Goal: Information Seeking & Learning: Learn about a topic

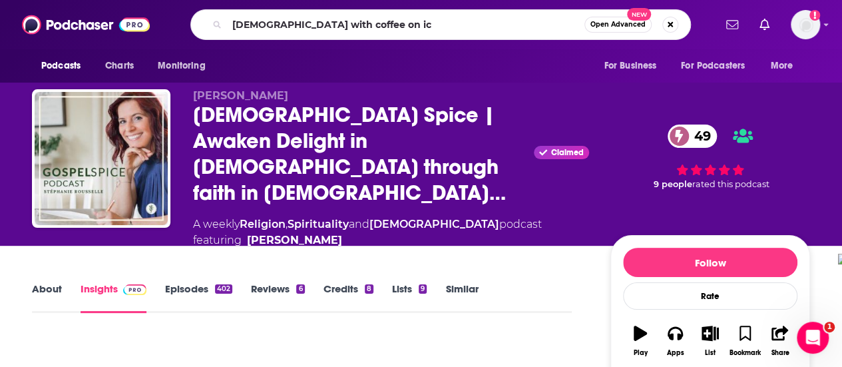
type input "[DEMOGRAPHIC_DATA] with coffee on ice"
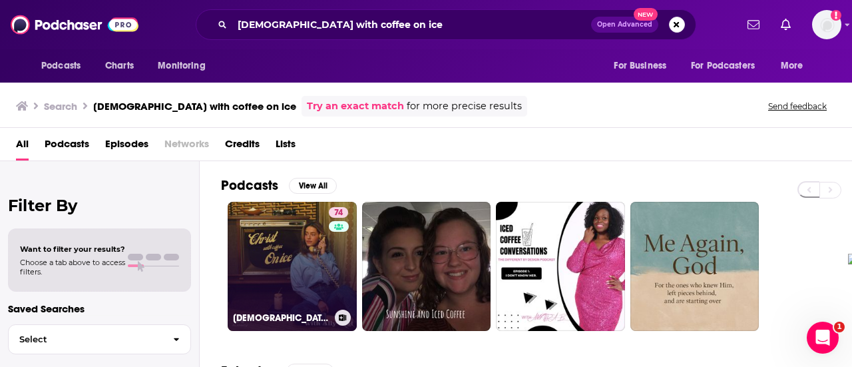
click at [282, 238] on link "74 [DEMOGRAPHIC_DATA] With Coffee On Ice" at bounding box center [292, 266] width 129 height 129
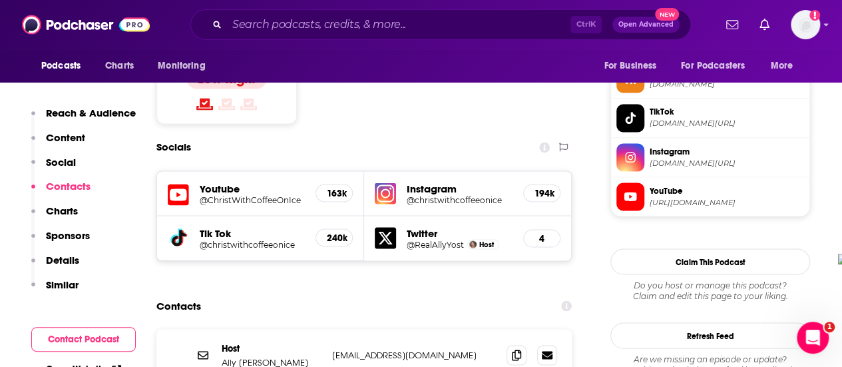
scroll to position [1131, 0]
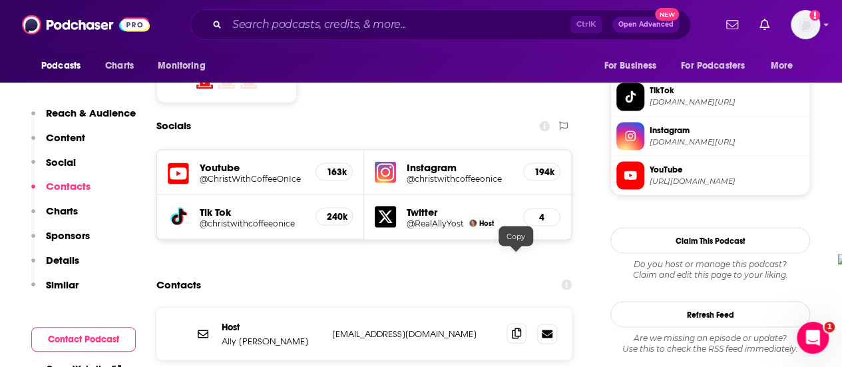
click at [515, 323] on span at bounding box center [516, 333] width 20 height 20
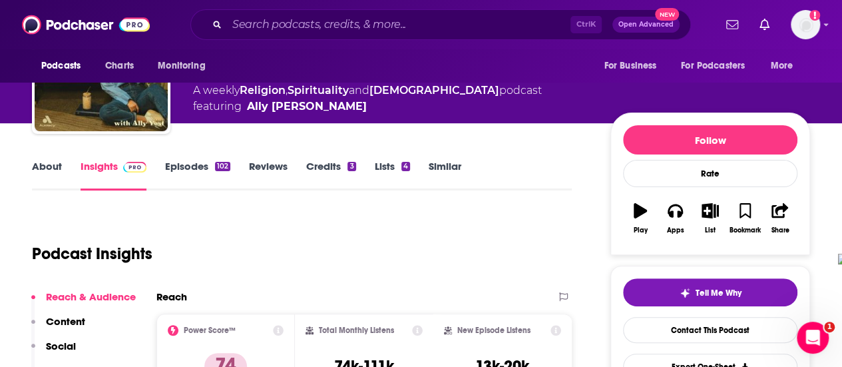
scroll to position [67, 0]
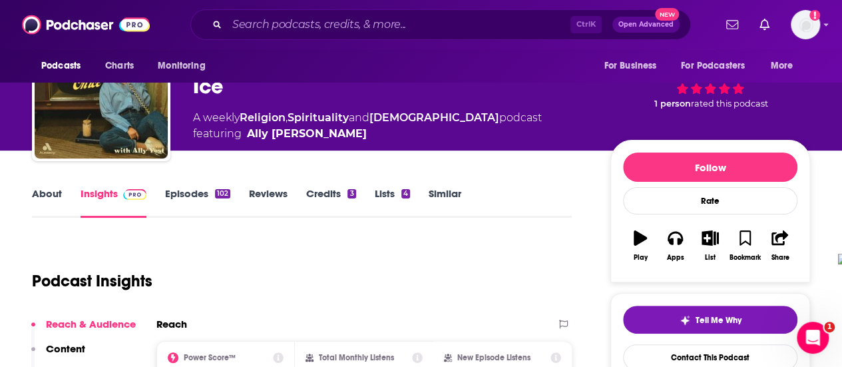
click at [197, 194] on link "Episodes 102" at bounding box center [197, 202] width 65 height 31
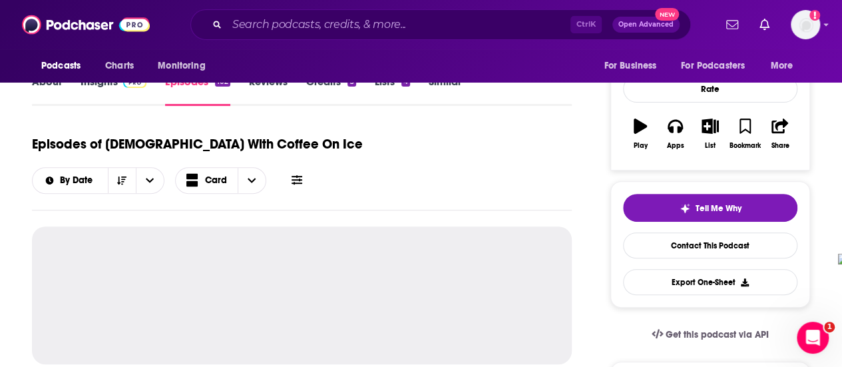
scroll to position [200, 0]
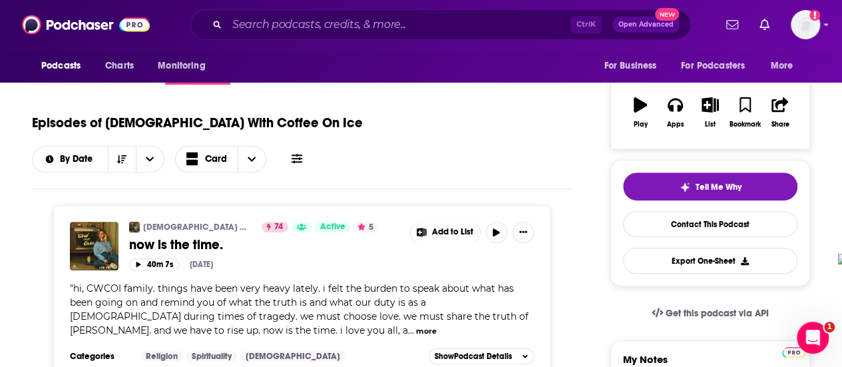
click at [416, 325] on button "more" at bounding box center [426, 330] width 21 height 11
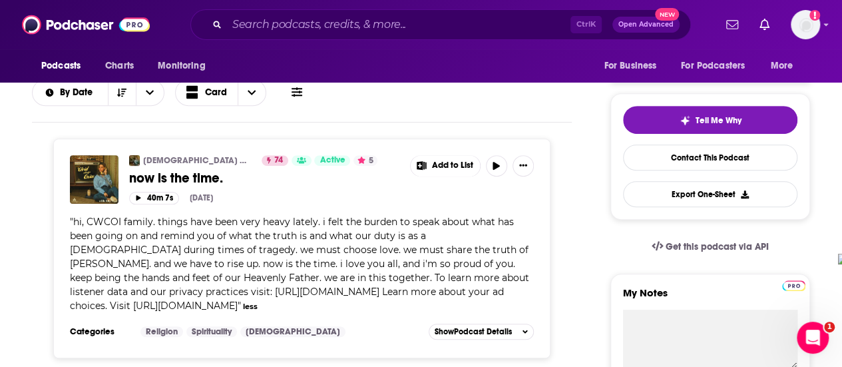
scroll to position [0, 0]
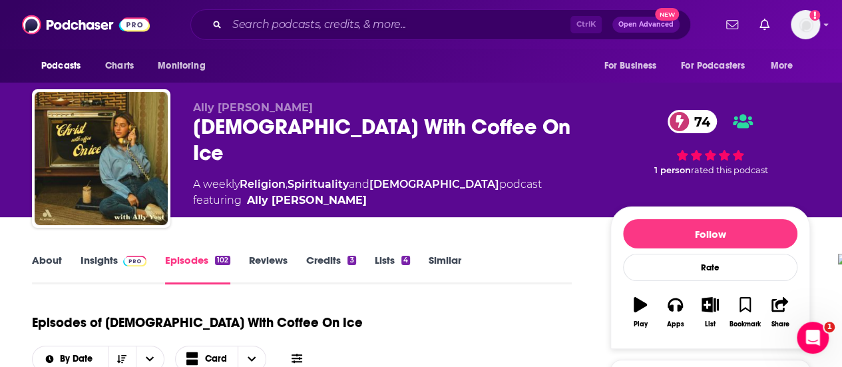
click at [109, 264] on link "Insights" at bounding box center [114, 269] width 66 height 31
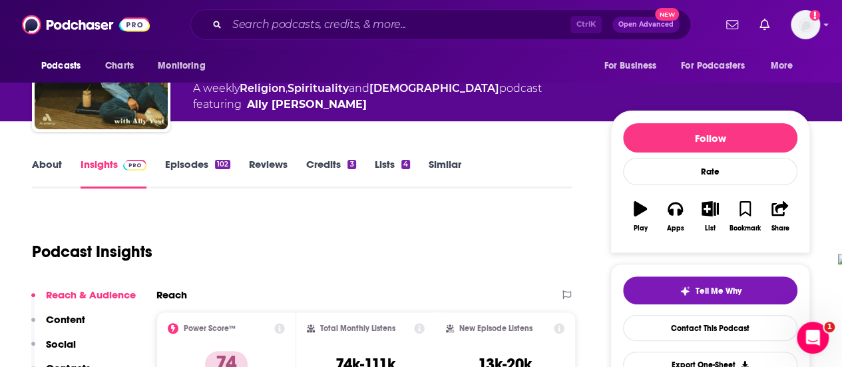
scroll to position [133, 0]
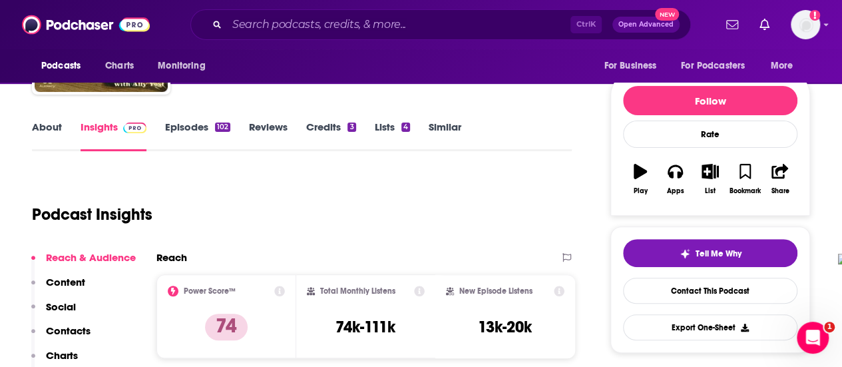
click at [36, 132] on link "About" at bounding box center [47, 135] width 30 height 31
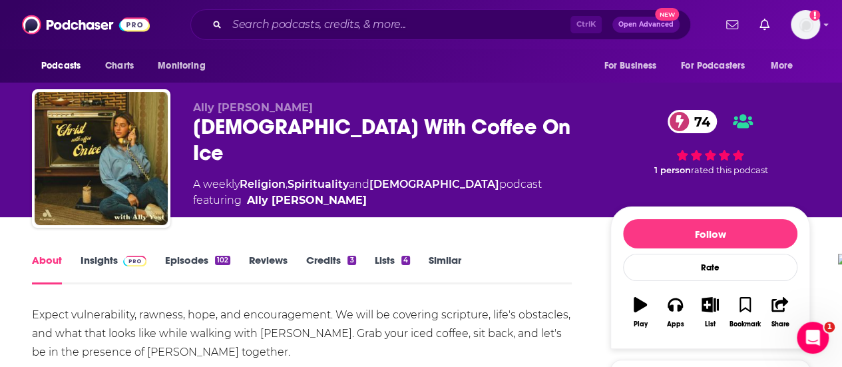
click at [107, 265] on link "Insights" at bounding box center [114, 269] width 66 height 31
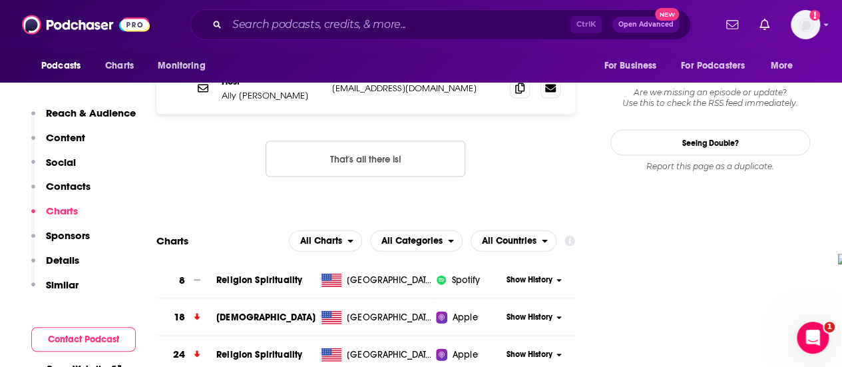
scroll to position [1198, 0]
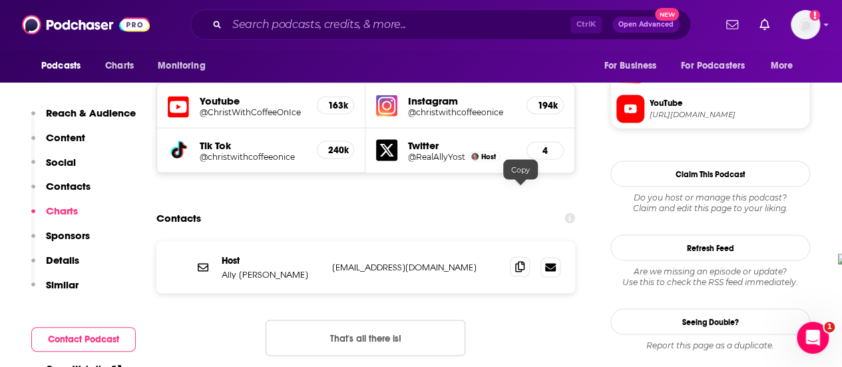
click at [520, 261] on icon at bounding box center [519, 266] width 9 height 11
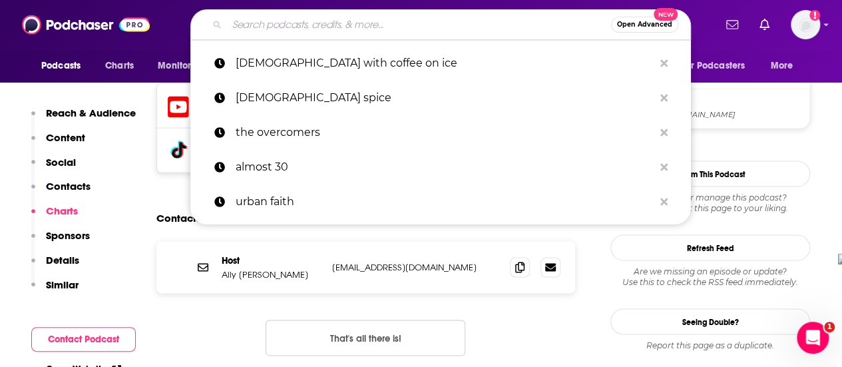
click at [295, 19] on input "Search podcasts, credits, & more..." at bounding box center [419, 24] width 384 height 21
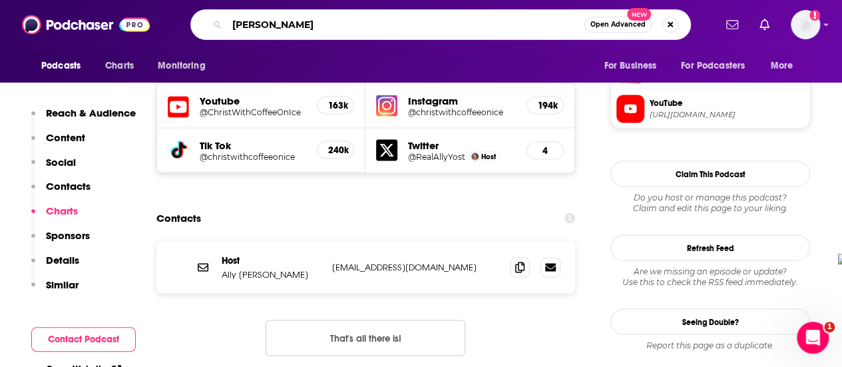
type input "[PERSON_NAME]"
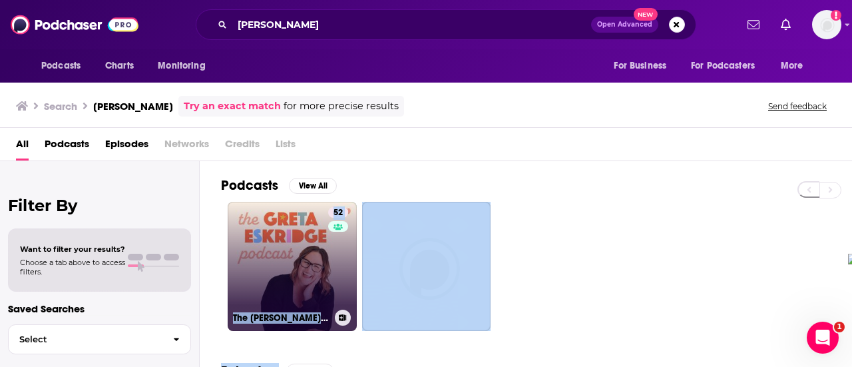
click at [288, 246] on link "52 The [PERSON_NAME] Podcast" at bounding box center [292, 266] width 129 height 129
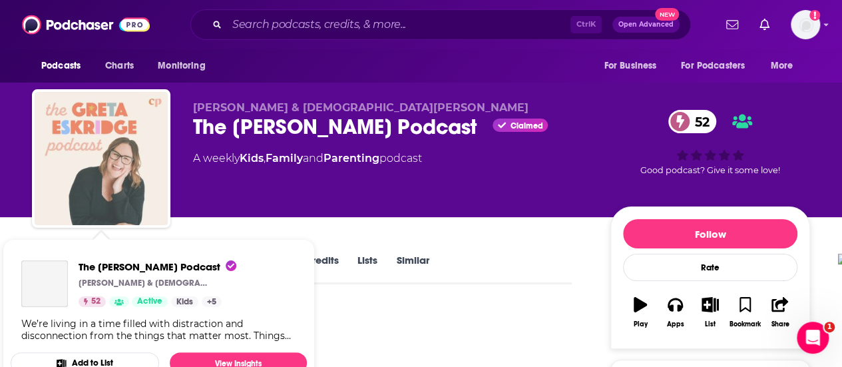
click at [106, 166] on img "The Greta Eskridge Podcast" at bounding box center [101, 158] width 133 height 133
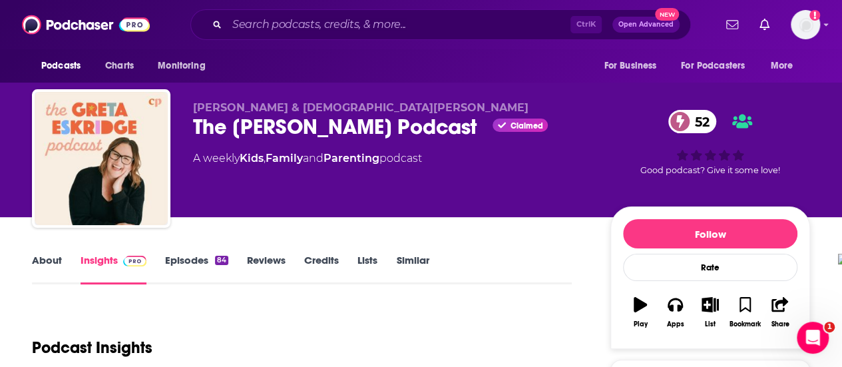
click at [41, 258] on link "About" at bounding box center [47, 269] width 30 height 31
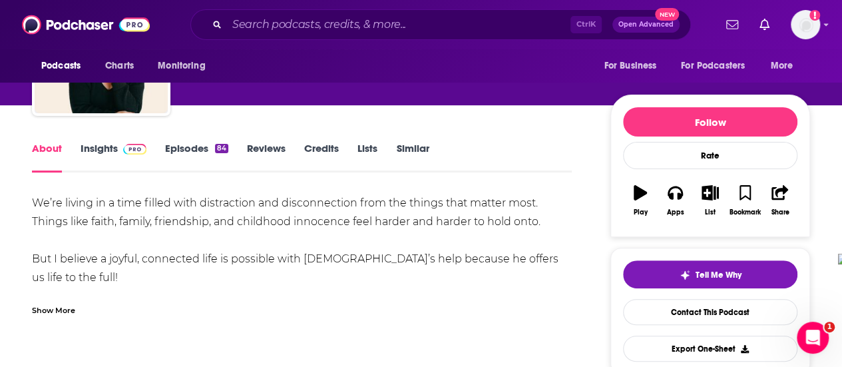
scroll to position [133, 0]
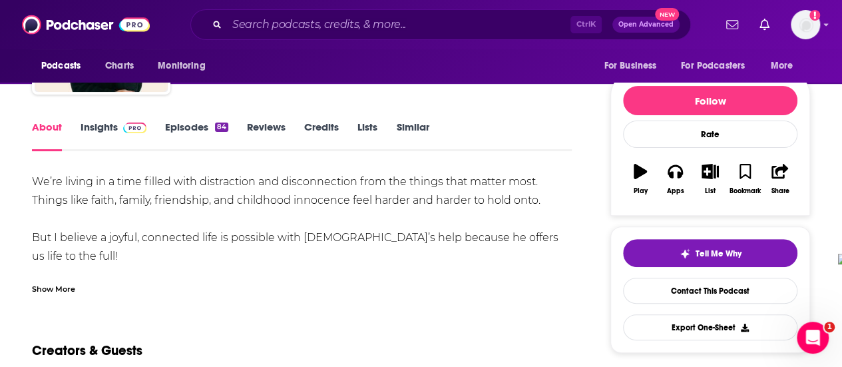
click at [52, 287] on div "Show More" at bounding box center [53, 288] width 43 height 13
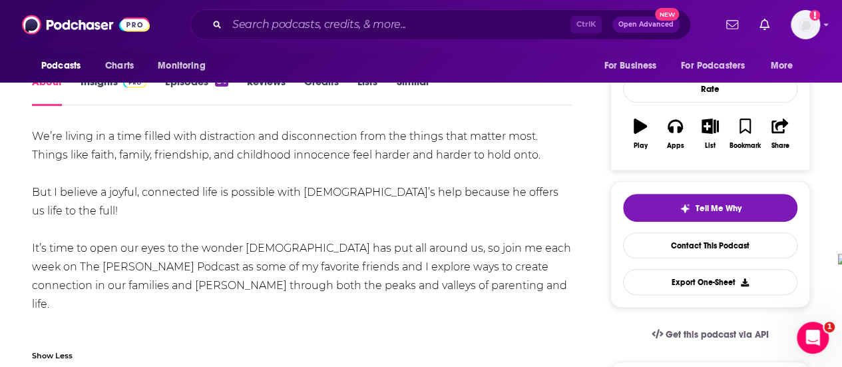
scroll to position [200, 0]
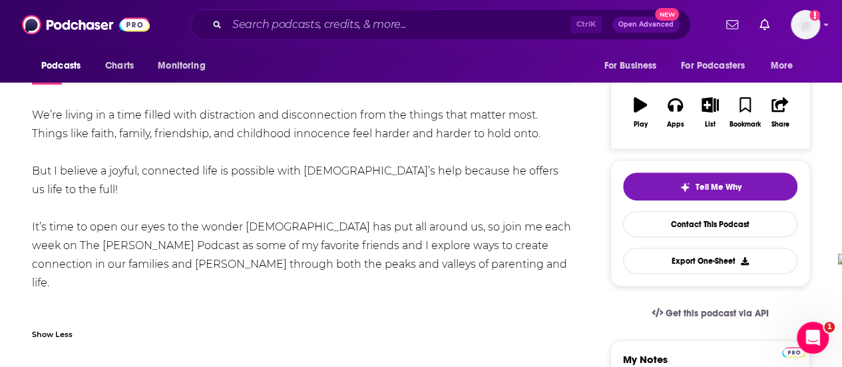
click at [526, 236] on div "We’re living in a time filled with distraction and disconnection from the thing…" at bounding box center [302, 227] width 540 height 242
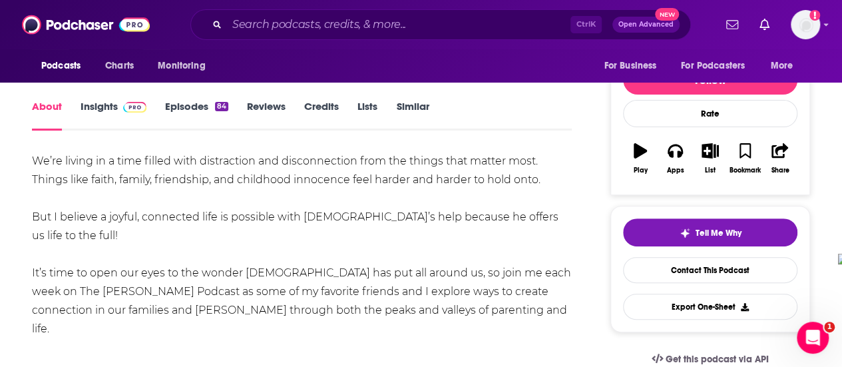
scroll to position [133, 0]
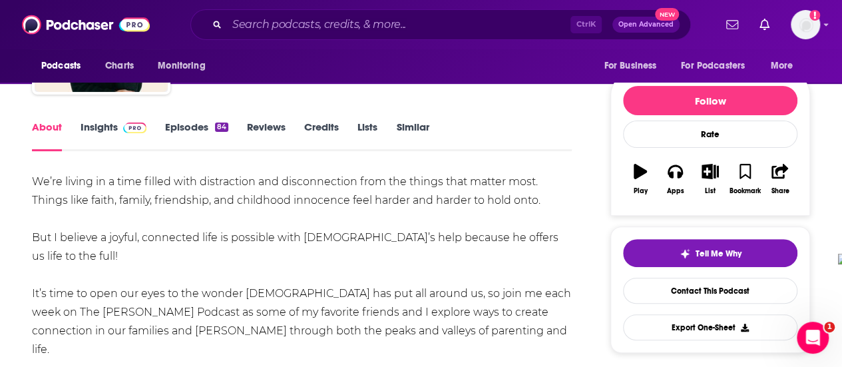
click at [194, 125] on link "Episodes 84" at bounding box center [196, 135] width 63 height 31
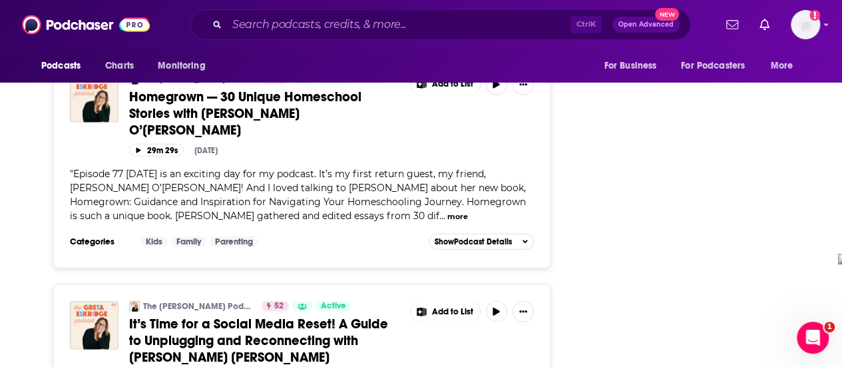
scroll to position [1664, 0]
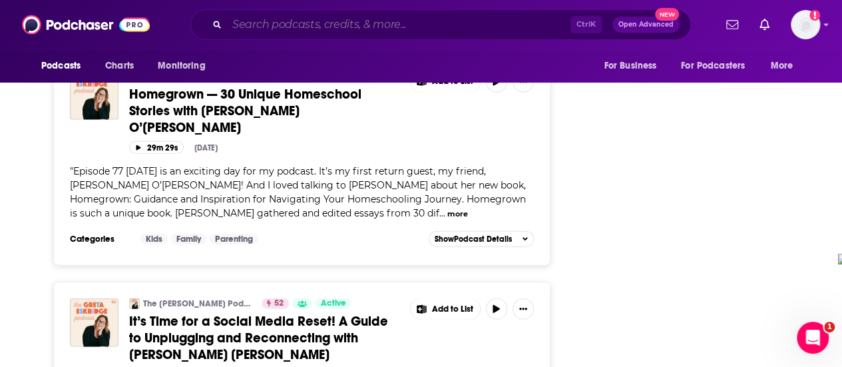
click at [329, 17] on input "Search podcasts, credits, & more..." at bounding box center [398, 24] width 343 height 21
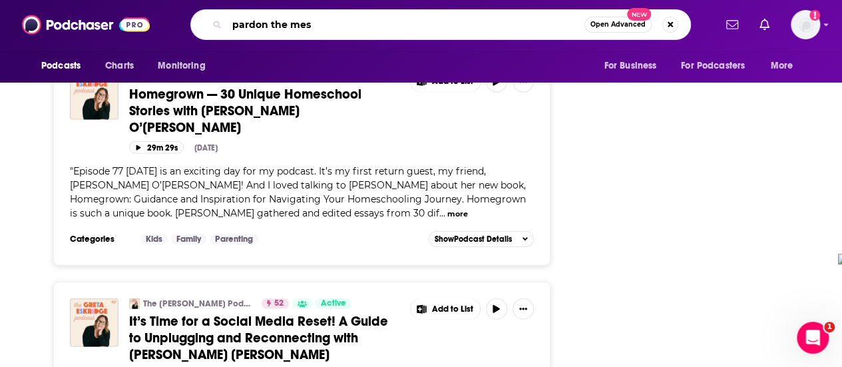
type input "pardon the mess"
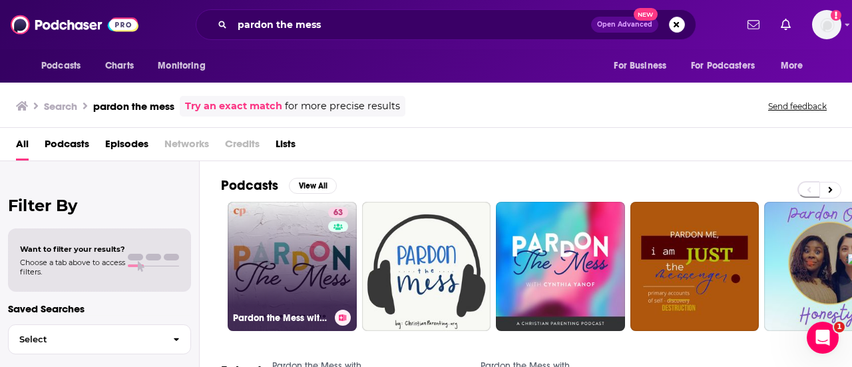
click at [304, 271] on link "63 Pardon the Mess with [PERSON_NAME][DEMOGRAPHIC_DATA] Motherhood, [DEMOGRAPHI…" at bounding box center [292, 266] width 129 height 129
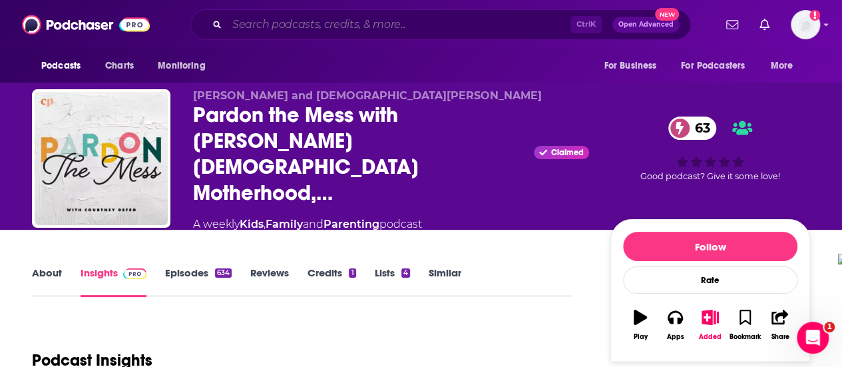
click at [268, 17] on input "Search podcasts, credits, & more..." at bounding box center [398, 24] width 343 height 21
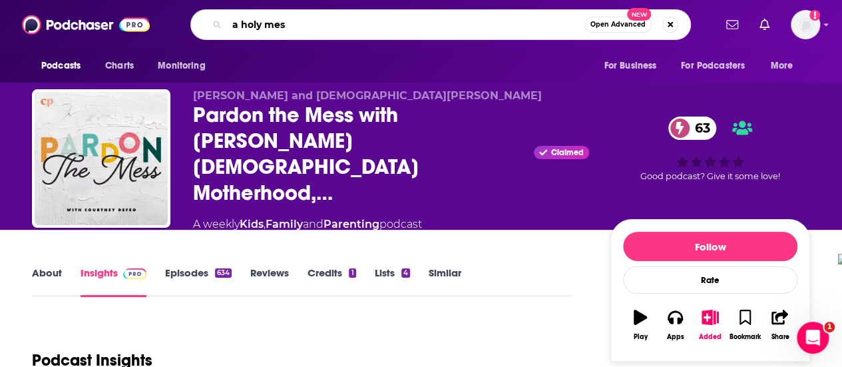
type input "a holy mess"
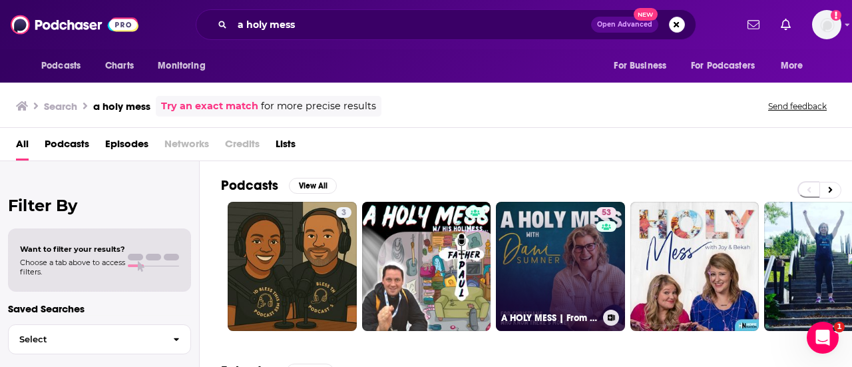
click at [531, 278] on link "53 A HOLY MESS | From Shame, Regret, Exhausted, Burnout To Boundaries, Emotiona…" at bounding box center [560, 266] width 129 height 129
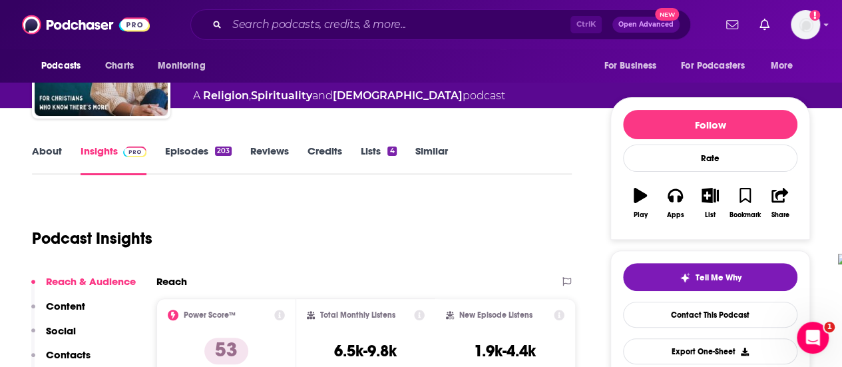
scroll to position [67, 0]
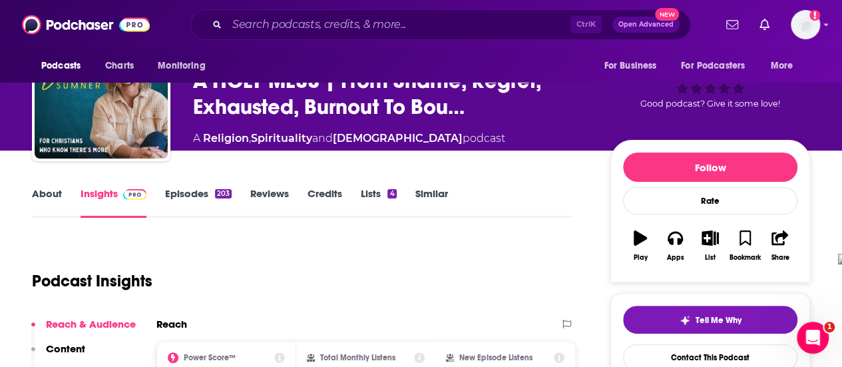
click at [35, 193] on link "About" at bounding box center [47, 202] width 30 height 31
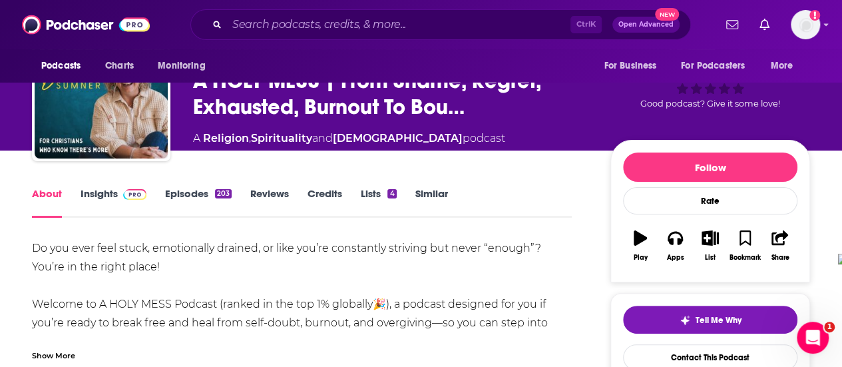
scroll to position [133, 0]
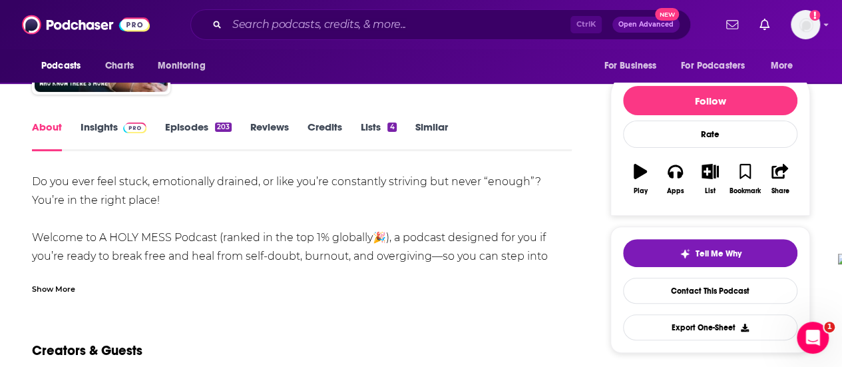
click at [49, 287] on div "Show More" at bounding box center [53, 288] width 43 height 13
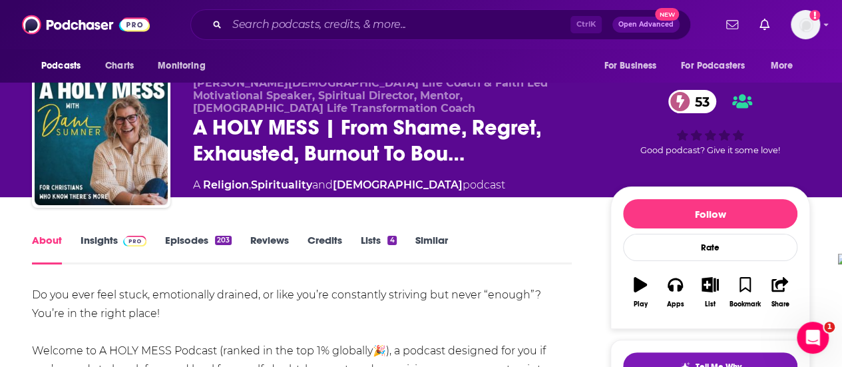
scroll to position [0, 0]
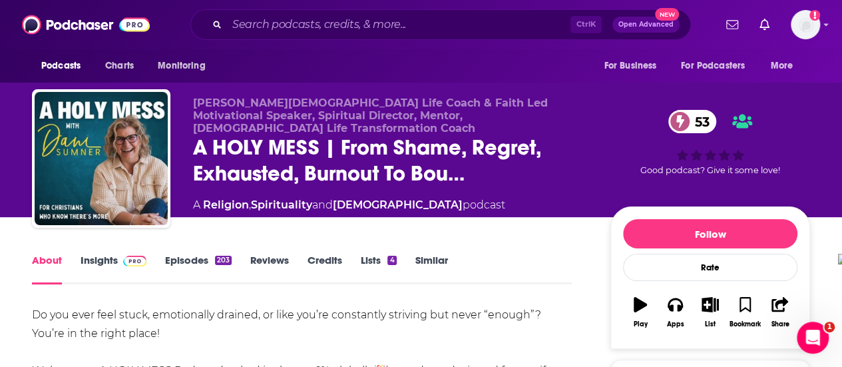
click at [109, 256] on link "Insights" at bounding box center [114, 269] width 66 height 31
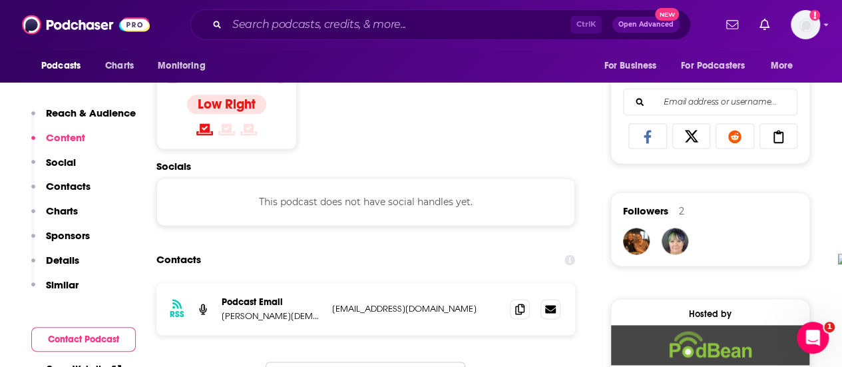
scroll to position [865, 0]
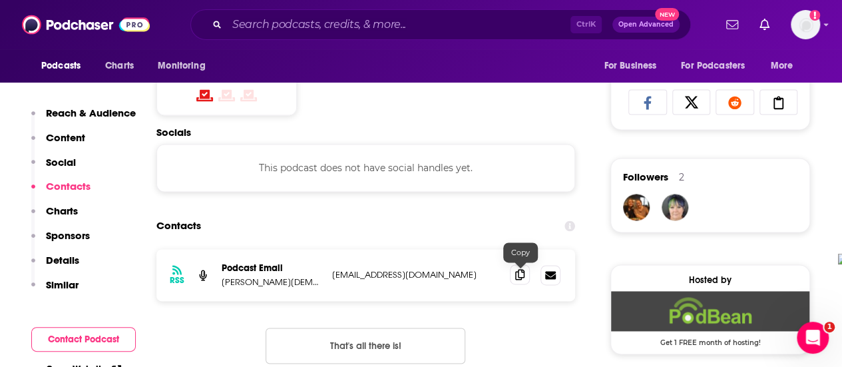
click at [522, 278] on icon at bounding box center [519, 274] width 9 height 11
click at [518, 278] on icon at bounding box center [519, 274] width 9 height 11
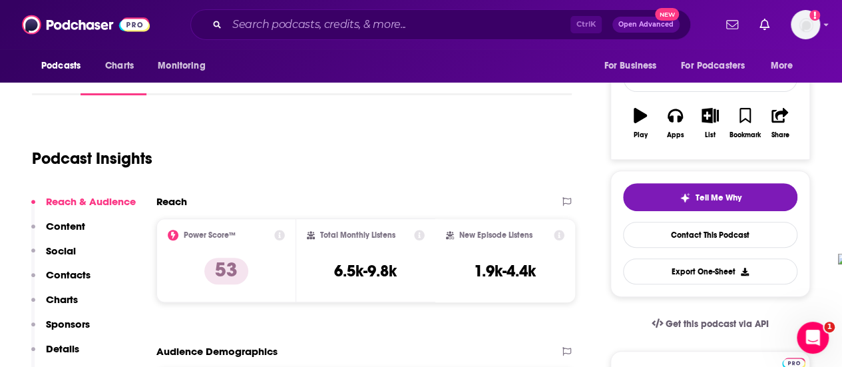
scroll to position [0, 0]
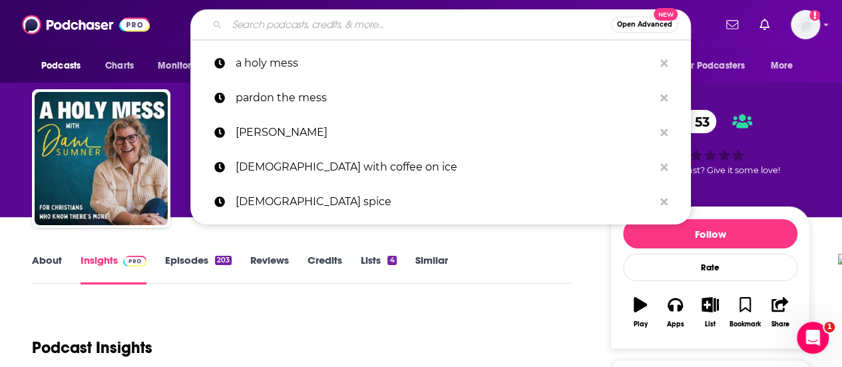
click at [302, 31] on input "Search podcasts, credits, & more..." at bounding box center [419, 24] width 384 height 21
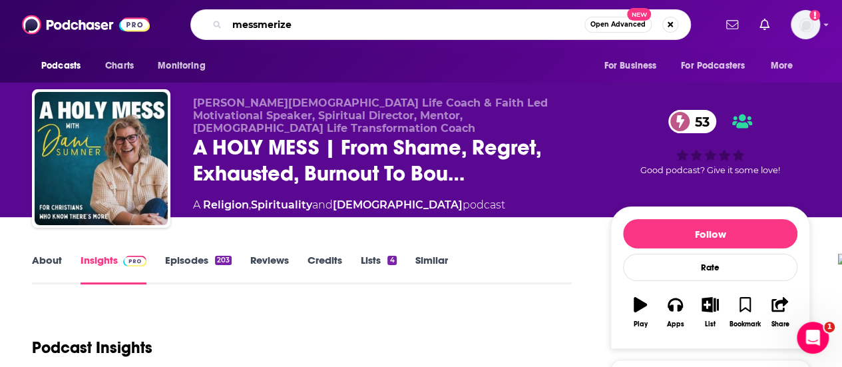
type input "messmerized"
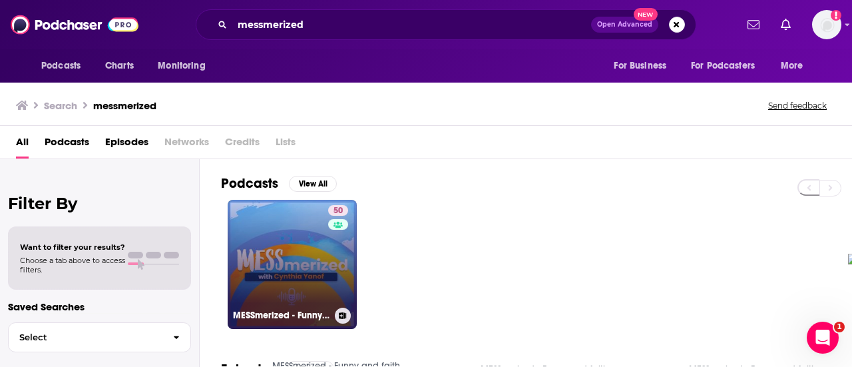
click at [314, 301] on link "50 MESSmerized - Funny and faith based encouragement in marriage , family , [DE…" at bounding box center [292, 264] width 129 height 129
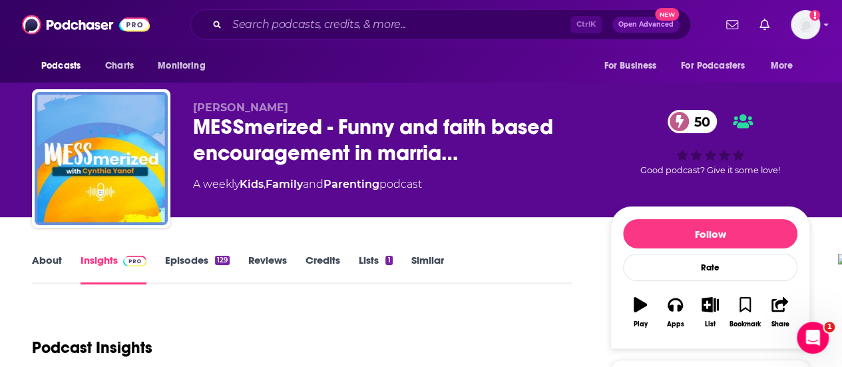
click at [48, 258] on link "About" at bounding box center [47, 269] width 30 height 31
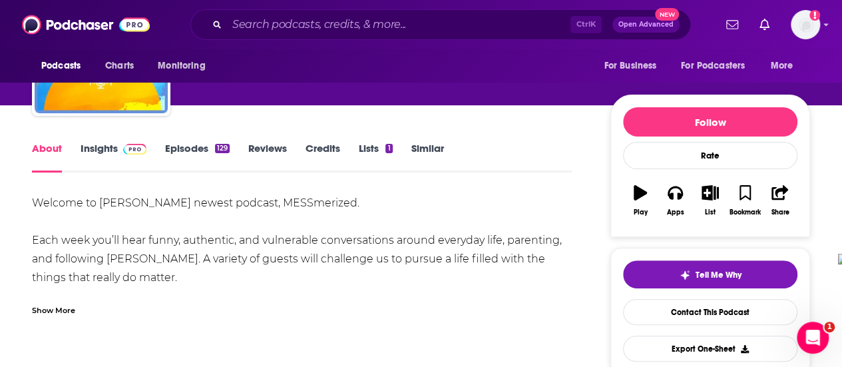
scroll to position [133, 0]
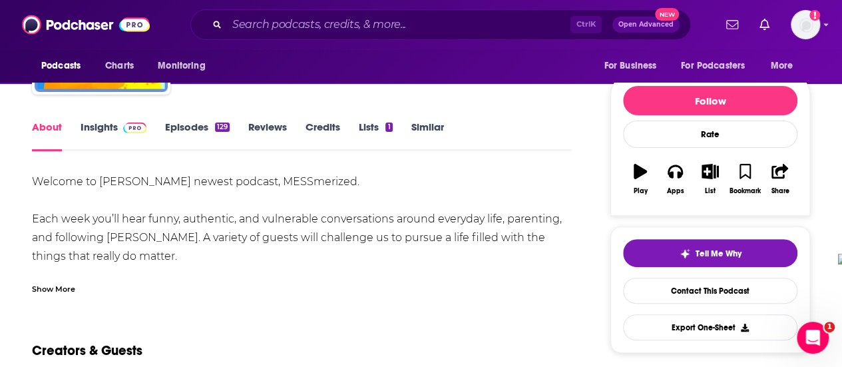
click at [56, 290] on div "Show More" at bounding box center [53, 288] width 43 height 13
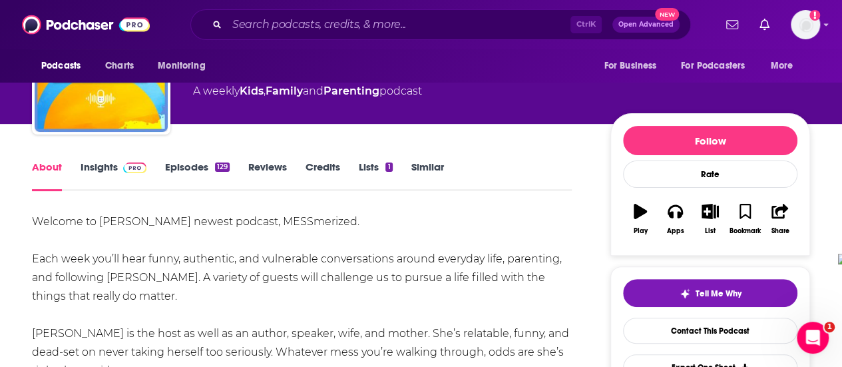
scroll to position [67, 0]
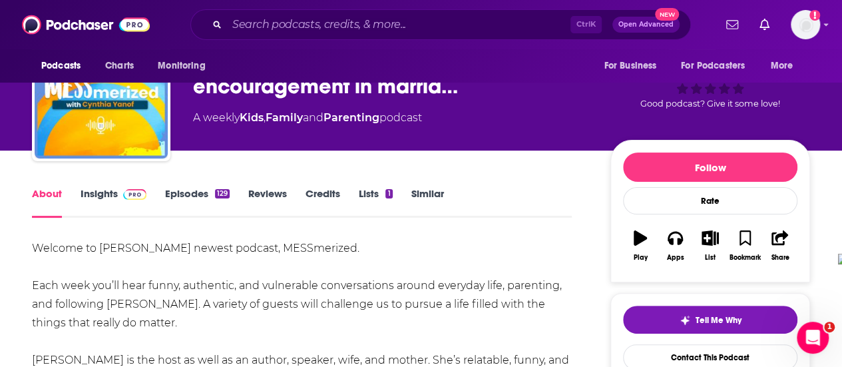
click at [187, 190] on link "Episodes 129" at bounding box center [197, 202] width 65 height 31
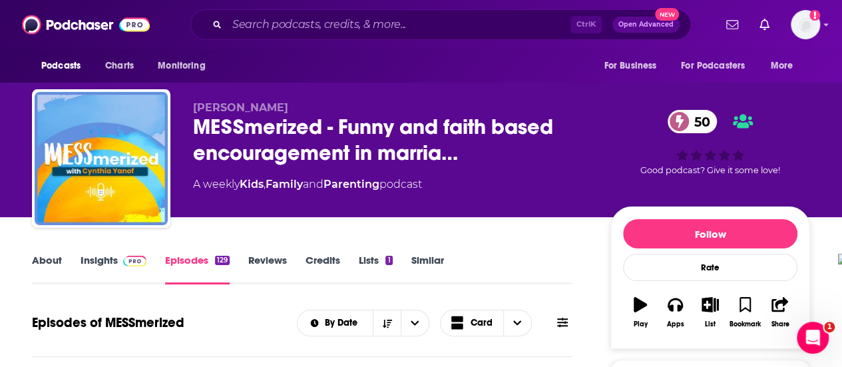
click at [118, 256] on span at bounding box center [132, 260] width 29 height 13
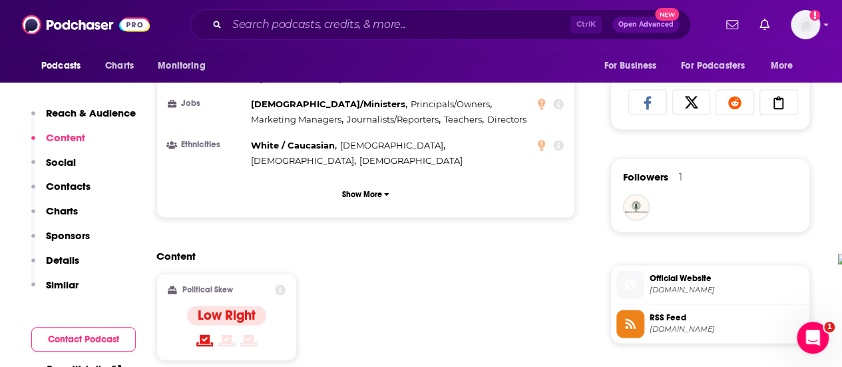
scroll to position [1065, 0]
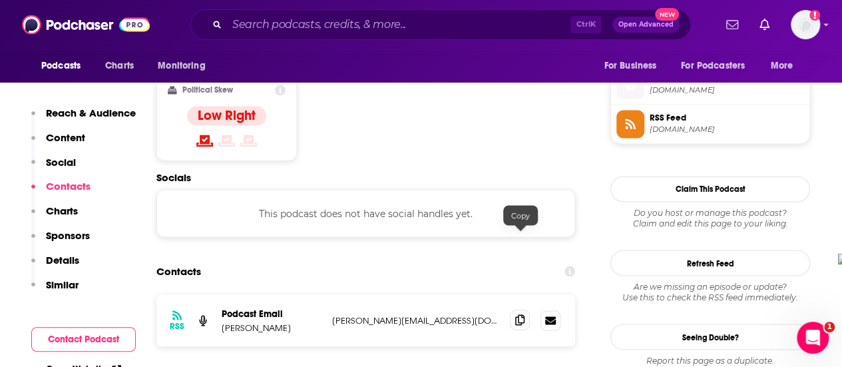
click at [514, 309] on span at bounding box center [520, 319] width 20 height 20
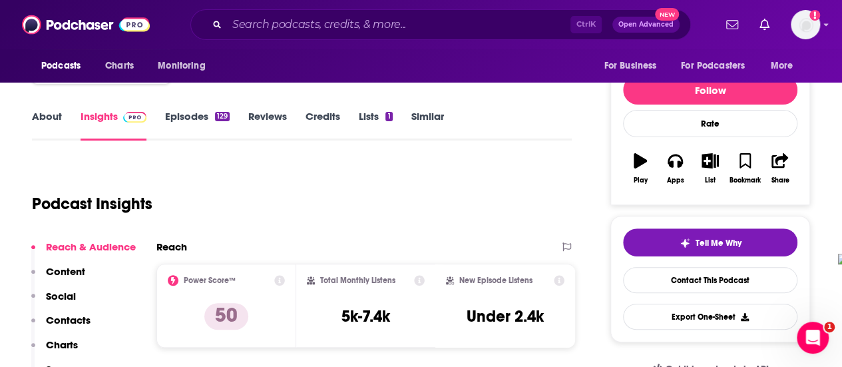
scroll to position [0, 0]
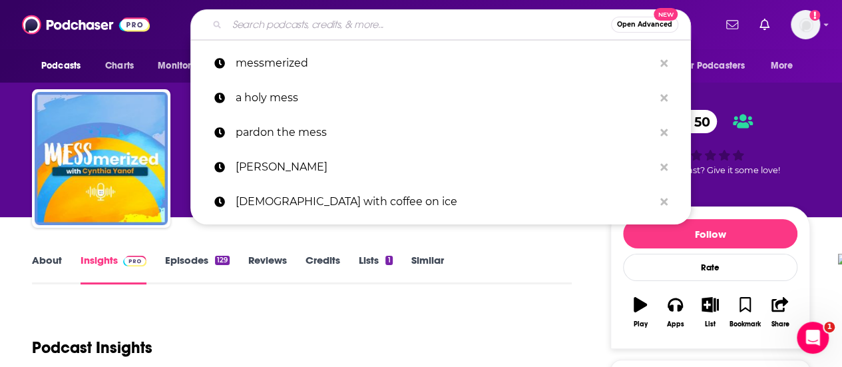
click at [274, 31] on input "Search podcasts, credits, & more..." at bounding box center [419, 24] width 384 height 21
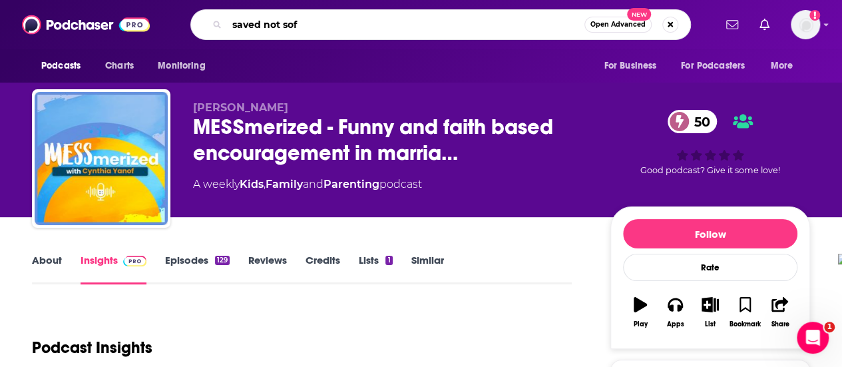
type input "saved not soft"
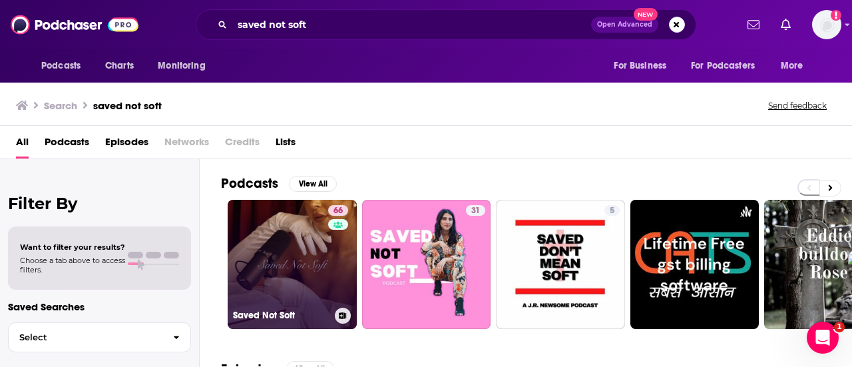
click at [323, 282] on link "66 Saved Not Soft" at bounding box center [292, 264] width 129 height 129
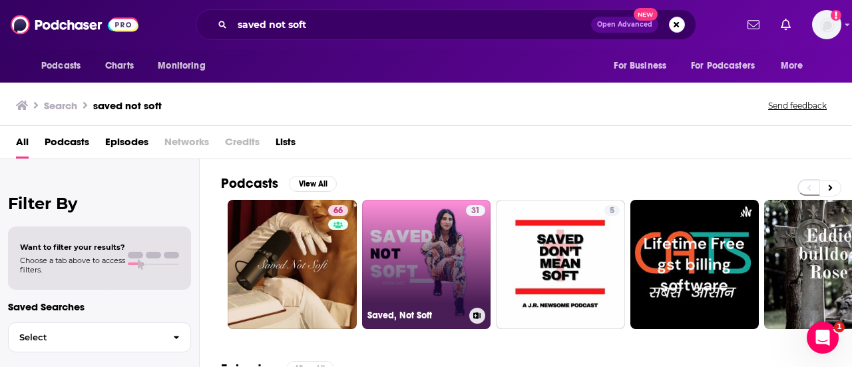
click at [391, 267] on link "31 Saved, Not Soft" at bounding box center [426, 264] width 129 height 129
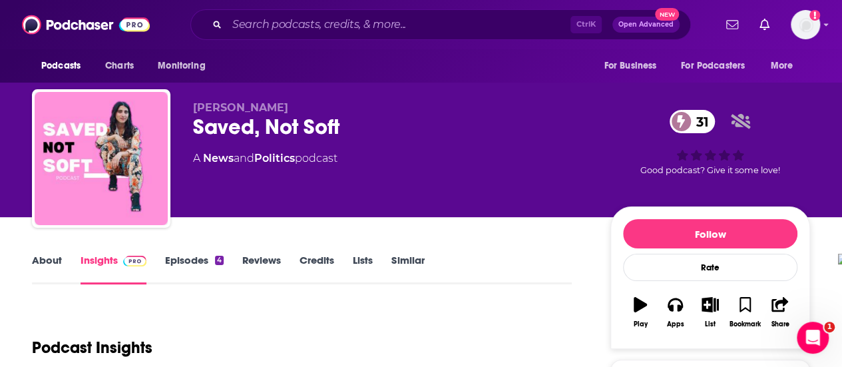
scroll to position [67, 0]
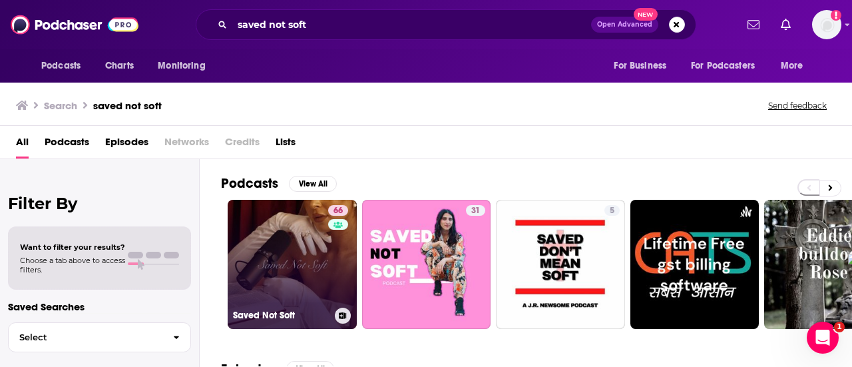
click at [264, 259] on link "66 Saved Not Soft" at bounding box center [292, 264] width 129 height 129
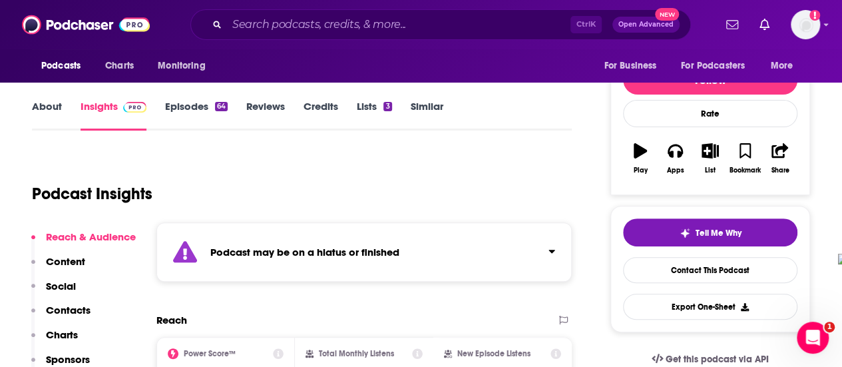
scroll to position [133, 0]
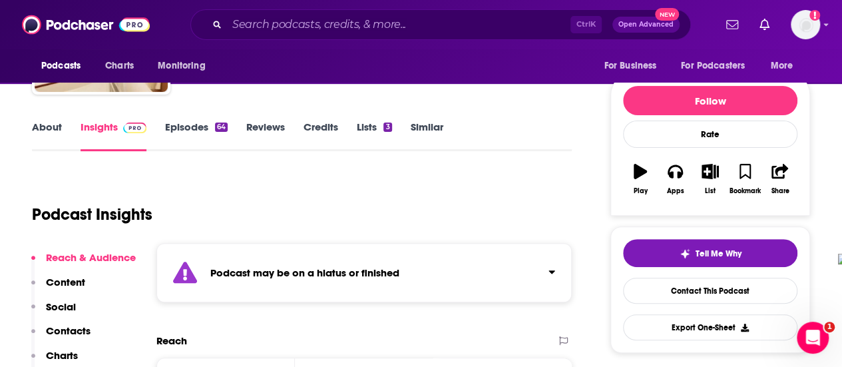
click at [177, 136] on link "Episodes 64" at bounding box center [196, 135] width 63 height 31
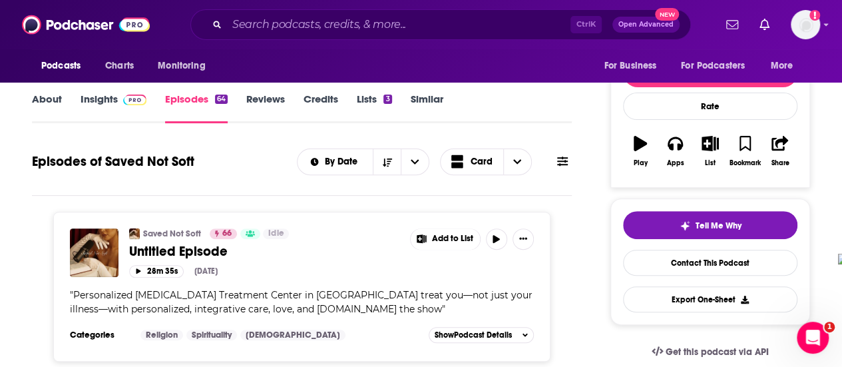
scroll to position [133, 0]
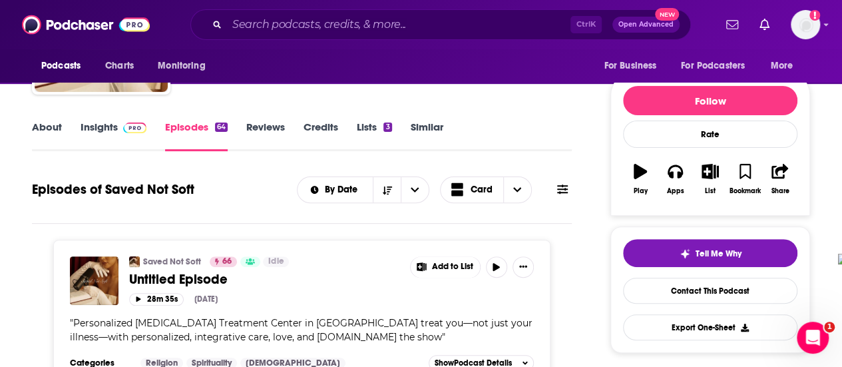
click at [89, 128] on link "Insights" at bounding box center [114, 135] width 66 height 31
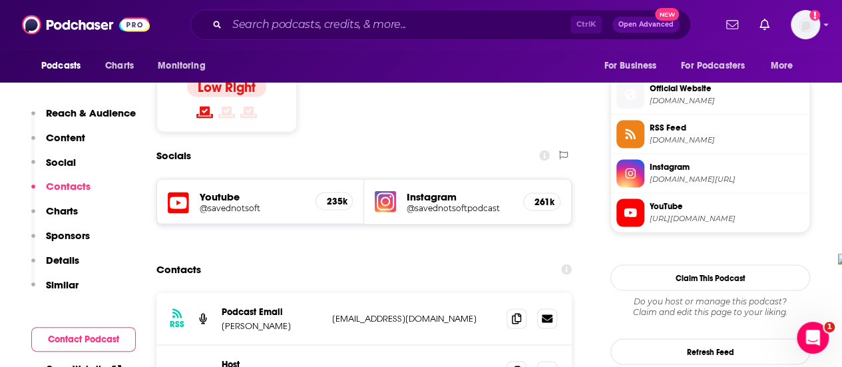
scroll to position [1198, 0]
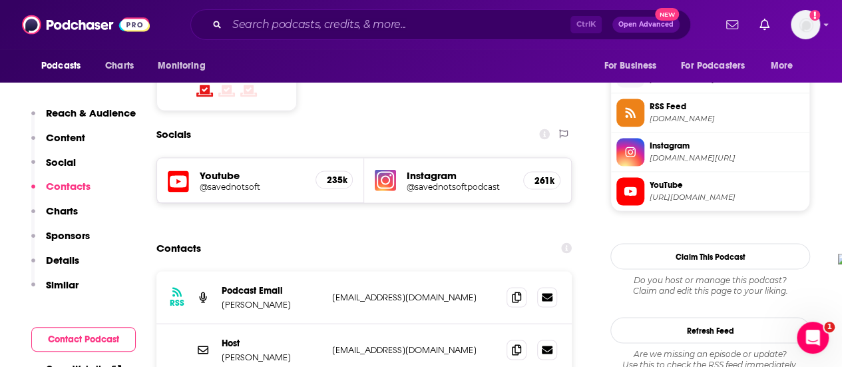
click at [447, 168] on h5 "Instagram" at bounding box center [460, 174] width 106 height 13
click at [446, 181] on h5 "@savednotsoftpodcast" at bounding box center [460, 186] width 106 height 10
click at [515, 291] on icon at bounding box center [519, 296] width 9 height 11
click at [516, 343] on icon at bounding box center [519, 348] width 9 height 11
drag, startPoint x: 269, startPoint y: 30, endPoint x: 278, endPoint y: 27, distance: 9.3
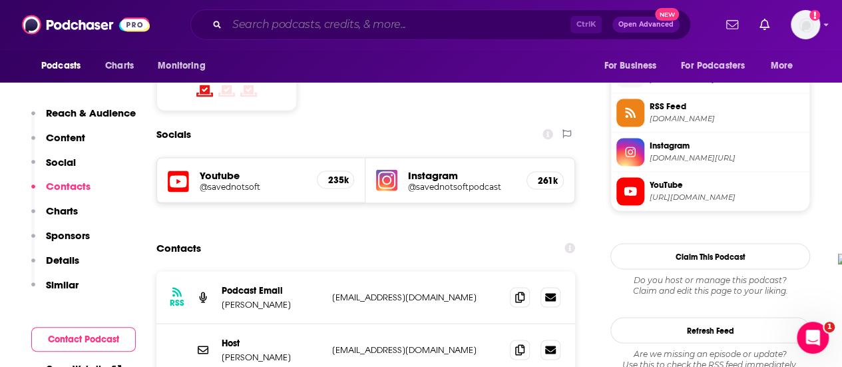
click at [271, 29] on input "Search podcasts, credits, & more..." at bounding box center [398, 24] width 343 height 21
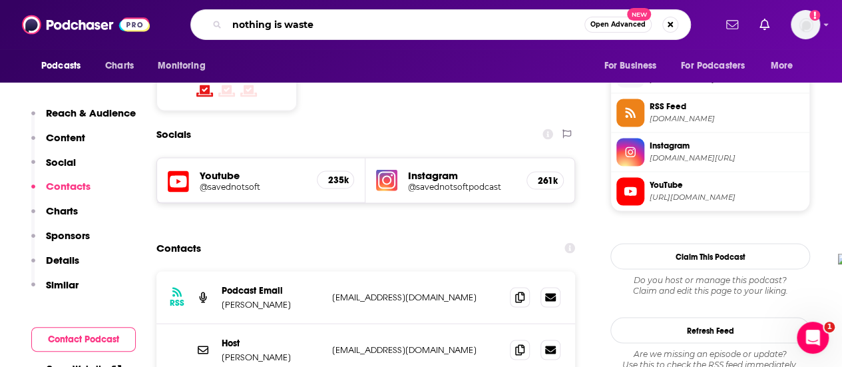
type input "nothing is wasted"
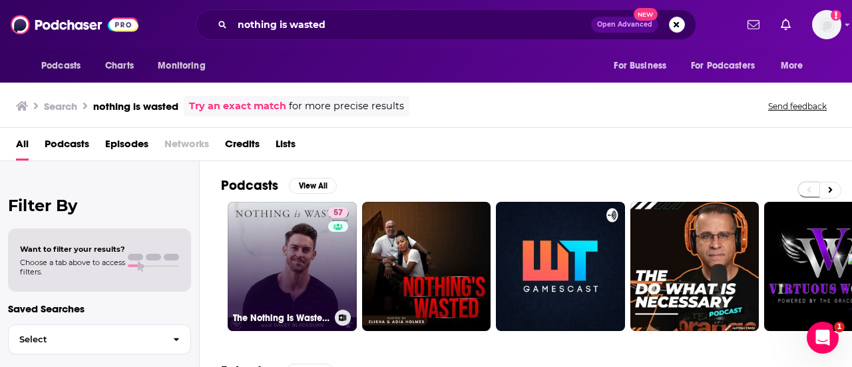
click at [293, 242] on link "57 The Nothing Is Wasted Podcast" at bounding box center [292, 266] width 129 height 129
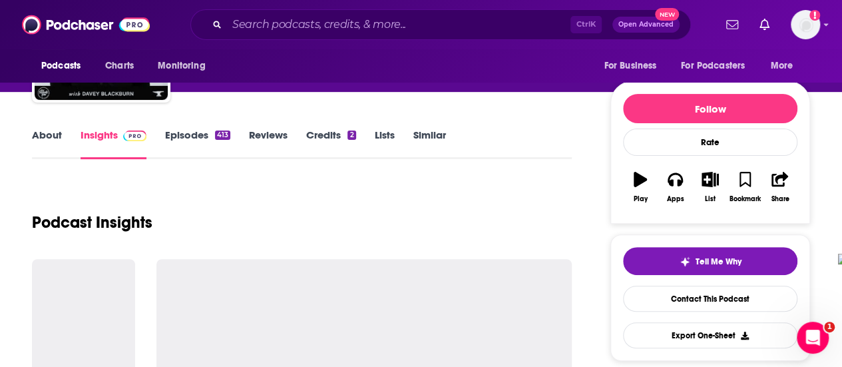
scroll to position [200, 0]
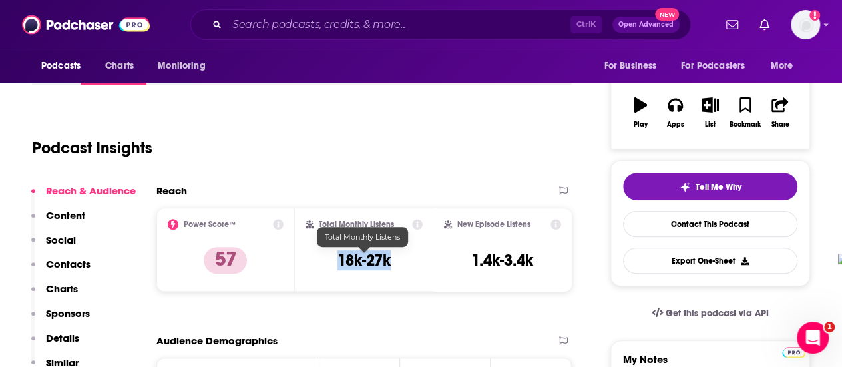
drag, startPoint x: 337, startPoint y: 256, endPoint x: 389, endPoint y: 264, distance: 53.1
click at [389, 264] on div "Total Monthly Listens 18k-27k" at bounding box center [363, 249] width 117 height 61
copy h3 "18k-27k"
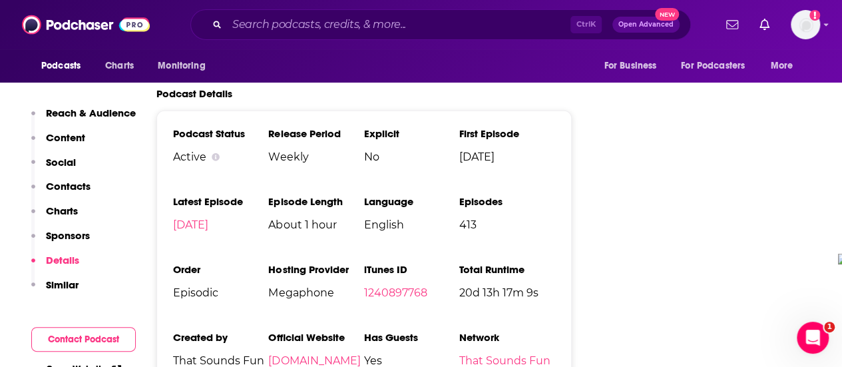
scroll to position [1797, 0]
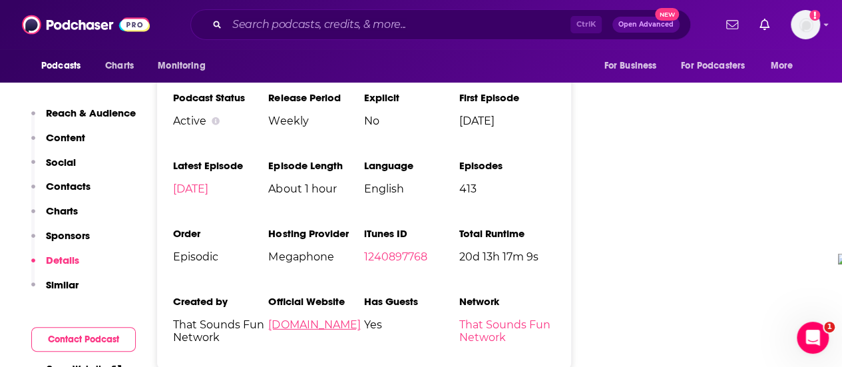
click at [360, 318] on link "[DOMAIN_NAME]" at bounding box center [314, 324] width 92 height 13
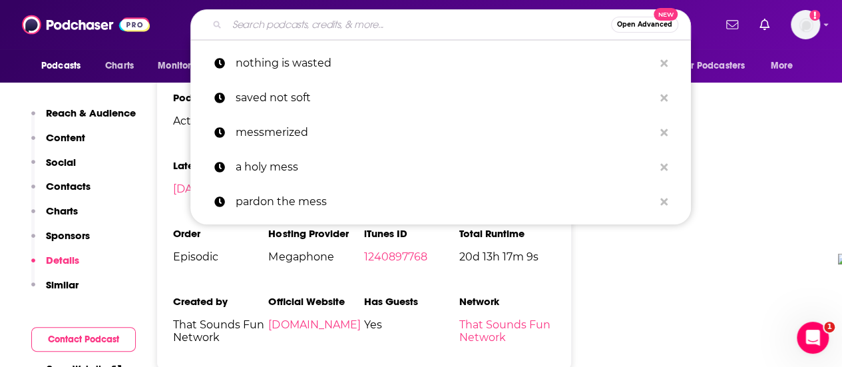
click at [252, 18] on input "Search podcasts, credits, & more..." at bounding box center [419, 24] width 384 height 21
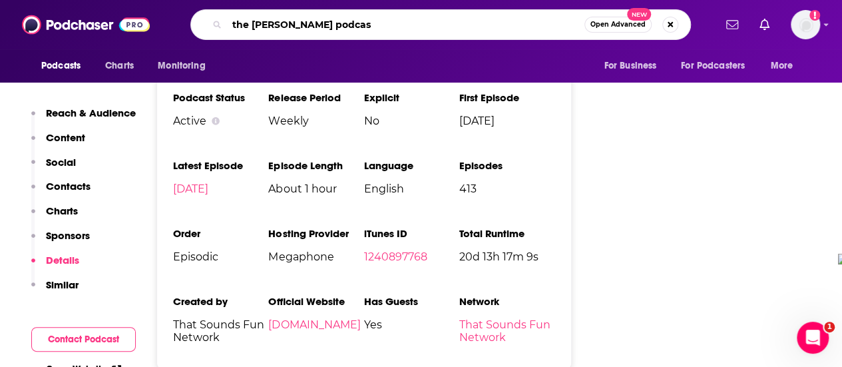
type input "the [PERSON_NAME] podcast"
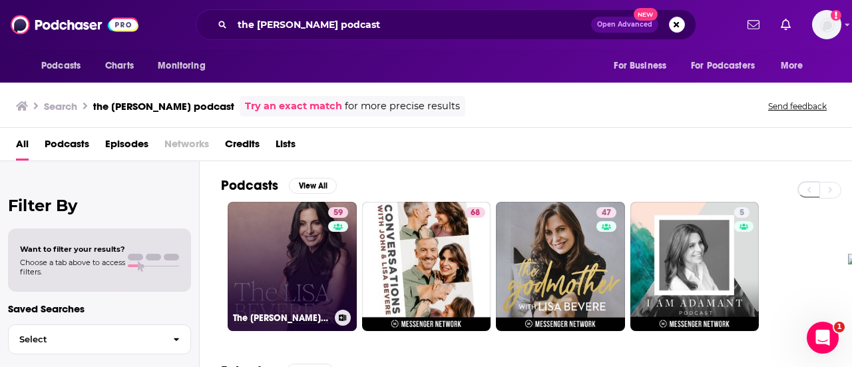
click at [283, 230] on link "59 The [PERSON_NAME] Podcast" at bounding box center [292, 266] width 129 height 129
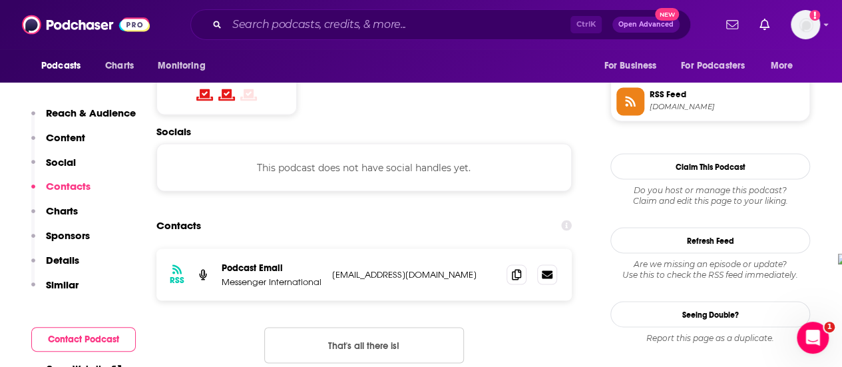
scroll to position [1131, 0]
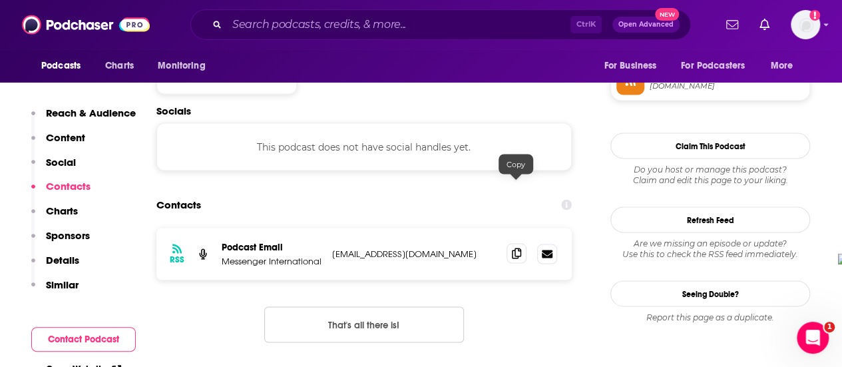
click at [516, 248] on icon at bounding box center [516, 253] width 9 height 11
click at [285, 25] on input "Search podcasts, credits, & more..." at bounding box center [398, 24] width 343 height 21
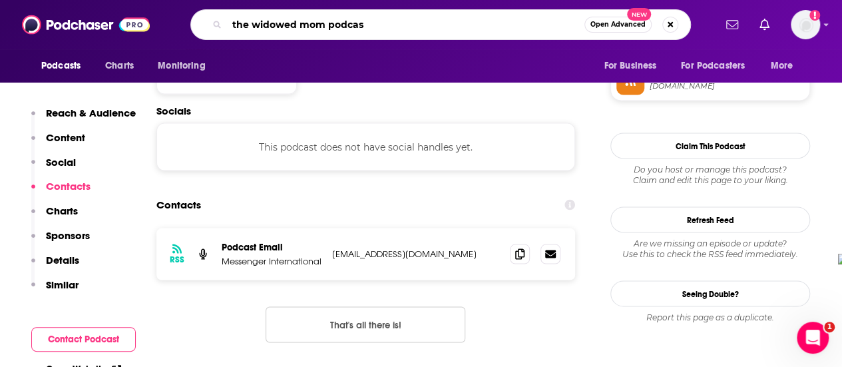
type input "the widowed mom podcast"
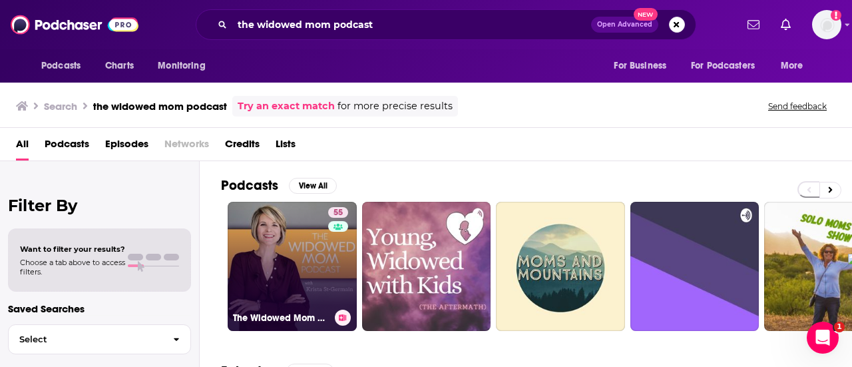
click at [339, 243] on div "55" at bounding box center [339, 258] width 23 height 102
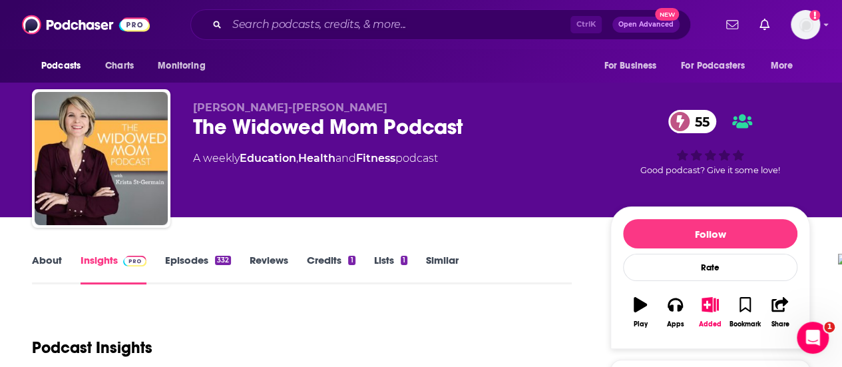
click at [45, 259] on link "About" at bounding box center [47, 269] width 30 height 31
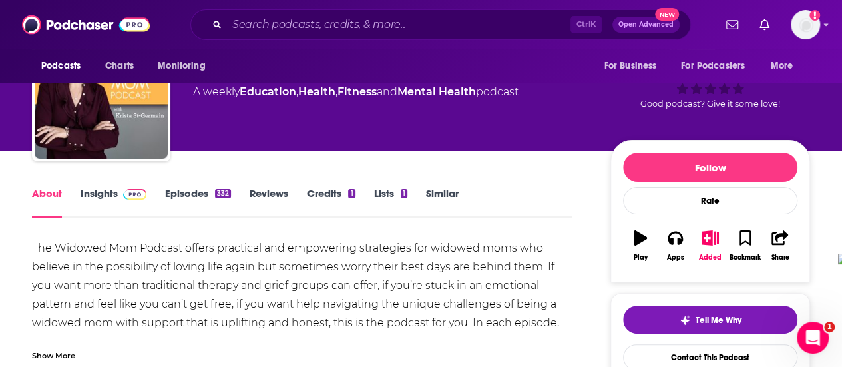
scroll to position [133, 0]
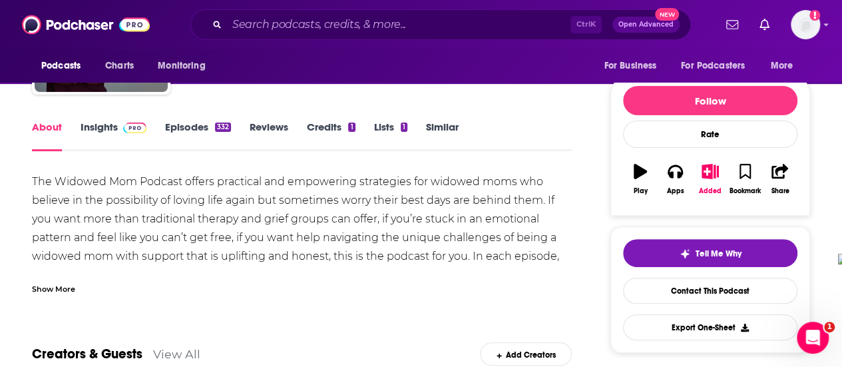
click at [53, 285] on div "Show More" at bounding box center [53, 288] width 43 height 13
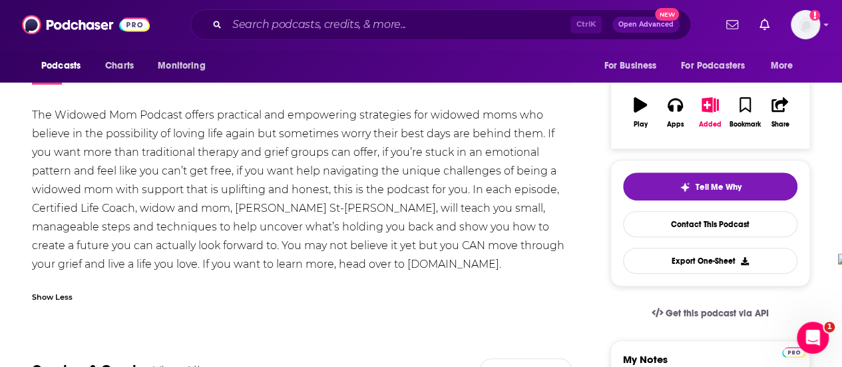
scroll to position [67, 0]
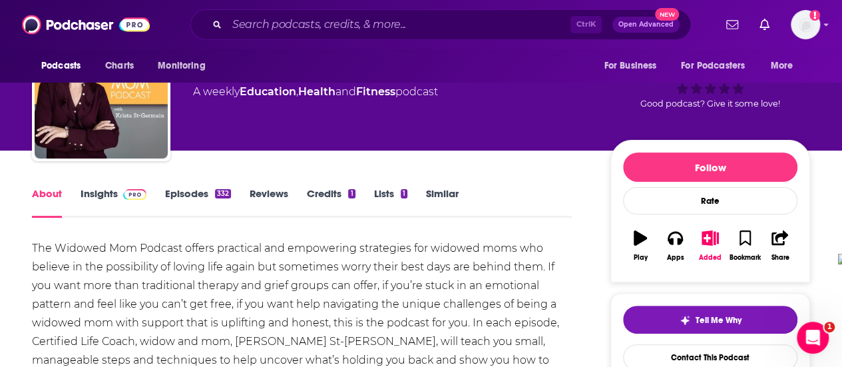
click at [212, 190] on link "Episodes 332" at bounding box center [198, 202] width 66 height 31
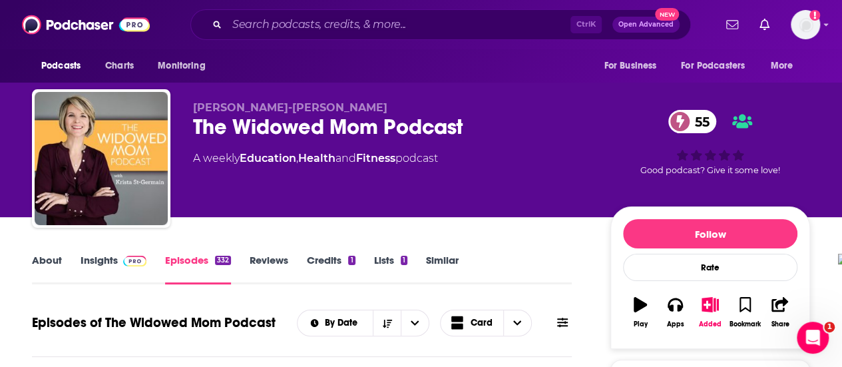
click at [104, 259] on link "Insights" at bounding box center [114, 269] width 66 height 31
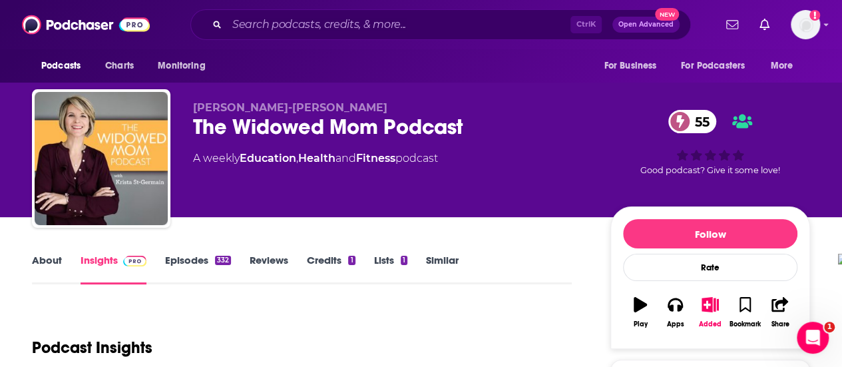
click at [204, 254] on link "Episodes 332" at bounding box center [198, 269] width 66 height 31
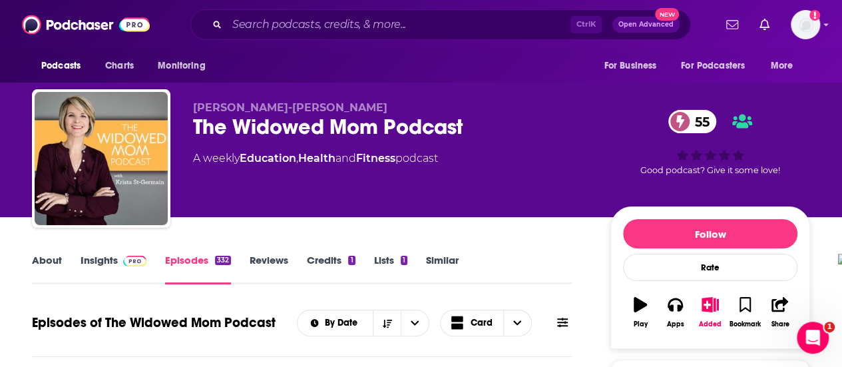
click at [54, 264] on link "About" at bounding box center [47, 269] width 30 height 31
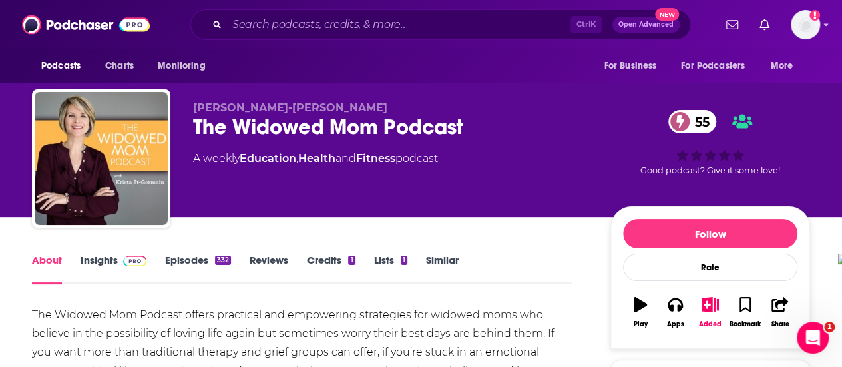
click at [97, 266] on link "Insights" at bounding box center [114, 269] width 66 height 31
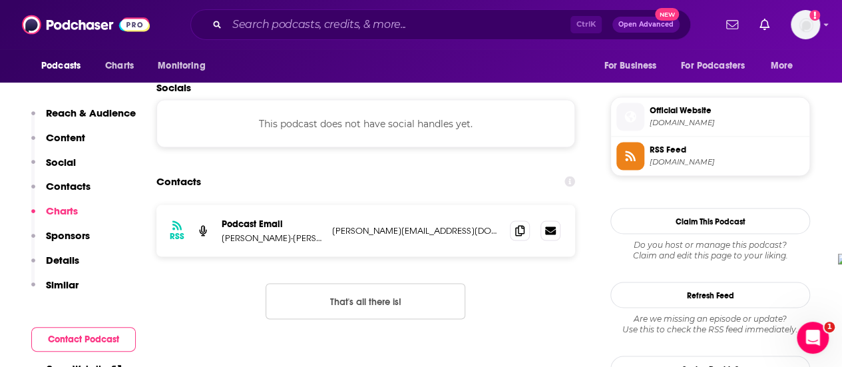
scroll to position [1131, 0]
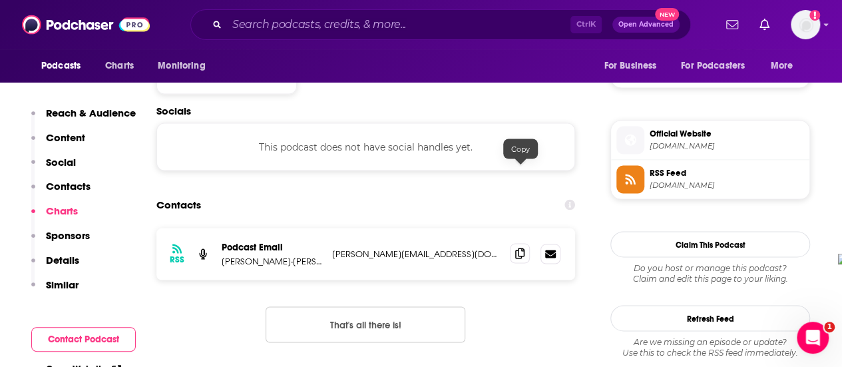
click at [514, 243] on span at bounding box center [520, 253] width 20 height 20
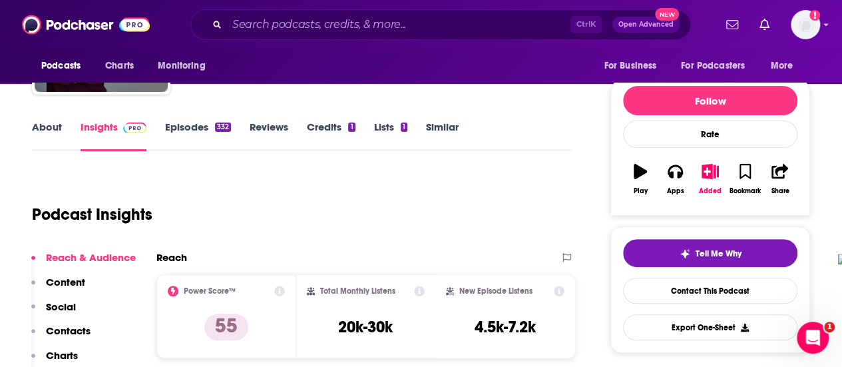
scroll to position [0, 0]
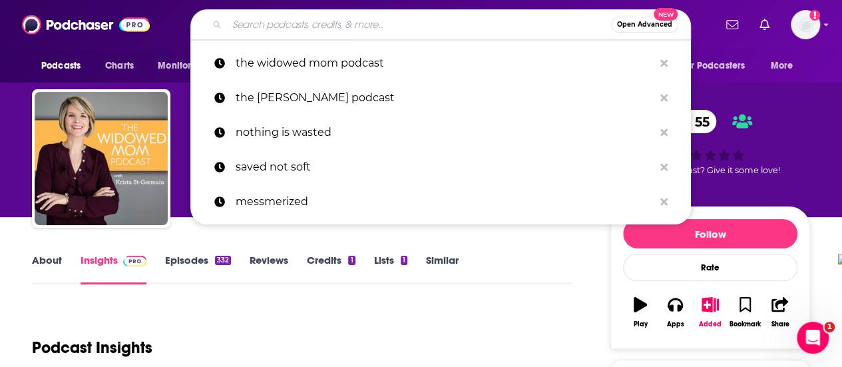
click at [317, 23] on input "Search podcasts, credits, & more..." at bounding box center [419, 24] width 384 height 21
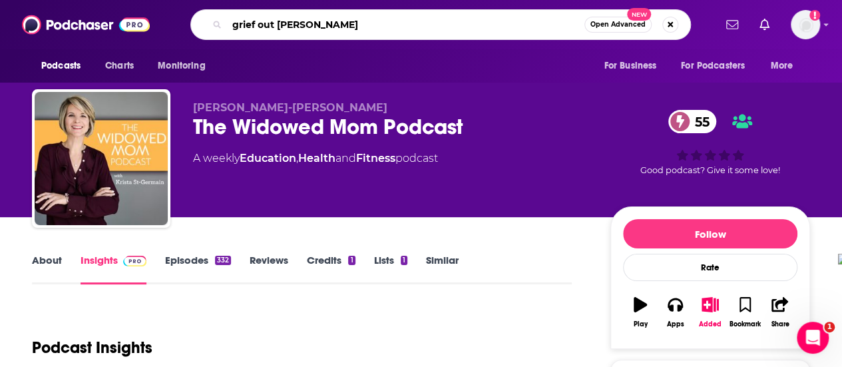
type input "grief out loud"
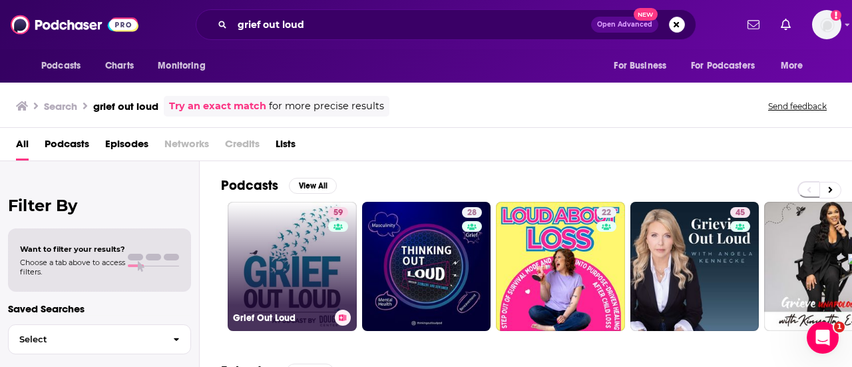
click at [301, 244] on link "59 Grief Out Loud" at bounding box center [292, 266] width 129 height 129
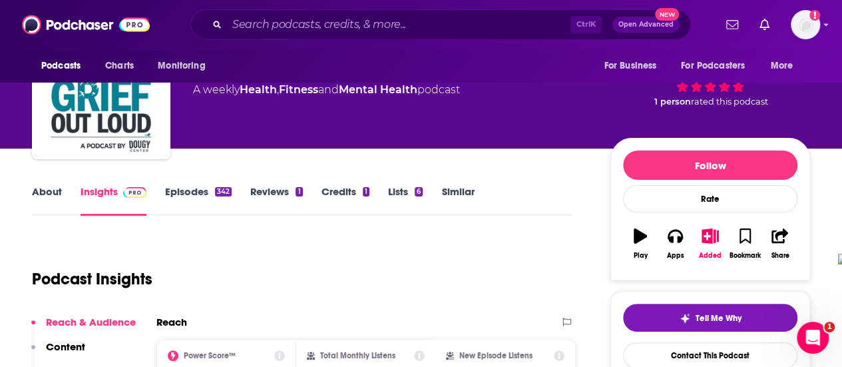
scroll to position [67, 0]
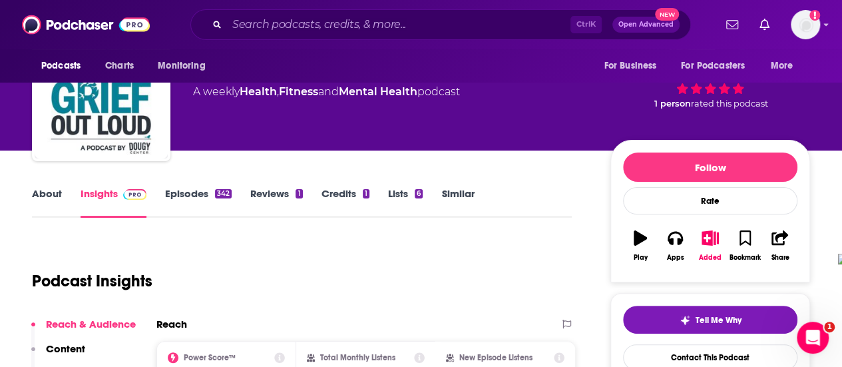
click at [51, 186] on div "About Insights Episodes 342 Reviews 1 Credits 1 Lists 6 Similar" at bounding box center [302, 201] width 540 height 33
click at [51, 195] on link "About" at bounding box center [47, 202] width 30 height 31
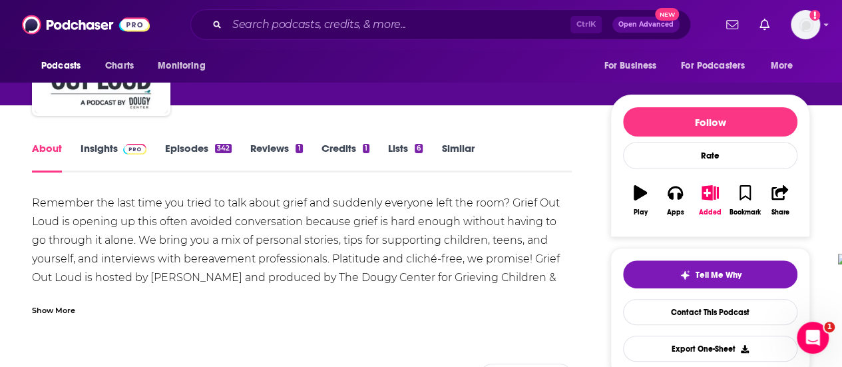
scroll to position [133, 0]
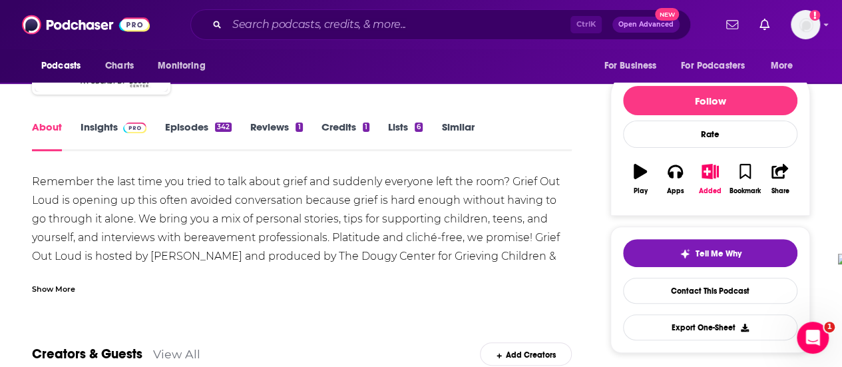
click at [62, 290] on div "Show More" at bounding box center [53, 288] width 43 height 13
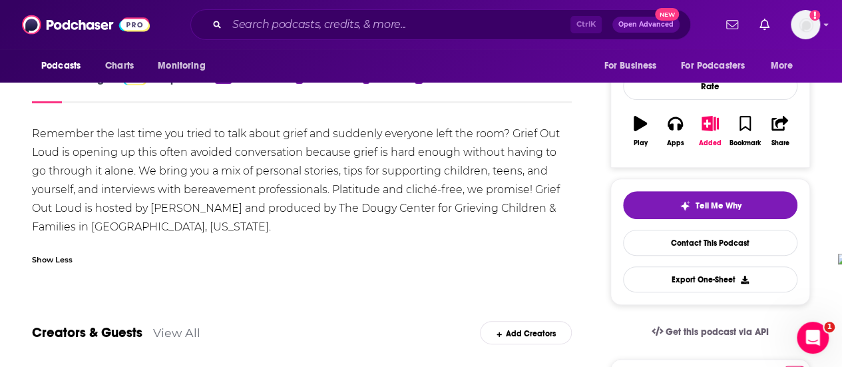
scroll to position [67, 0]
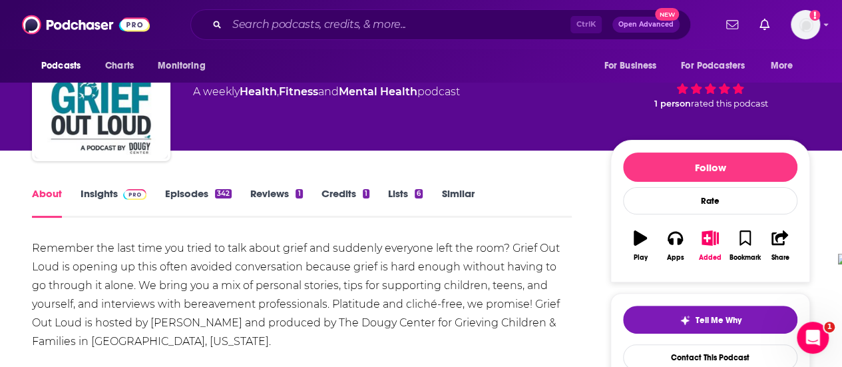
click at [187, 194] on link "Episodes 342" at bounding box center [198, 202] width 67 height 31
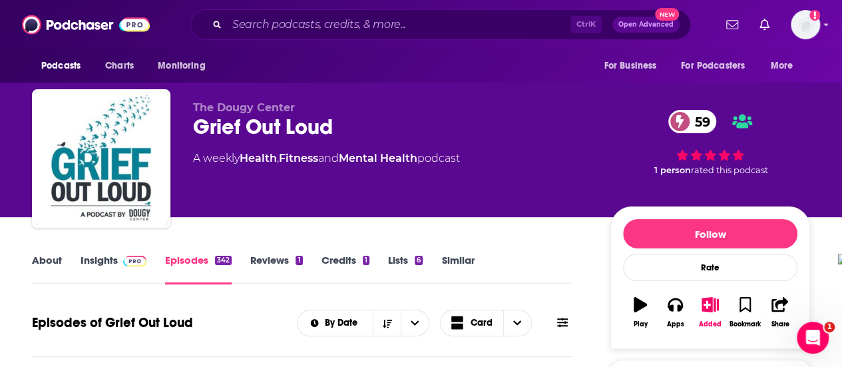
click at [104, 266] on link "Insights" at bounding box center [114, 269] width 66 height 31
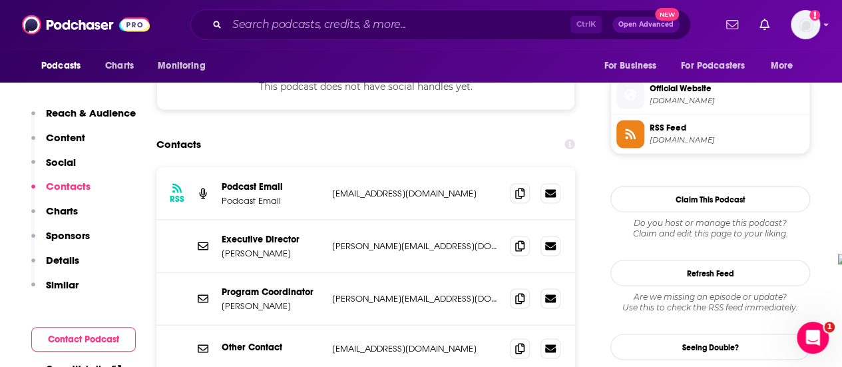
scroll to position [1198, 0]
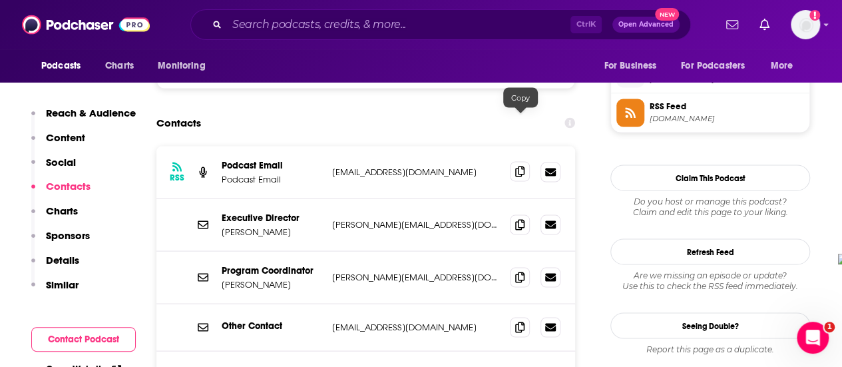
click at [526, 161] on span at bounding box center [520, 171] width 20 height 20
click at [302, 32] on input "Search podcasts, credits, & more..." at bounding box center [398, 24] width 343 height 21
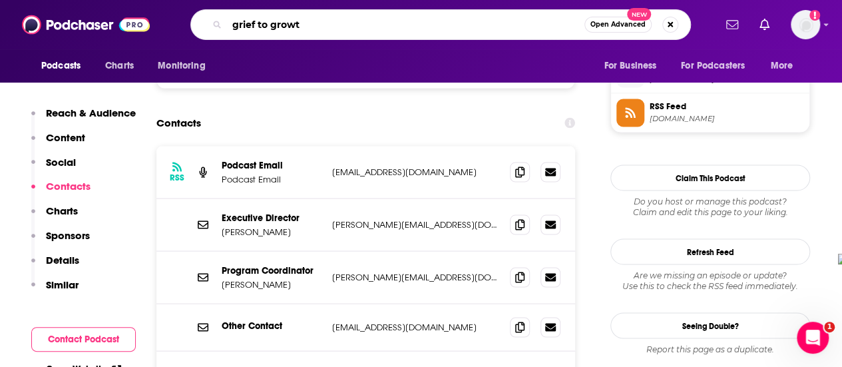
type input "grief to growth"
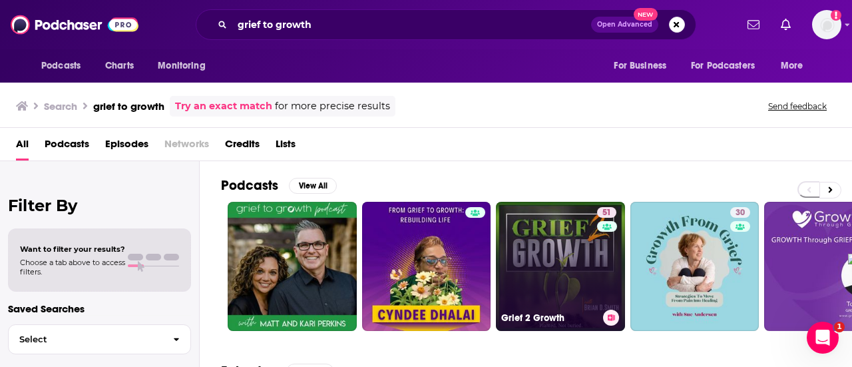
click at [542, 256] on link "51 Grief 2 Growth" at bounding box center [560, 266] width 129 height 129
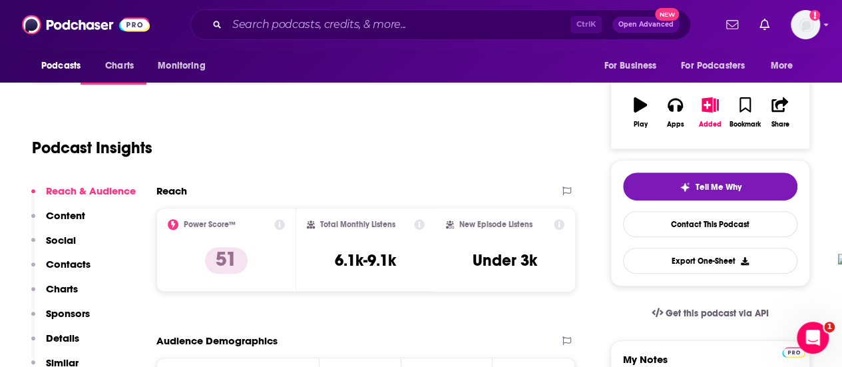
scroll to position [67, 0]
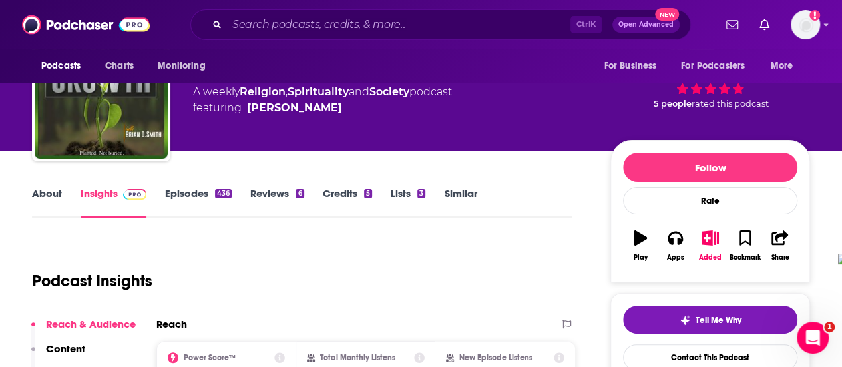
click at [47, 189] on link "About" at bounding box center [47, 202] width 30 height 31
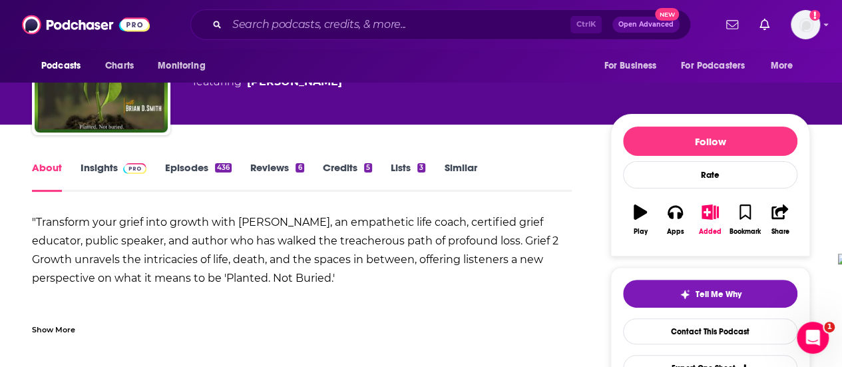
scroll to position [133, 0]
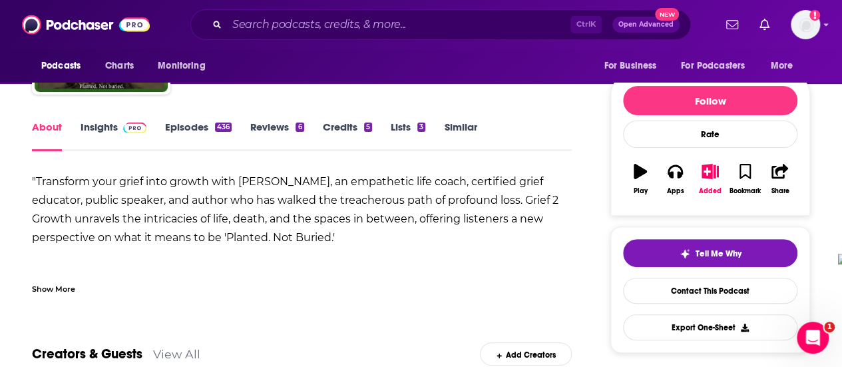
click at [67, 286] on div "Show More" at bounding box center [53, 288] width 43 height 13
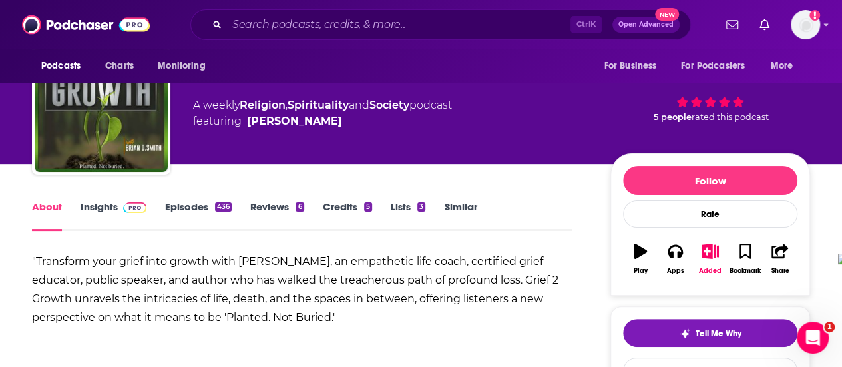
scroll to position [67, 0]
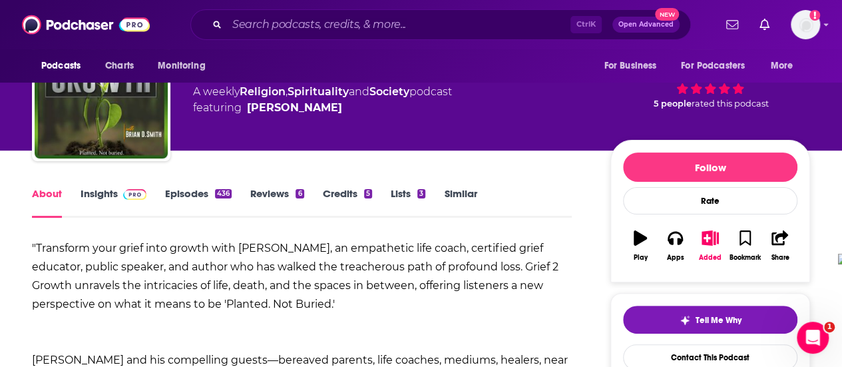
click at [179, 198] on link "Episodes 436" at bounding box center [198, 202] width 67 height 31
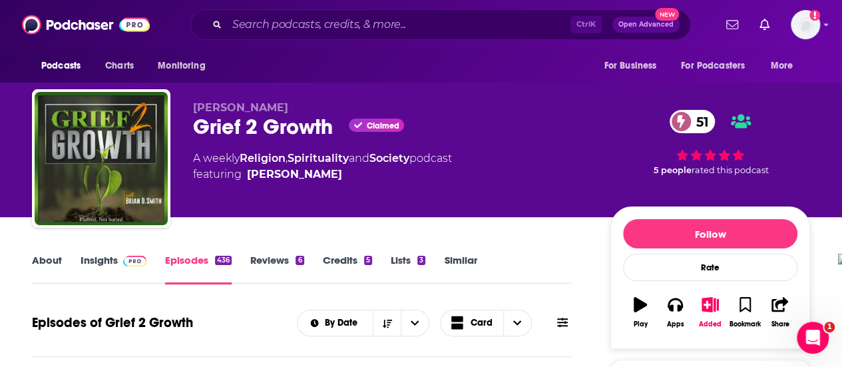
click at [125, 264] on img at bounding box center [134, 261] width 23 height 11
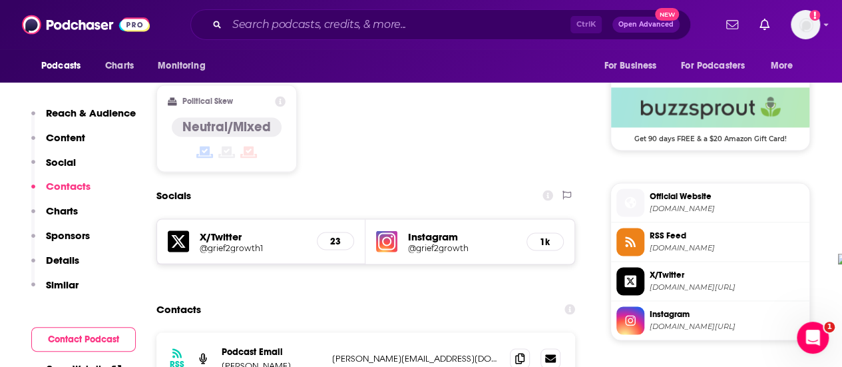
scroll to position [1131, 0]
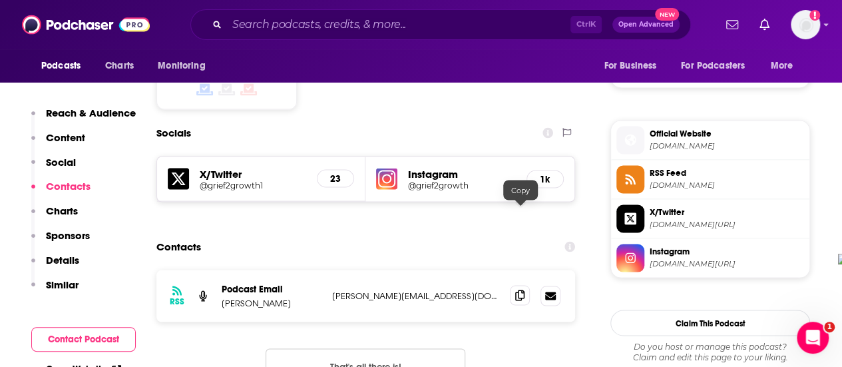
click at [516, 290] on icon at bounding box center [519, 295] width 9 height 11
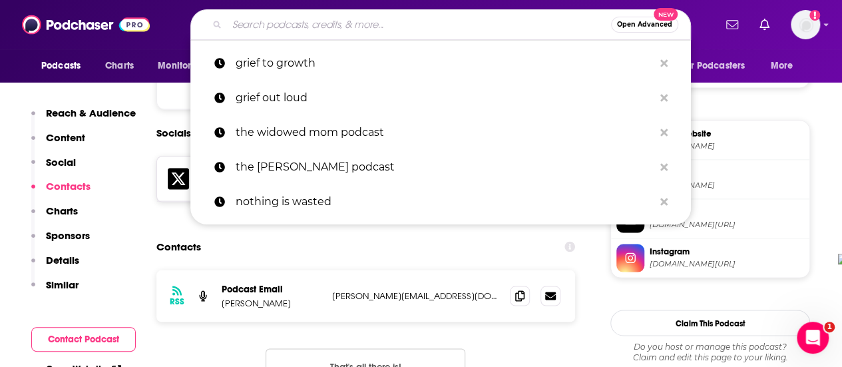
click at [317, 21] on input "Search podcasts, credits, & more..." at bounding box center [419, 24] width 384 height 21
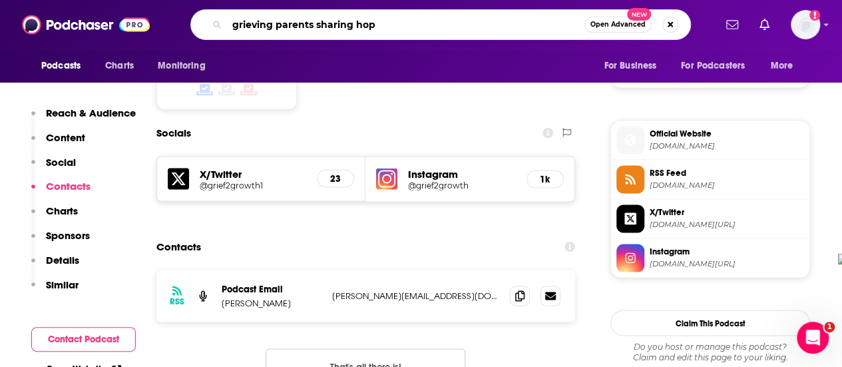
type input "grieving parents sharing hope"
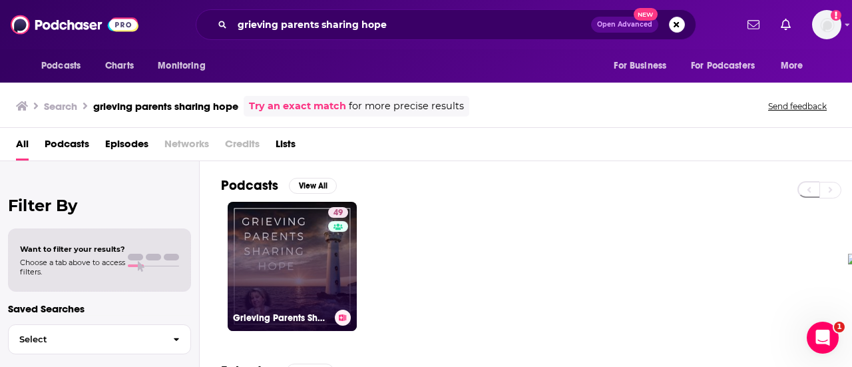
click at [282, 283] on link "49 Grieving Parents Sharing Hope" at bounding box center [292, 266] width 129 height 129
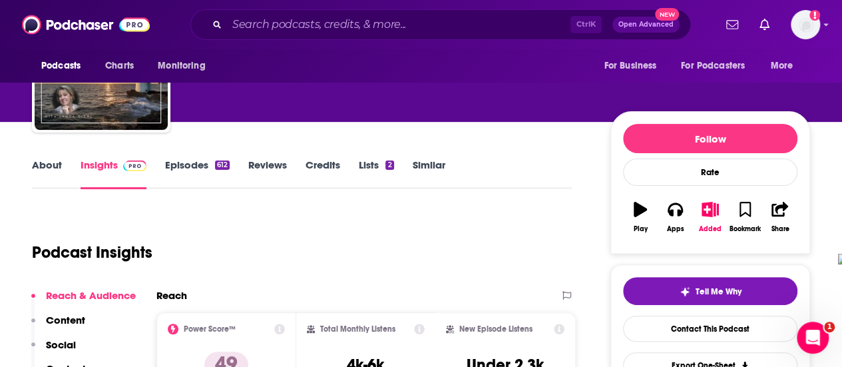
scroll to position [67, 0]
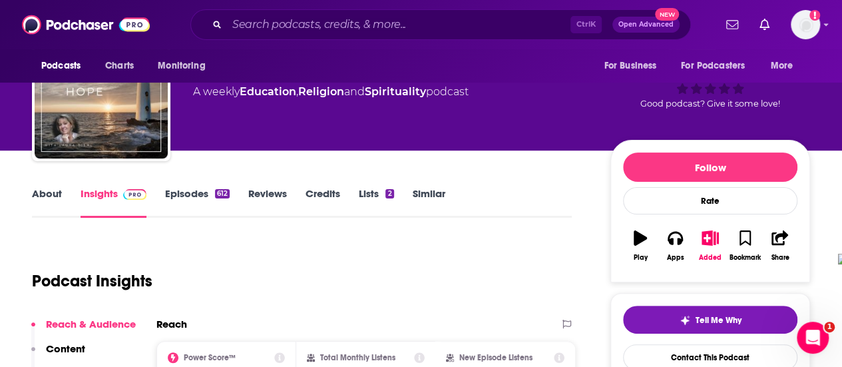
click at [35, 190] on link "About" at bounding box center [47, 202] width 30 height 31
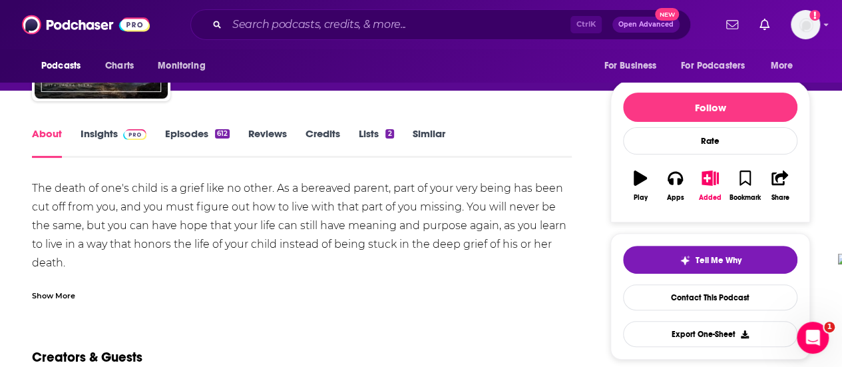
scroll to position [133, 0]
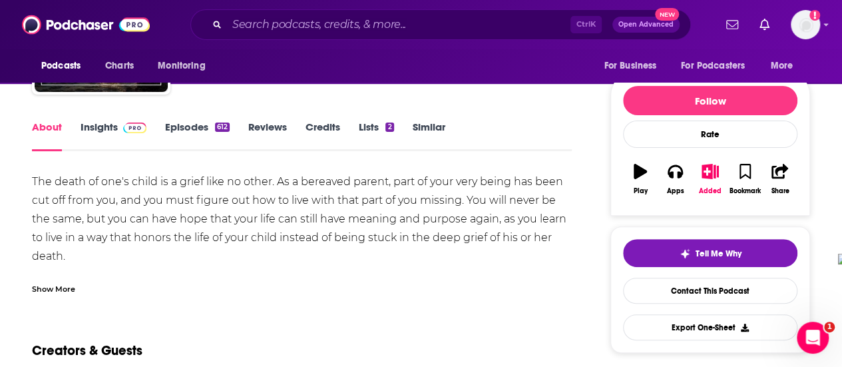
click at [65, 285] on div "Show More" at bounding box center [53, 288] width 43 height 13
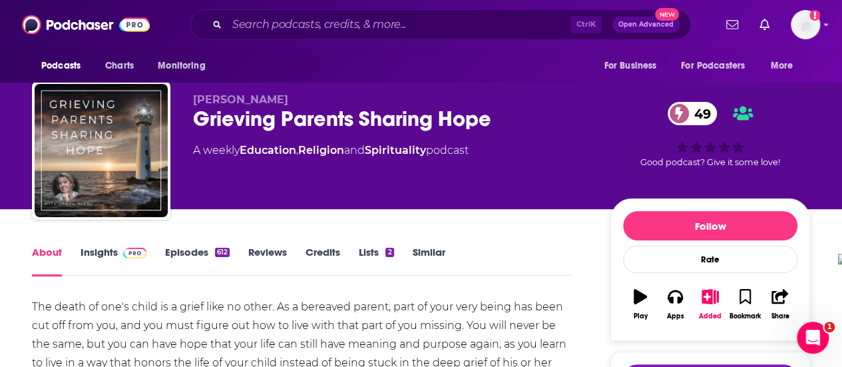
scroll to position [0, 0]
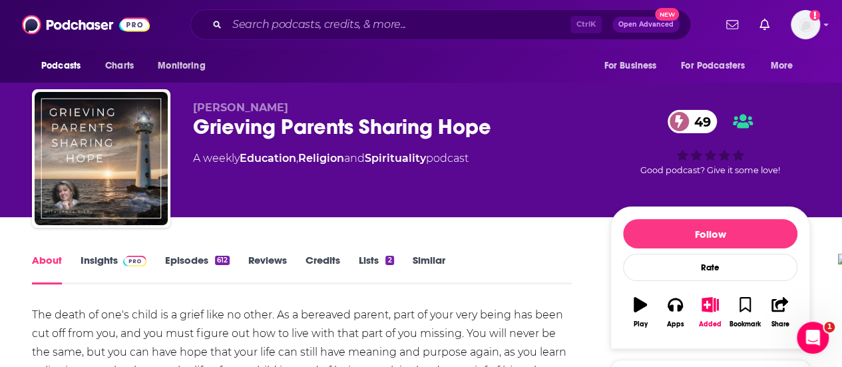
click at [176, 255] on link "Episodes 612" at bounding box center [197, 269] width 65 height 31
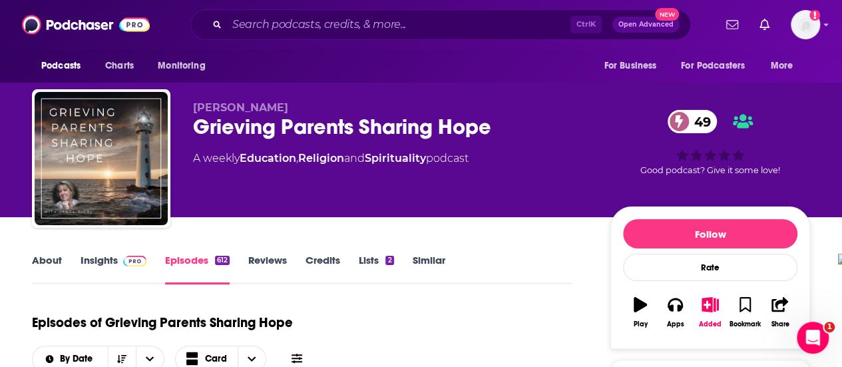
drag, startPoint x: 467, startPoint y: 6, endPoint x: 226, endPoint y: 128, distance: 270.9
click at [226, 128] on div "Grieving Parents Sharing Hope 49" at bounding box center [391, 127] width 396 height 26
click at [39, 262] on link "About" at bounding box center [47, 269] width 30 height 31
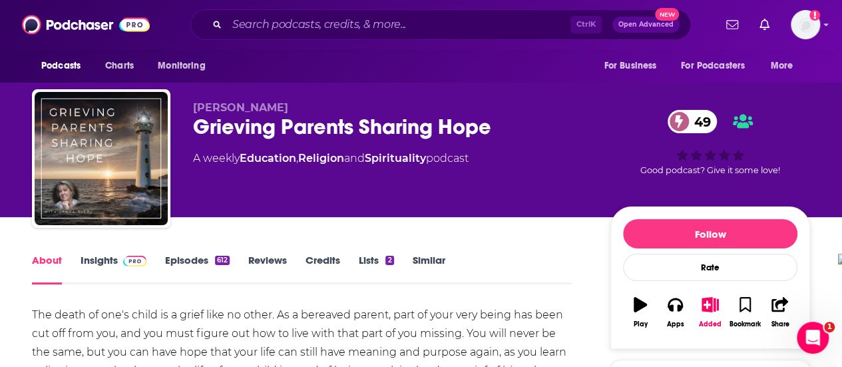
click at [118, 265] on span at bounding box center [132, 260] width 29 height 13
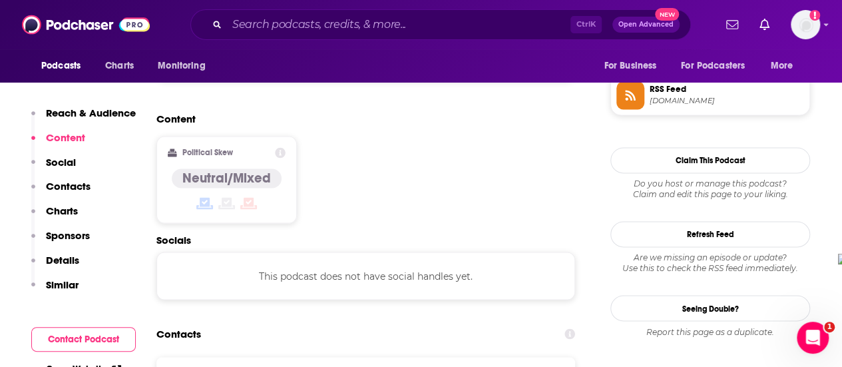
scroll to position [998, 0]
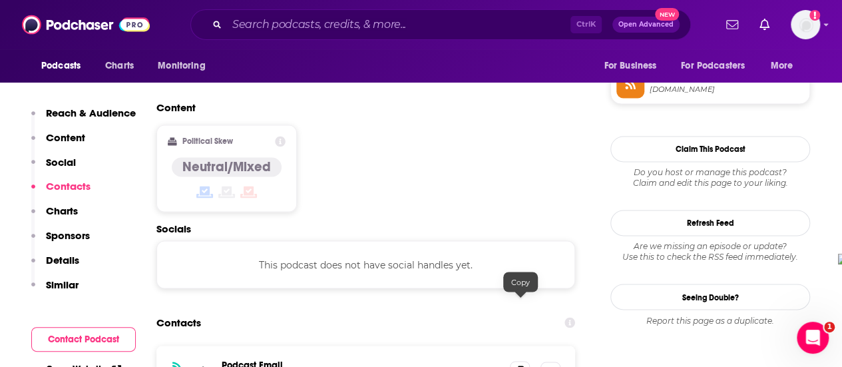
click at [519, 365] on icon at bounding box center [519, 370] width 9 height 11
click at [248, 22] on input "Search podcasts, credits, & more..." at bounding box center [398, 24] width 343 height 21
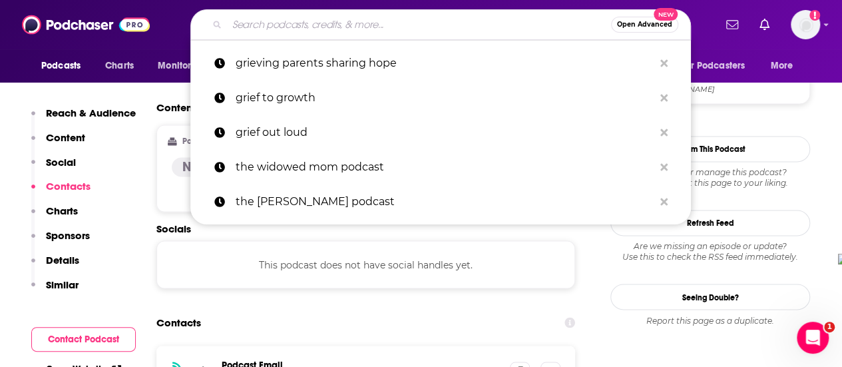
type input "f"
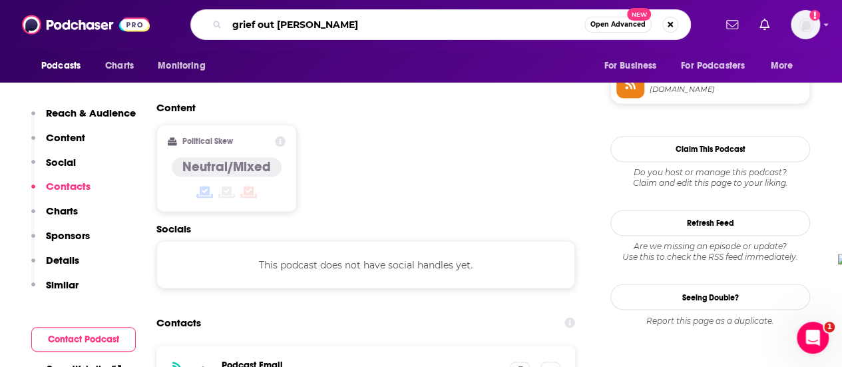
type input "grief out loud"
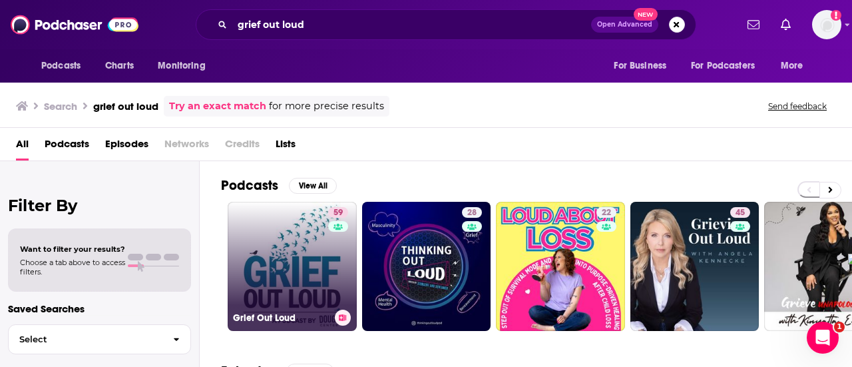
click at [289, 252] on link "59 Grief Out Loud" at bounding box center [292, 266] width 129 height 129
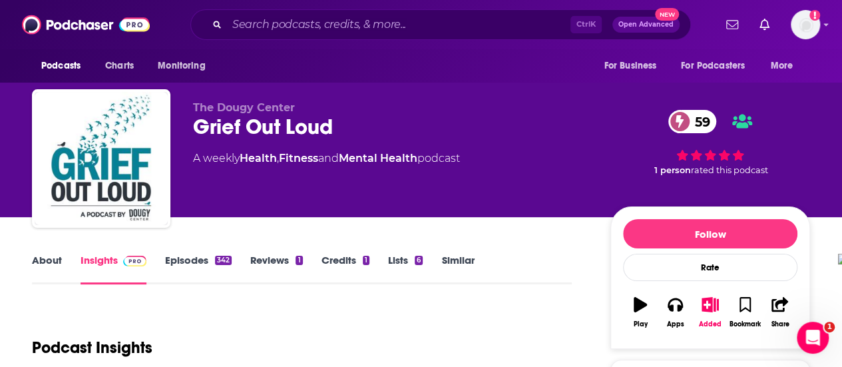
click at [32, 259] on link "About" at bounding box center [47, 269] width 30 height 31
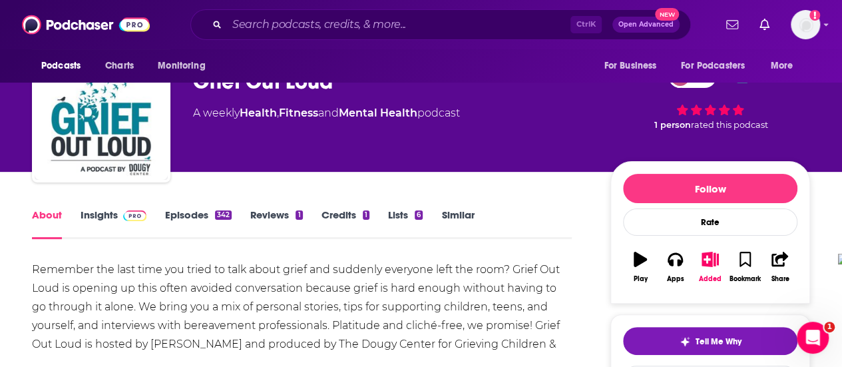
scroll to position [67, 0]
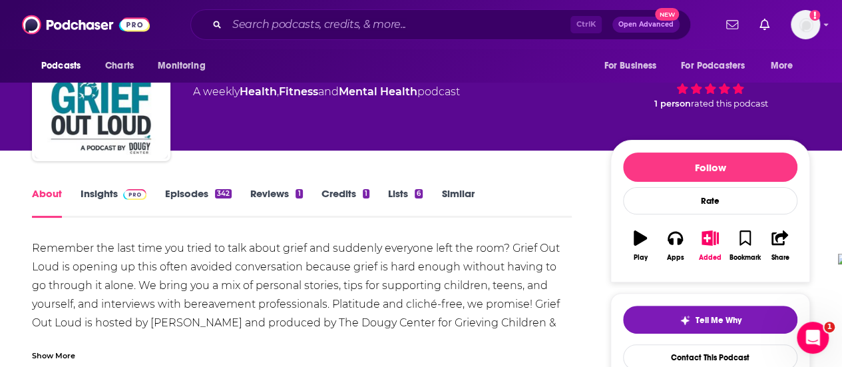
click at [189, 191] on link "Episodes 342" at bounding box center [198, 202] width 67 height 31
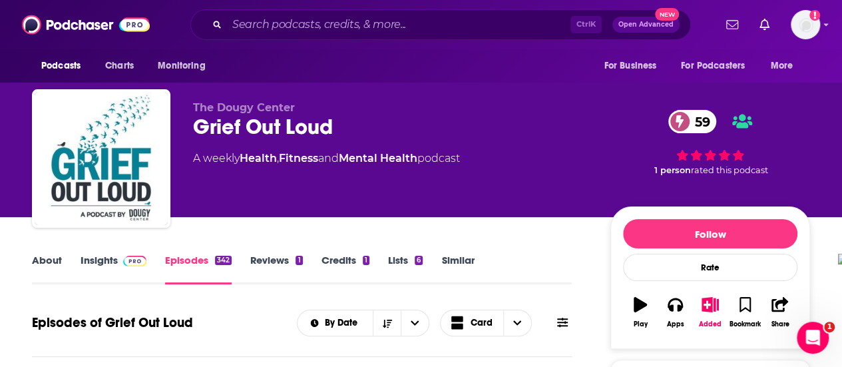
click at [45, 259] on link "About" at bounding box center [47, 269] width 30 height 31
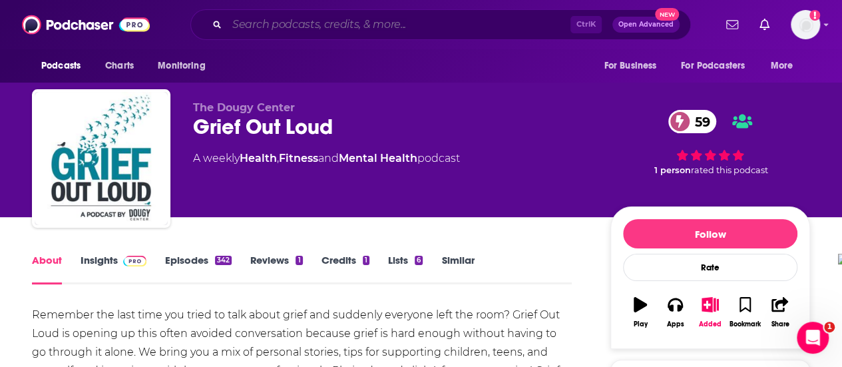
click at [367, 27] on input "Search podcasts, credits, & more..." at bounding box center [398, 24] width 343 height 21
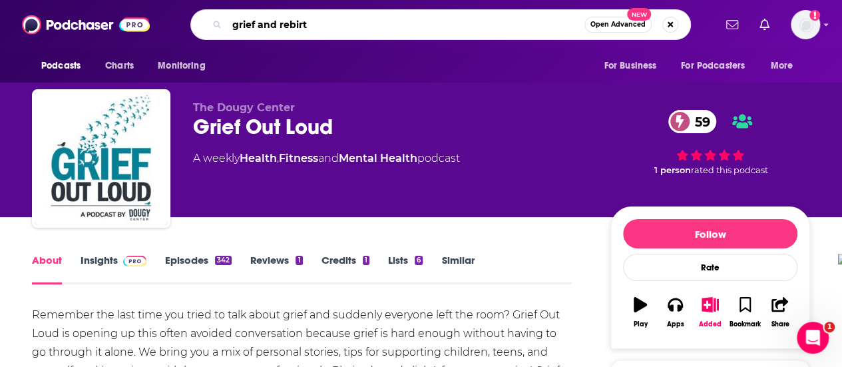
type input "grief and rebirth"
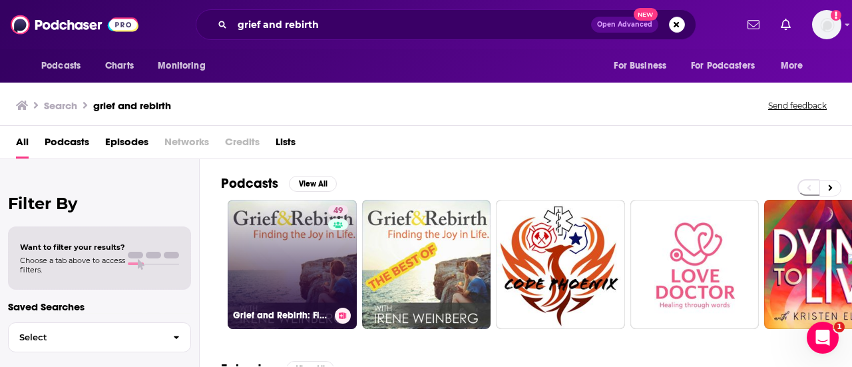
click at [307, 268] on link "49 Grief and Rebirth: Finding the Joy in Life" at bounding box center [292, 264] width 129 height 129
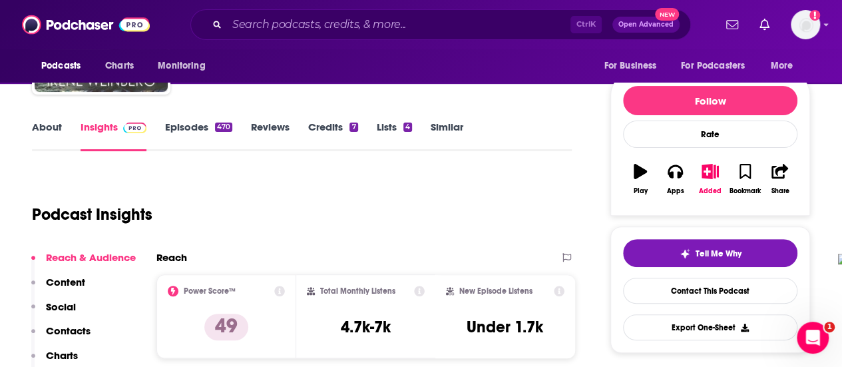
scroll to position [67, 0]
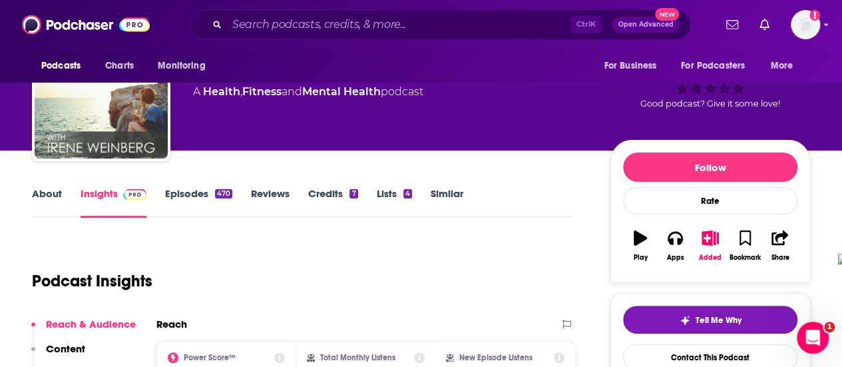
click at [55, 196] on link "About" at bounding box center [47, 202] width 30 height 31
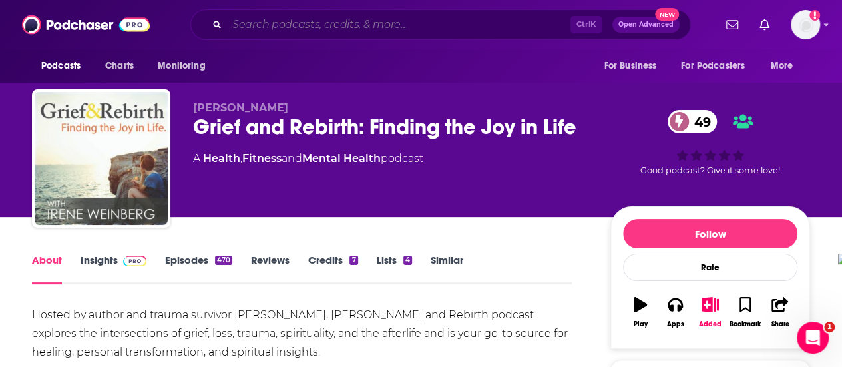
click at [397, 14] on input "Search podcasts, credits, & more..." at bounding box center [398, 24] width 343 height 21
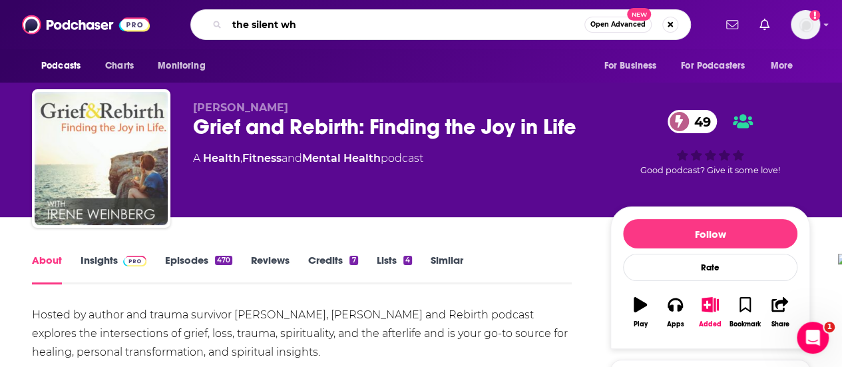
type input "the silent why"
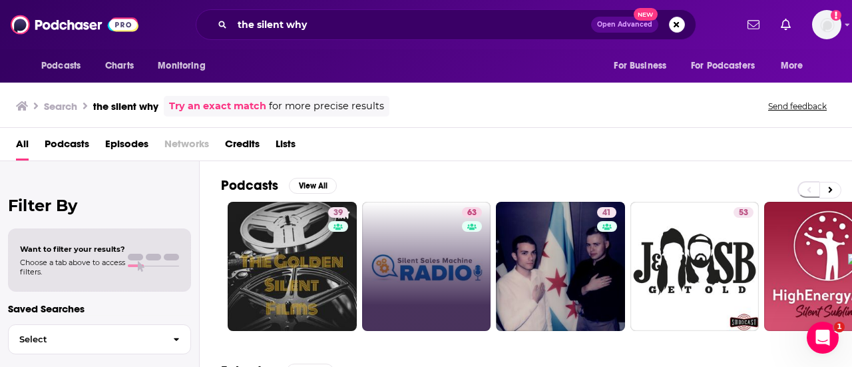
click at [337, 11] on div "the silent why Open Advanced New" at bounding box center [446, 24] width 500 height 31
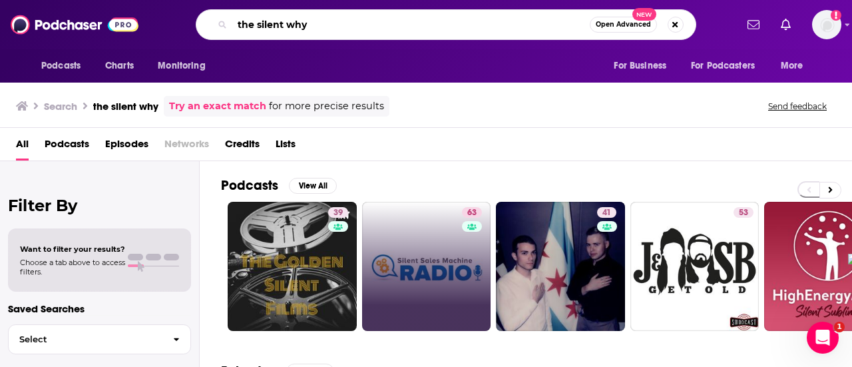
click at [341, 19] on input "the silent why" at bounding box center [410, 24] width 357 height 21
type input "the silent why: finding hope in grief and loss"
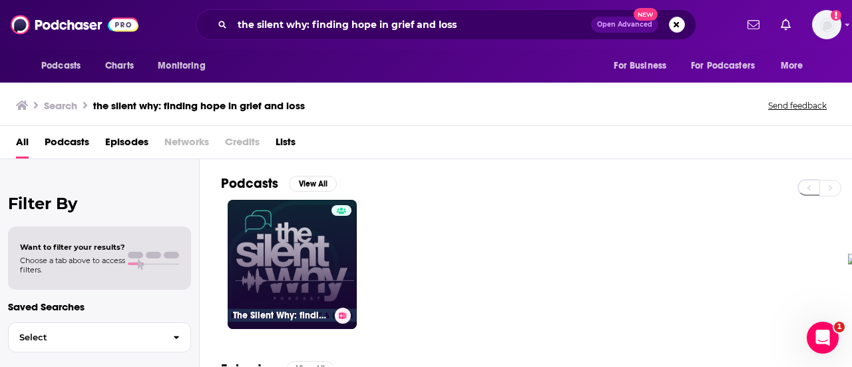
click at [294, 232] on link "The Silent Why: finding hope in grief and loss" at bounding box center [292, 264] width 129 height 129
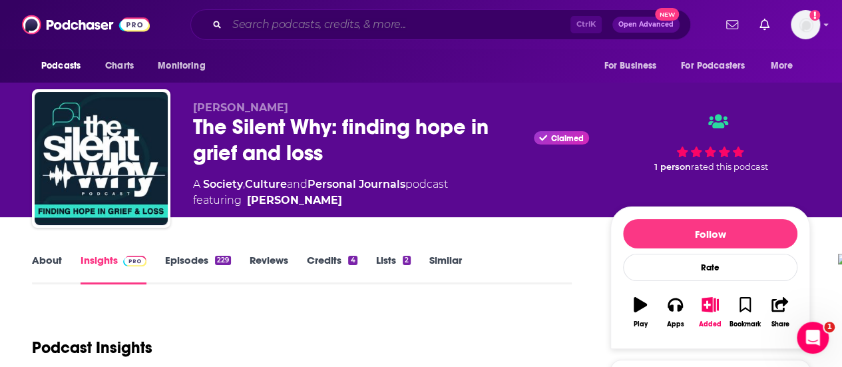
click at [330, 25] on input "Search podcasts, credits, & more..." at bounding box center [398, 24] width 343 height 21
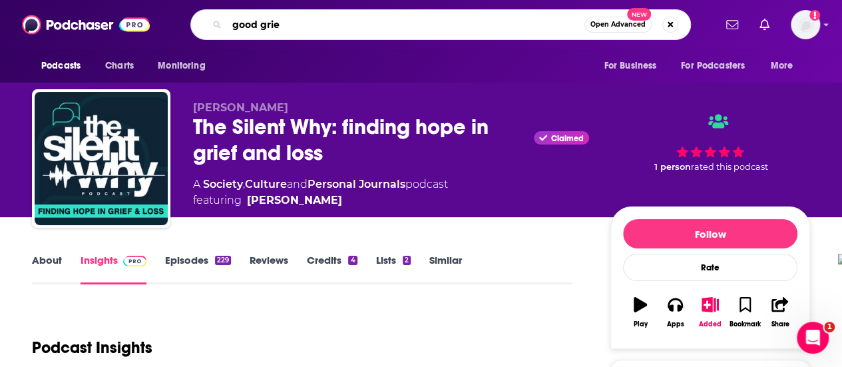
type input "good grief"
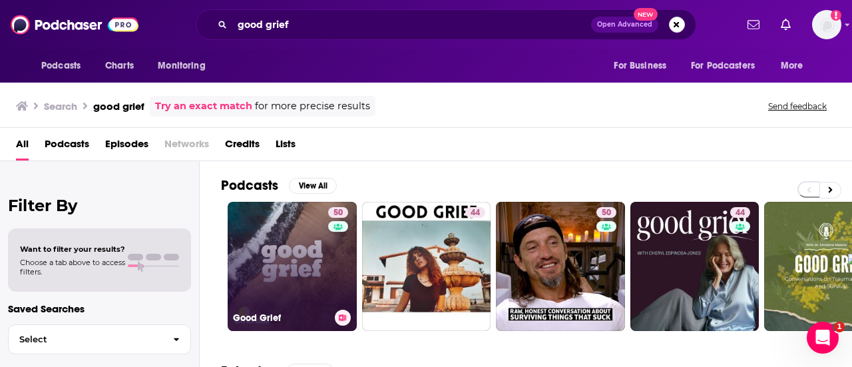
click at [310, 261] on link "50 Good Grief" at bounding box center [292, 266] width 129 height 129
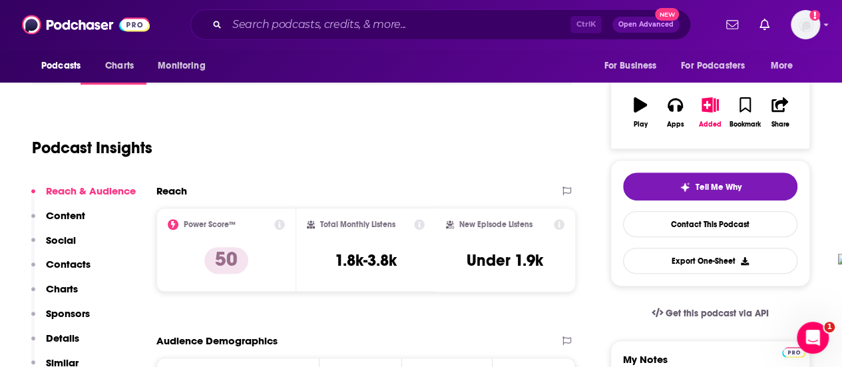
scroll to position [133, 0]
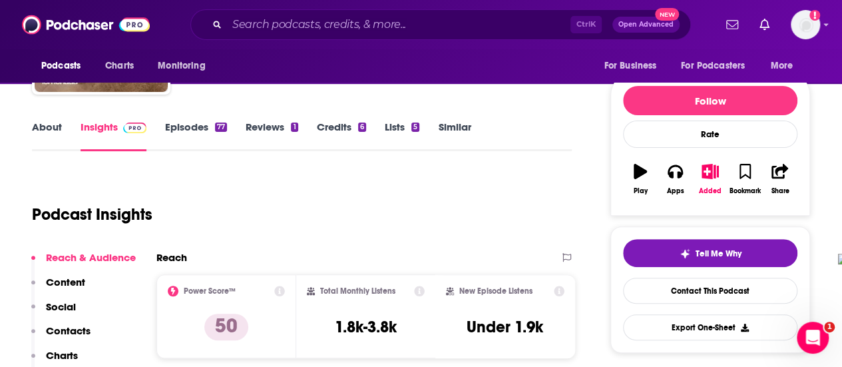
click at [47, 138] on link "About" at bounding box center [47, 135] width 30 height 31
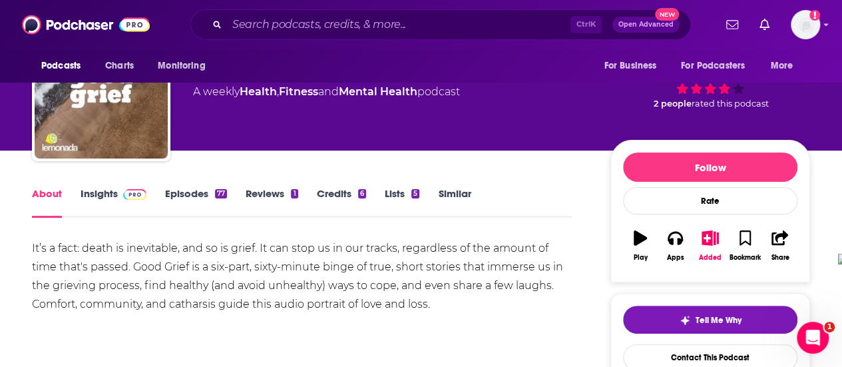
scroll to position [133, 0]
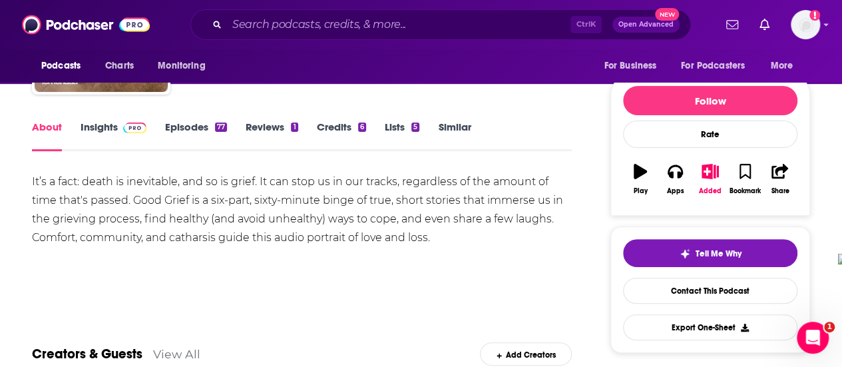
click at [93, 123] on link "Insights" at bounding box center [114, 135] width 66 height 31
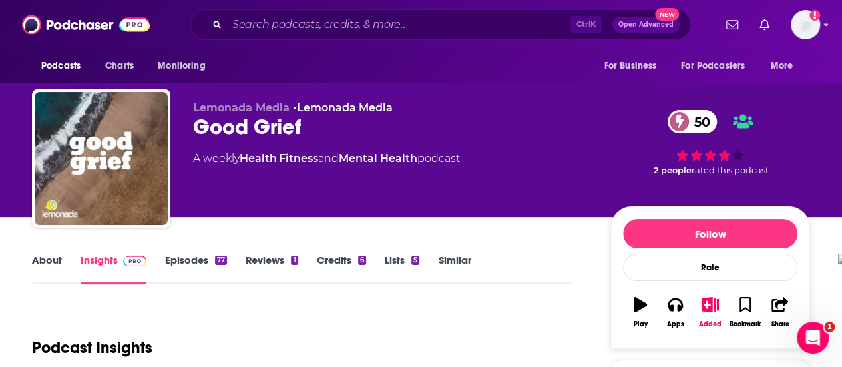
click at [58, 264] on link "About" at bounding box center [47, 269] width 30 height 31
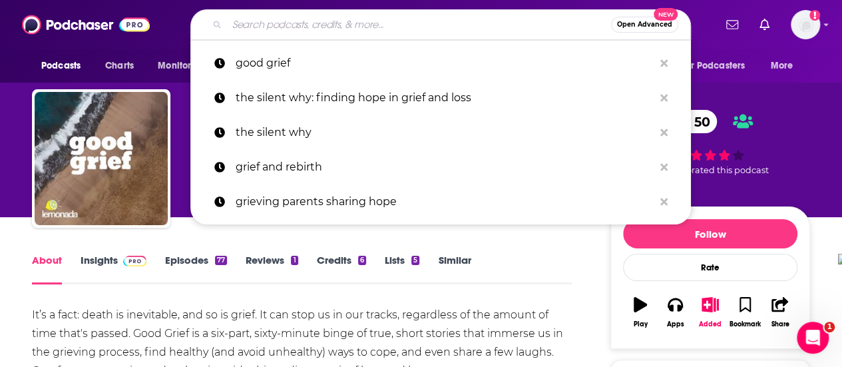
click at [311, 19] on input "Search podcasts, credits, & more..." at bounding box center [419, 24] width 384 height 21
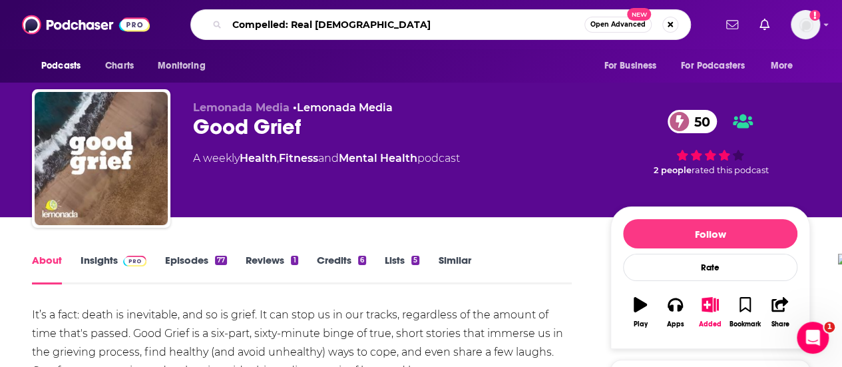
type input "Compelled: Real [DEMOGRAPHIC_DATA]"
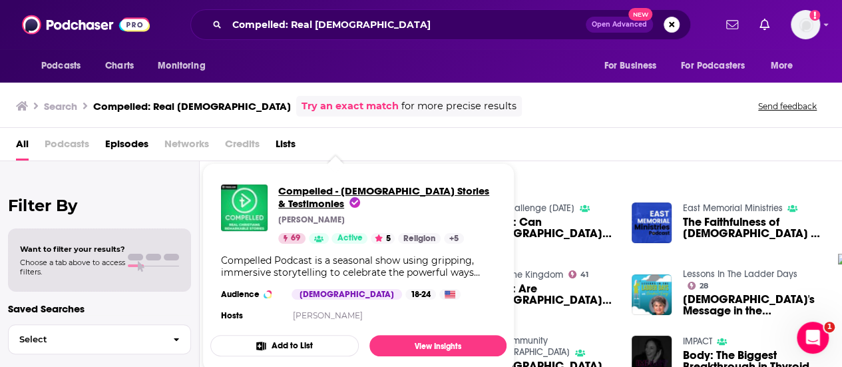
click at [288, 189] on span "Compelled - [DEMOGRAPHIC_DATA] Stories & Testimonies" at bounding box center [383, 196] width 211 height 25
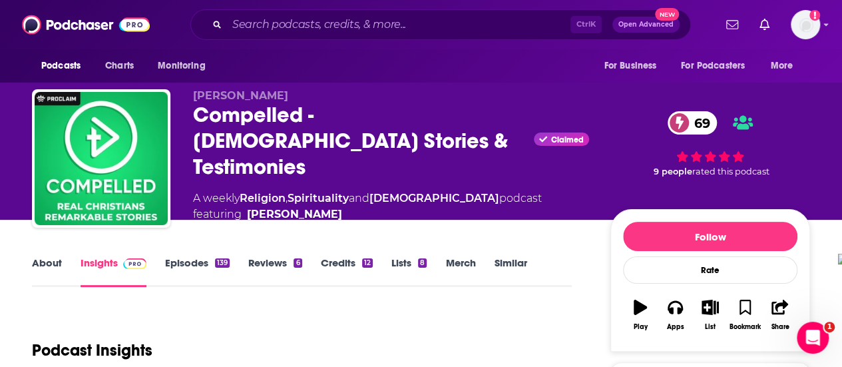
click at [57, 258] on link "About" at bounding box center [47, 271] width 30 height 31
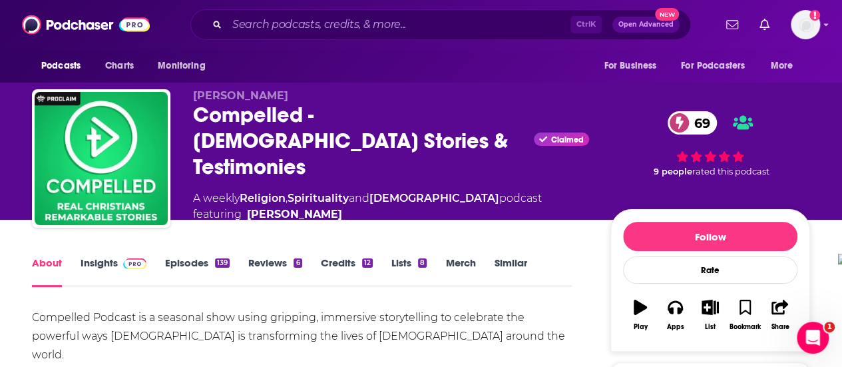
click at [271, 37] on div "Ctrl K Open Advanced New" at bounding box center [440, 24] width 500 height 31
click at [288, 31] on input "Search podcasts, credits, & more..." at bounding box center [398, 24] width 343 height 21
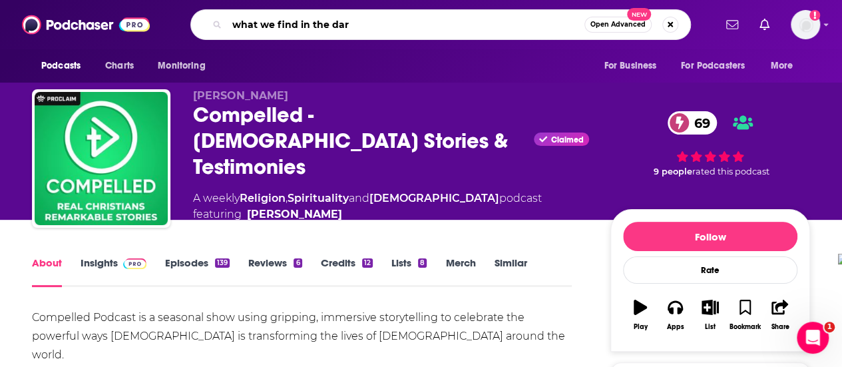
type input "what we find in the dark"
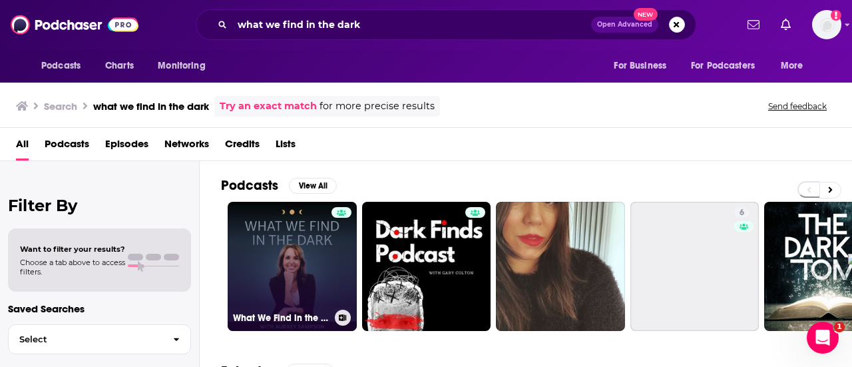
click at [302, 256] on link "What We Find in the Dark" at bounding box center [292, 266] width 129 height 129
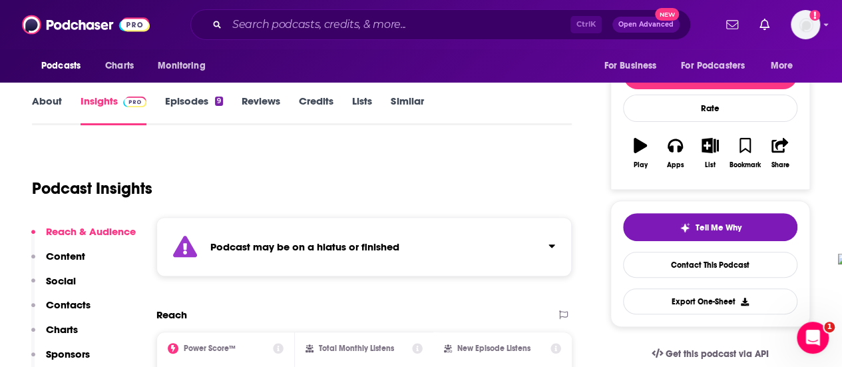
scroll to position [133, 0]
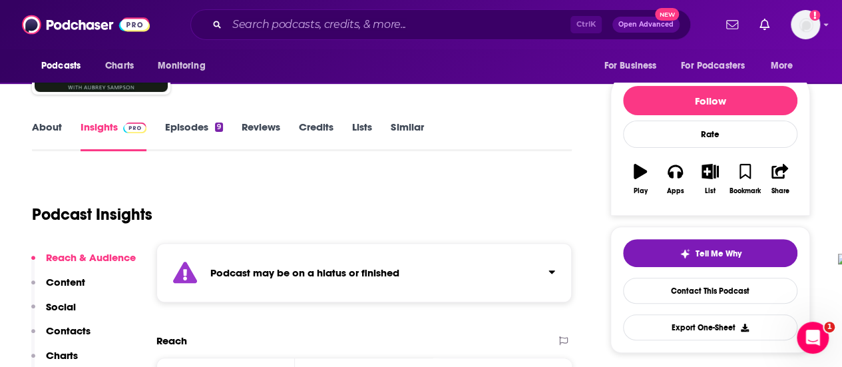
click at [209, 139] on link "Episodes 9" at bounding box center [194, 135] width 58 height 31
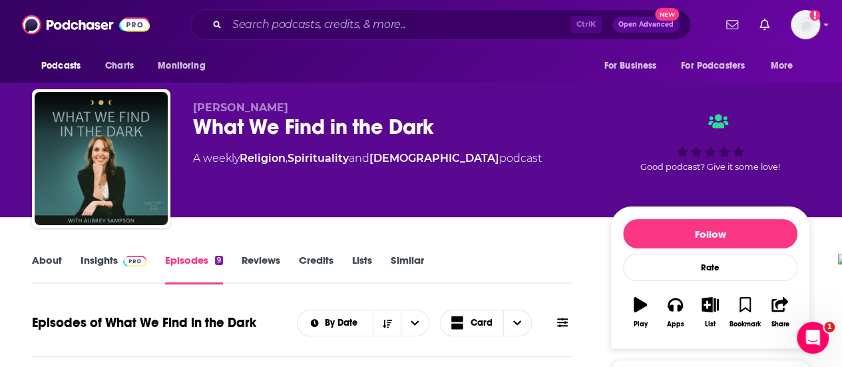
click at [43, 258] on link "About" at bounding box center [47, 269] width 30 height 31
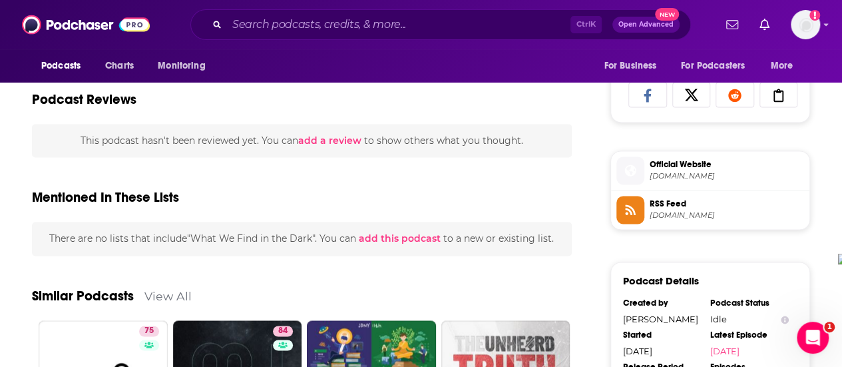
scroll to position [869, 0]
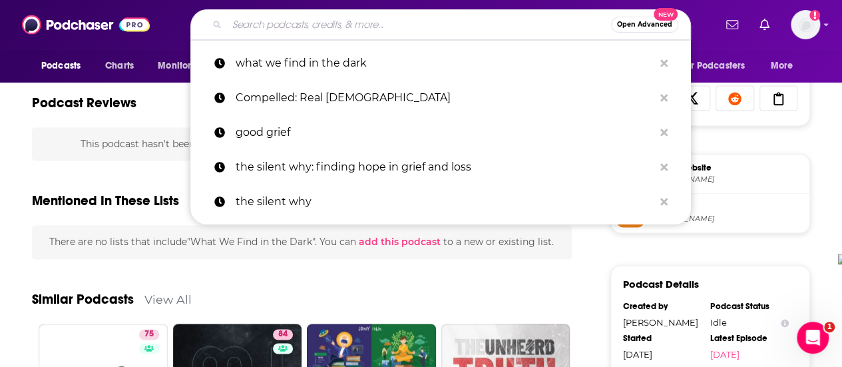
click at [303, 30] on input "Search podcasts, credits, & more..." at bounding box center [419, 24] width 384 height 21
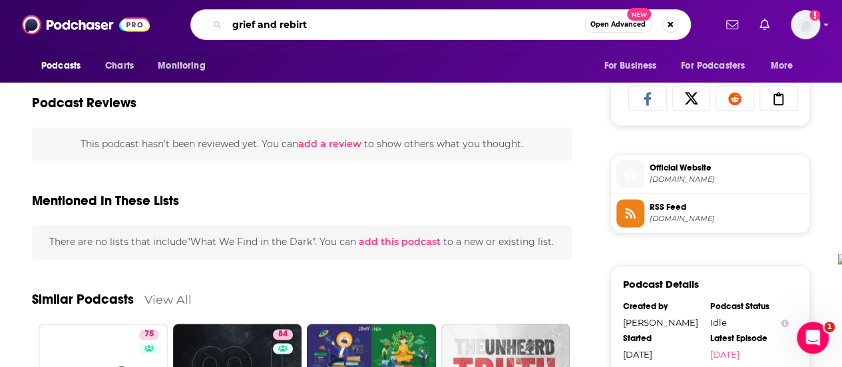
type input "grief and rebirth"
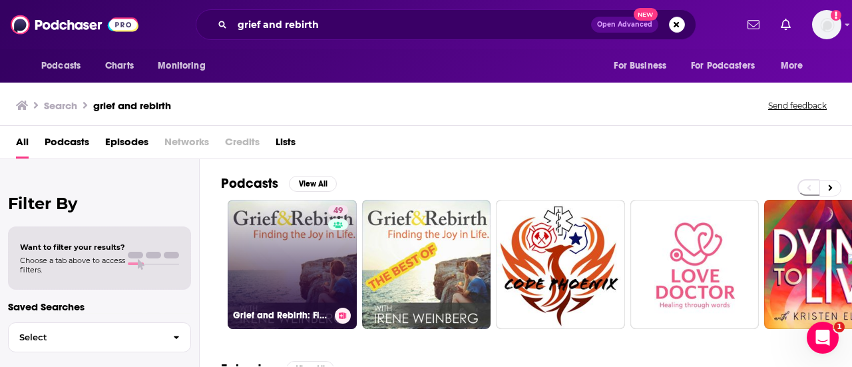
click at [323, 253] on link "49 Grief and Rebirth: Finding the Joy in Life" at bounding box center [292, 264] width 129 height 129
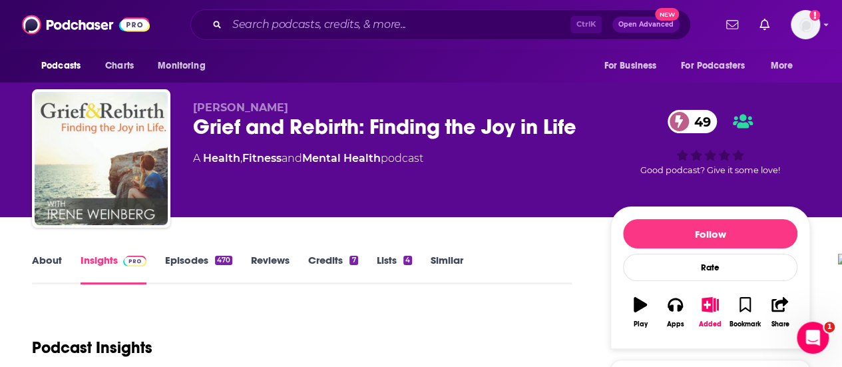
click at [37, 264] on link "About" at bounding box center [47, 269] width 30 height 31
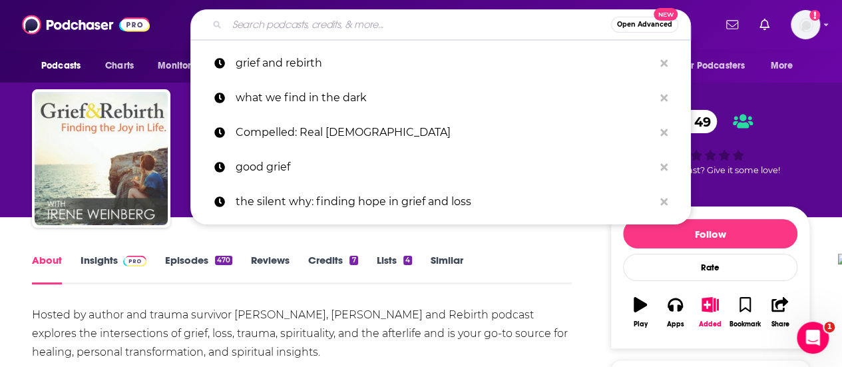
click at [305, 27] on input "Search podcasts, credits, & more..." at bounding box center [419, 24] width 384 height 21
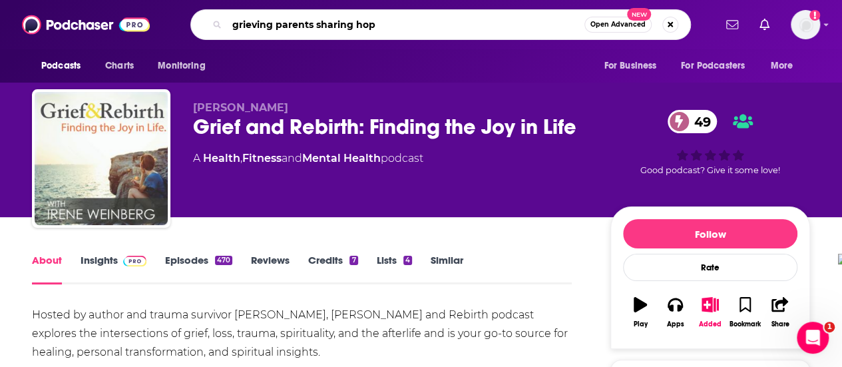
type input "grieving parents sharing hope"
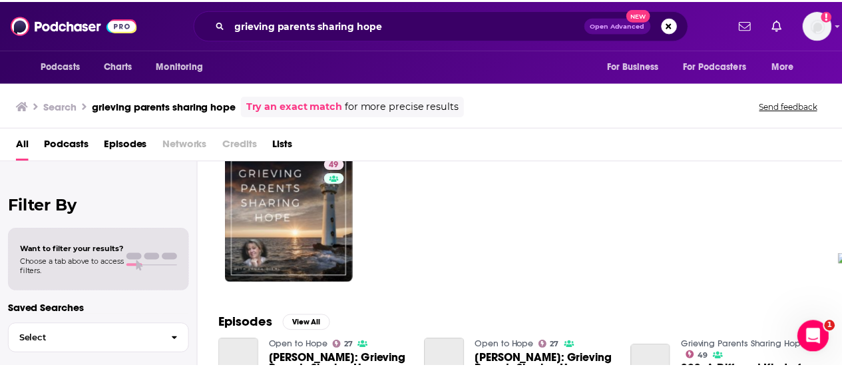
scroll to position [67, 0]
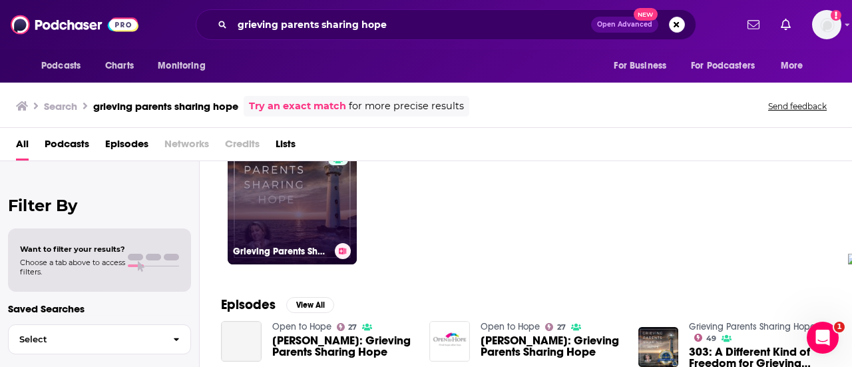
click at [321, 203] on link "49 Grieving Parents Sharing Hope" at bounding box center [292, 199] width 129 height 129
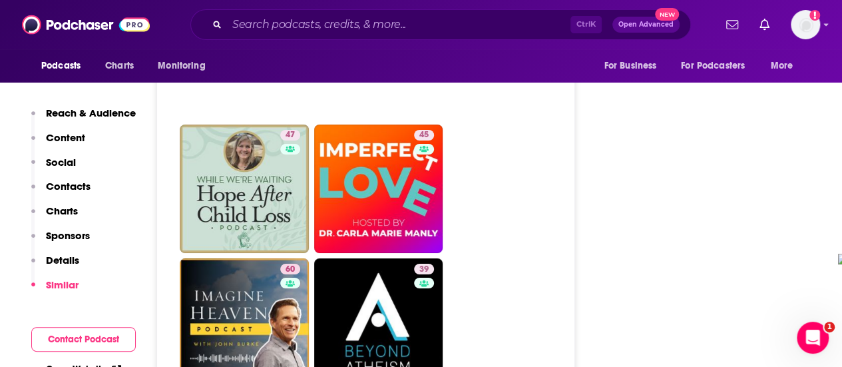
scroll to position [2529, 0]
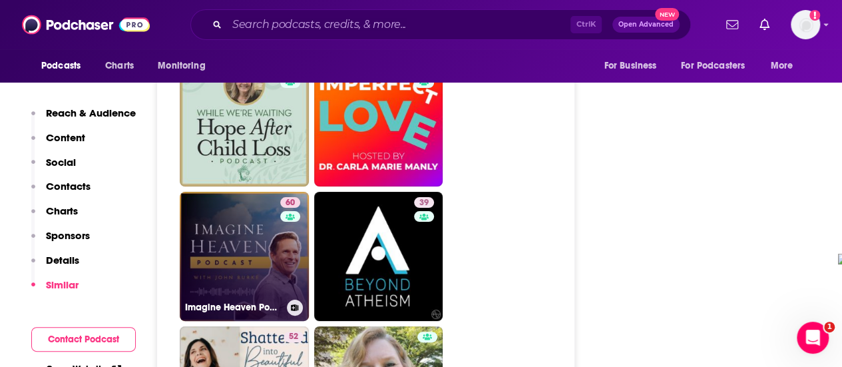
click at [240, 192] on link "60 Imagine Heaven Podcast with [PERSON_NAME]" at bounding box center [244, 256] width 129 height 129
type input "[URL][DOMAIN_NAME]"
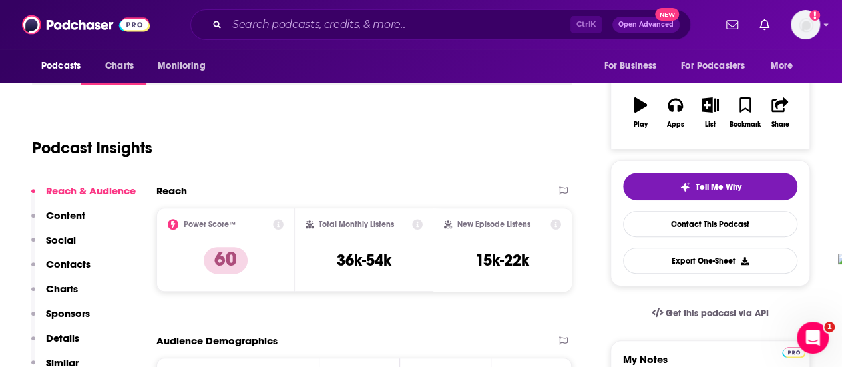
scroll to position [67, 0]
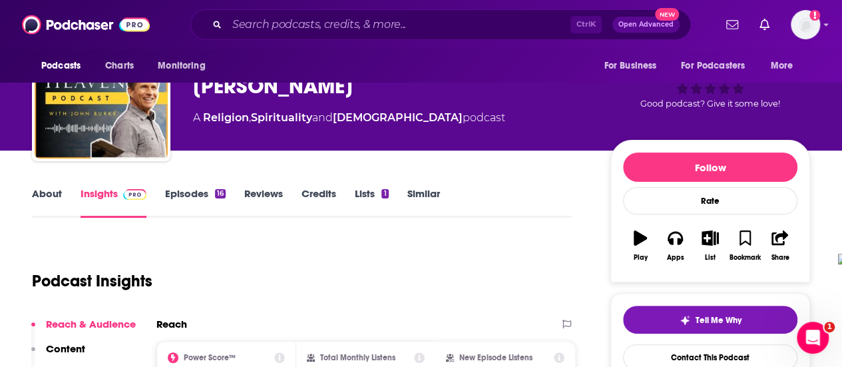
click at [56, 196] on link "About" at bounding box center [47, 202] width 30 height 31
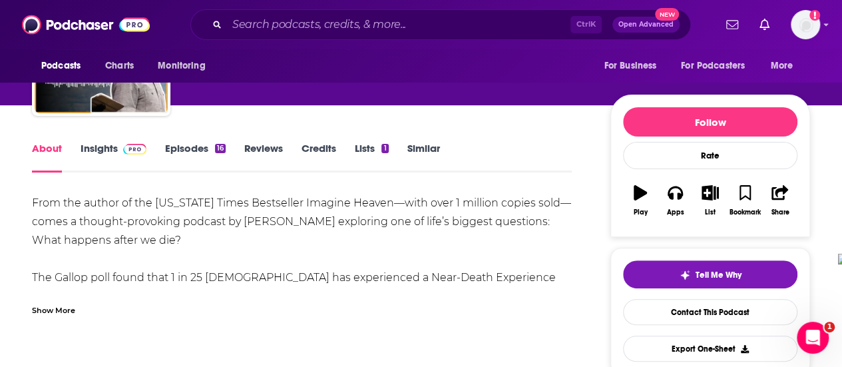
scroll to position [133, 0]
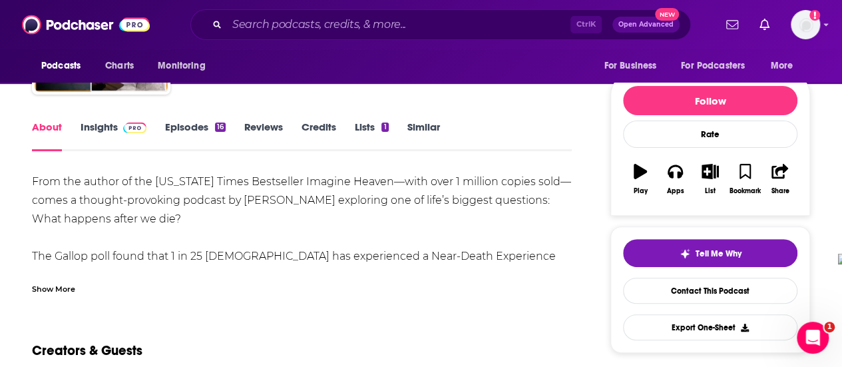
click at [59, 284] on div "Show More" at bounding box center [53, 288] width 43 height 13
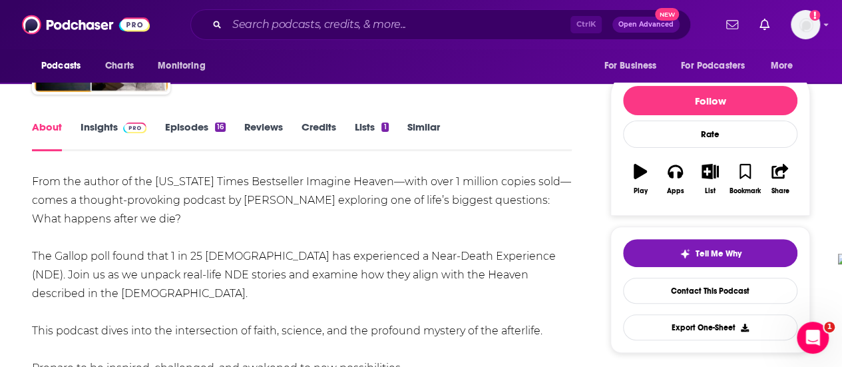
scroll to position [67, 0]
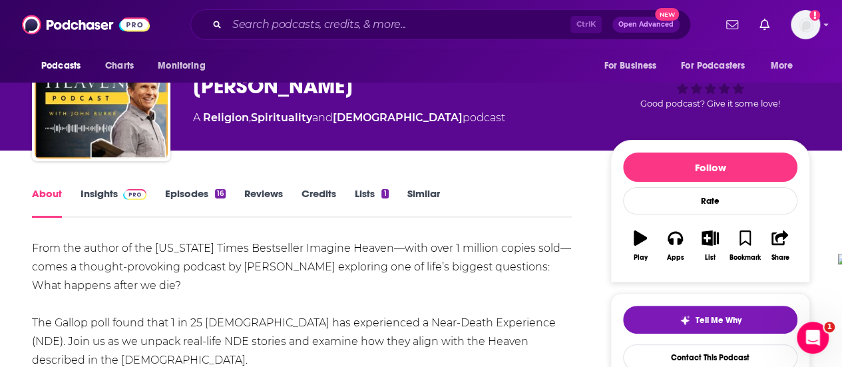
click at [173, 197] on link "Episodes 16" at bounding box center [195, 202] width 61 height 31
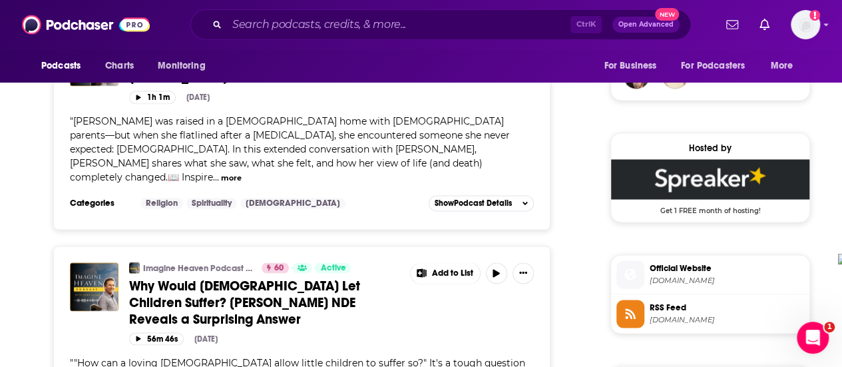
scroll to position [1065, 0]
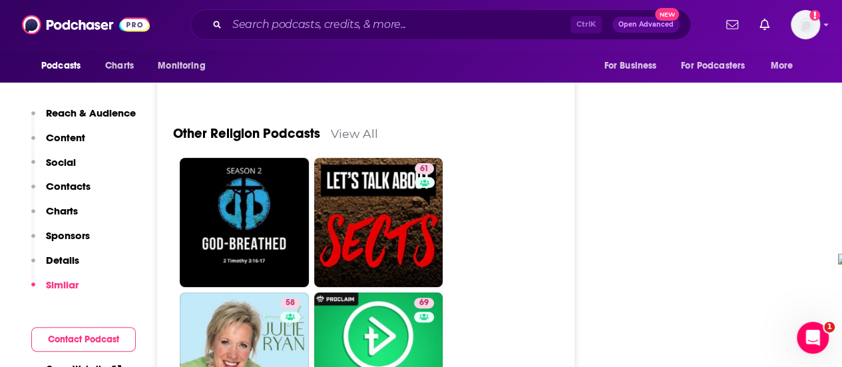
scroll to position [5191, 0]
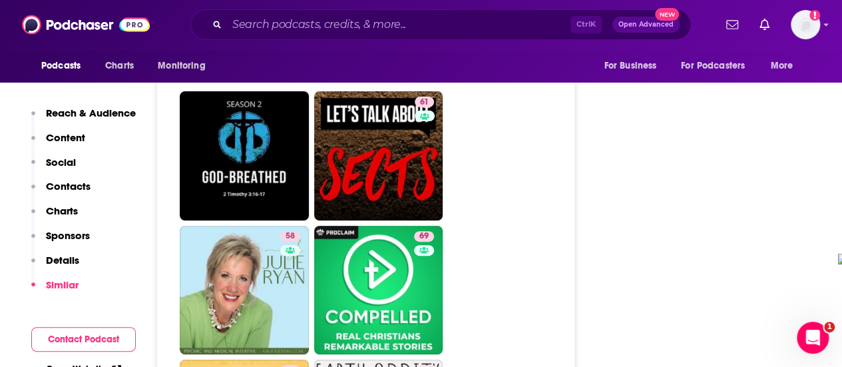
click at [323, 36] on div "Ctrl K Open Advanced New" at bounding box center [440, 24] width 500 height 31
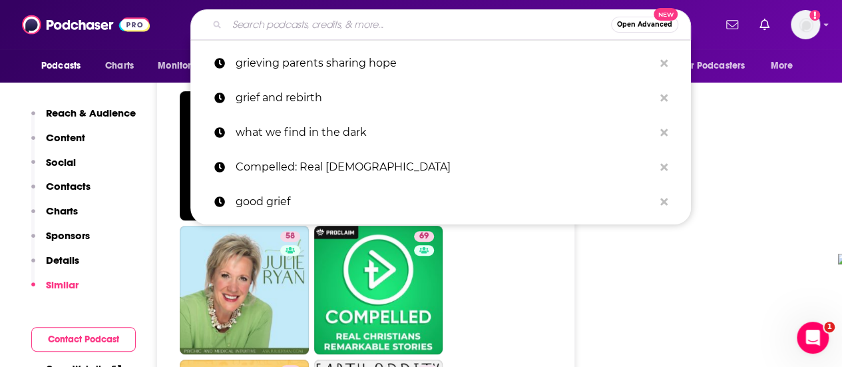
click at [317, 24] on input "Search podcasts, credits, & more..." at bounding box center [419, 24] width 384 height 21
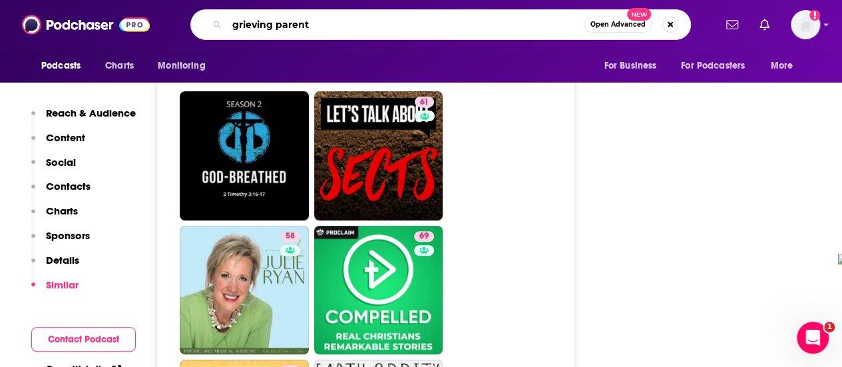
type input "grieving parents"
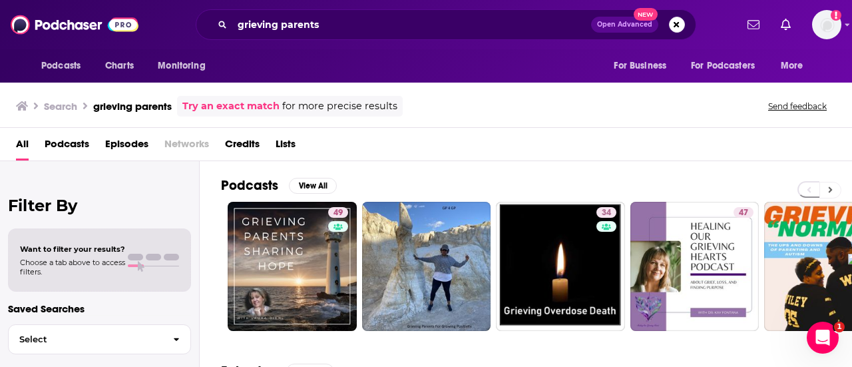
click at [827, 187] on button at bounding box center [830, 190] width 22 height 17
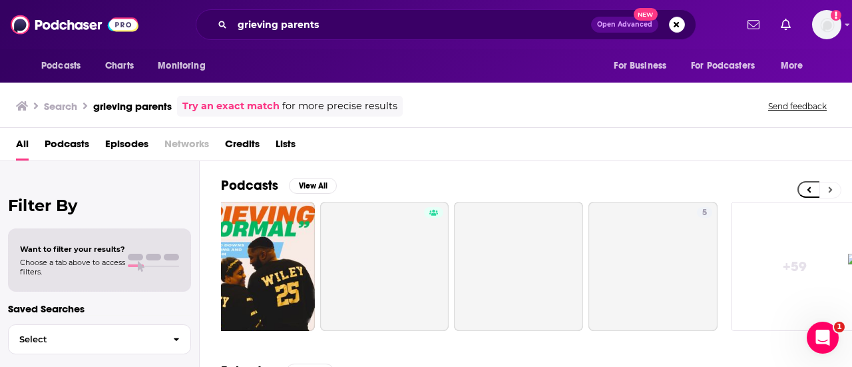
scroll to position [0, 591]
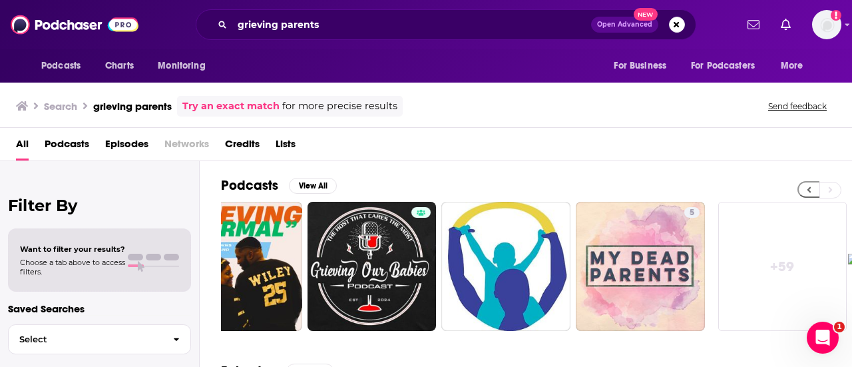
click at [803, 186] on button at bounding box center [808, 189] width 22 height 17
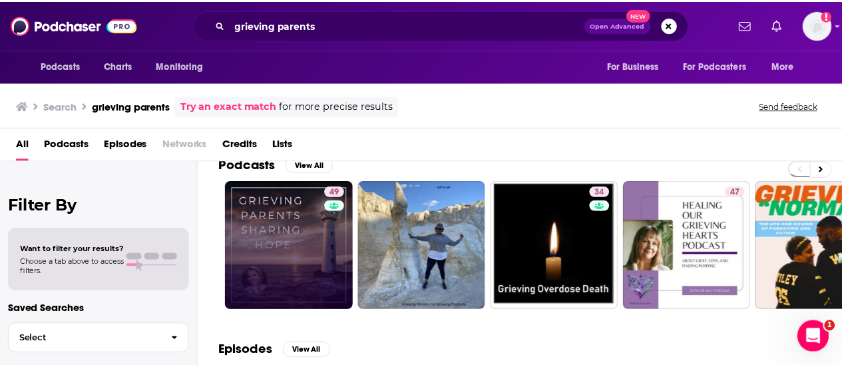
scroll to position [0, 0]
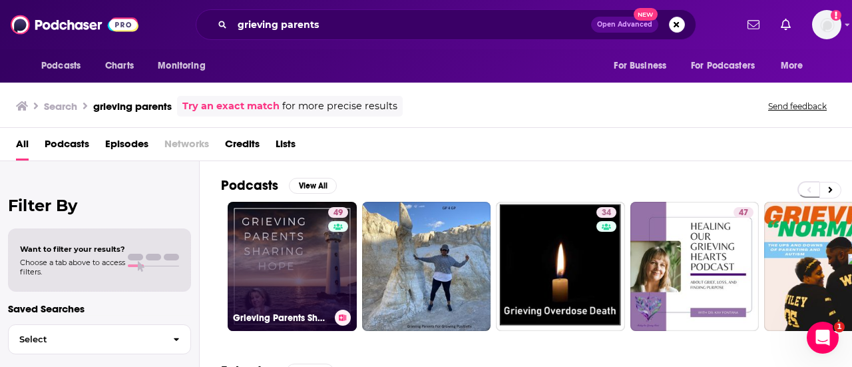
click at [289, 248] on link "49 Grieving Parents Sharing Hope" at bounding box center [292, 266] width 129 height 129
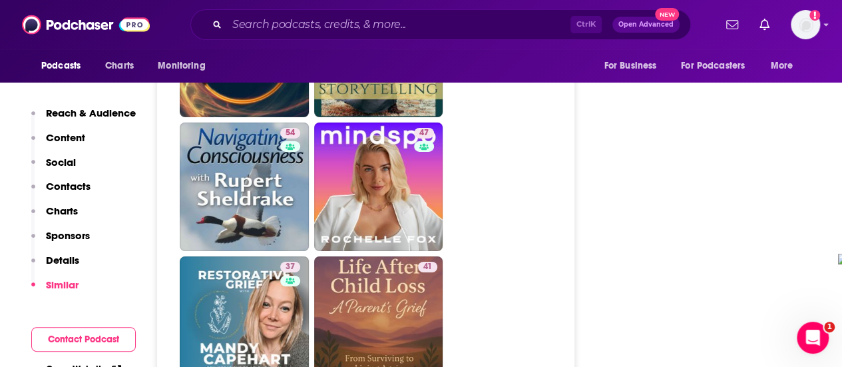
scroll to position [2263, 0]
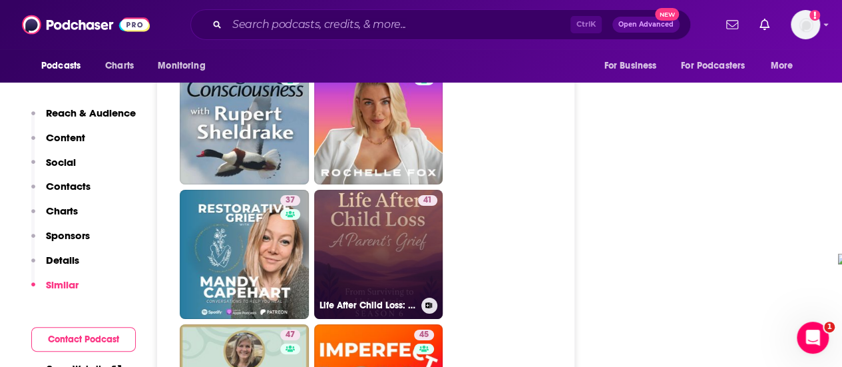
click at [390, 190] on link "41 Life After Child Loss: A Parent's Grief" at bounding box center [378, 254] width 129 height 129
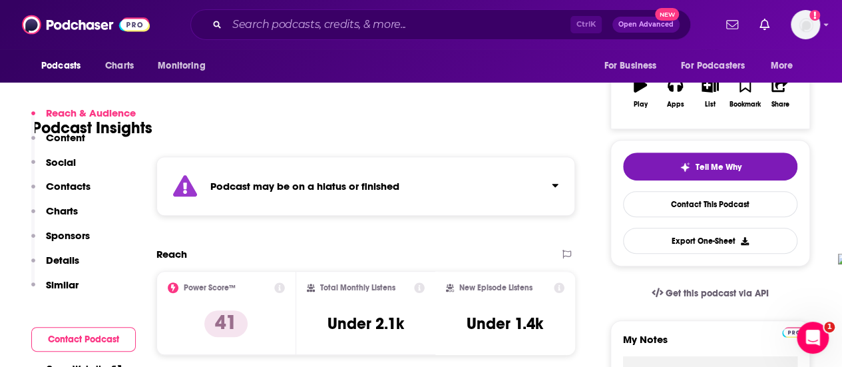
scroll to position [67, 0]
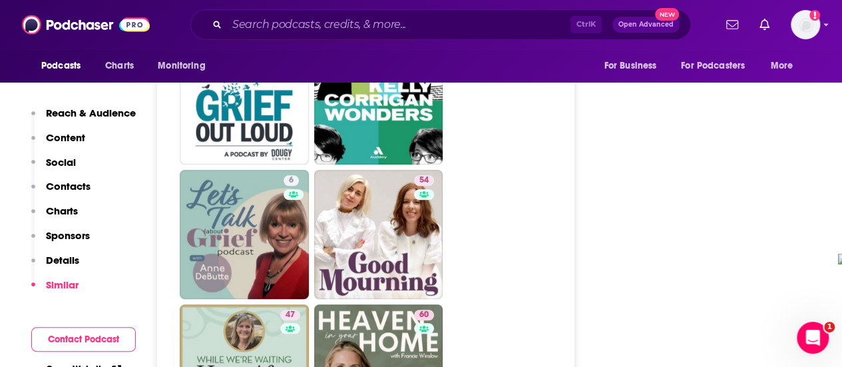
scroll to position [2928, 0]
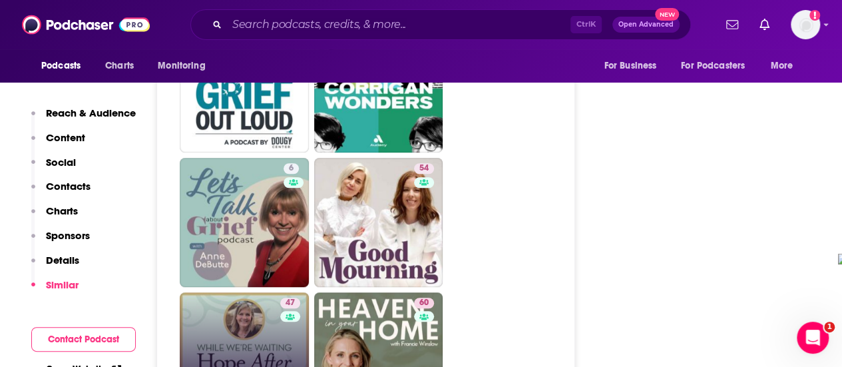
click at [276, 292] on link "47 While We're Waiting® - Hope After Child Loss" at bounding box center [244, 356] width 129 height 129
type input "[URL][DOMAIN_NAME]"
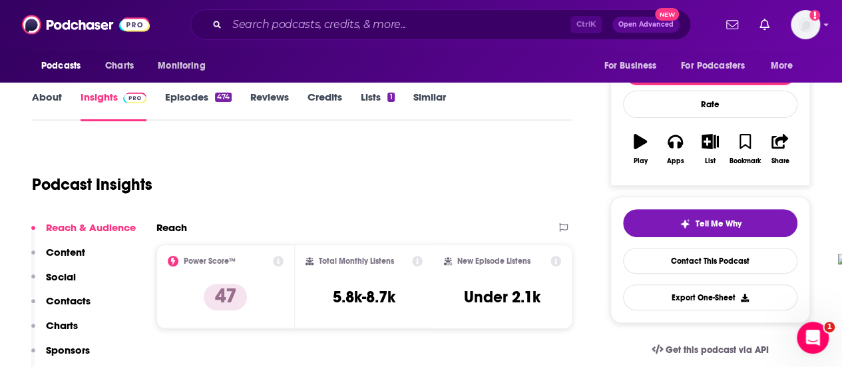
scroll to position [67, 0]
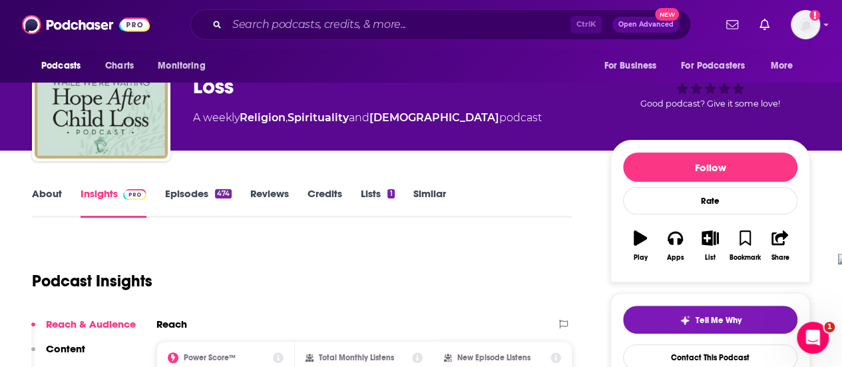
click at [39, 197] on link "About" at bounding box center [47, 202] width 30 height 31
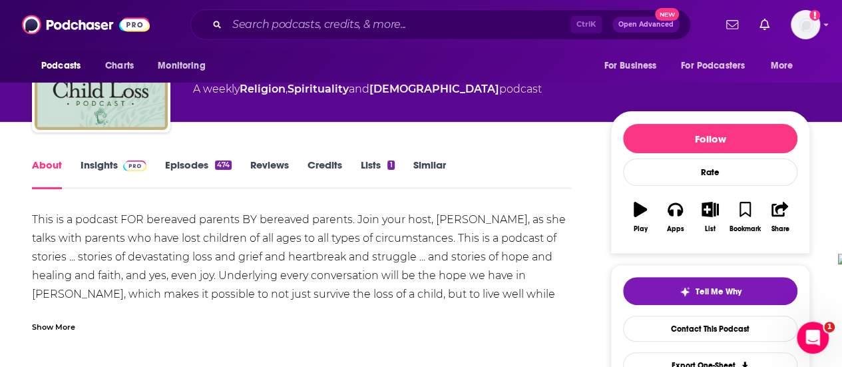
scroll to position [133, 0]
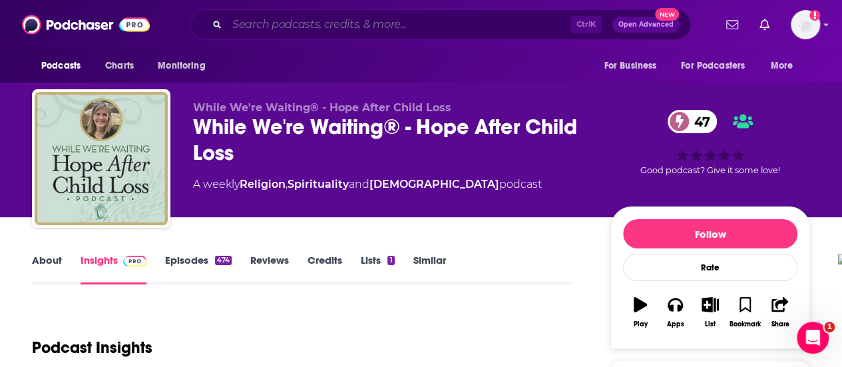
click at [349, 31] on input "Search podcasts, credits, & more..." at bounding box center [398, 24] width 343 height 21
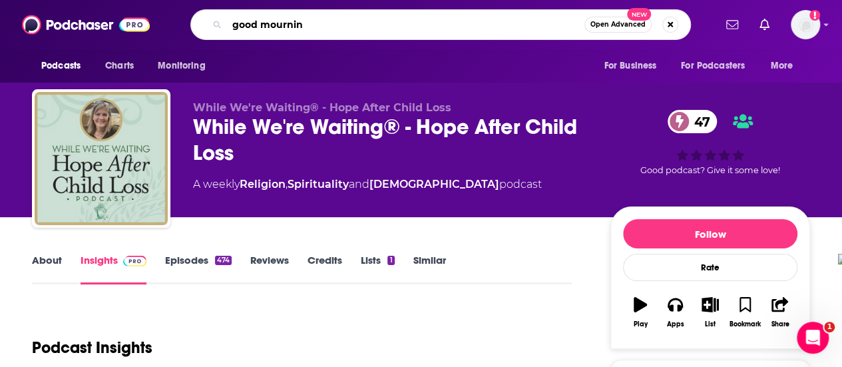
type input "good mourning"
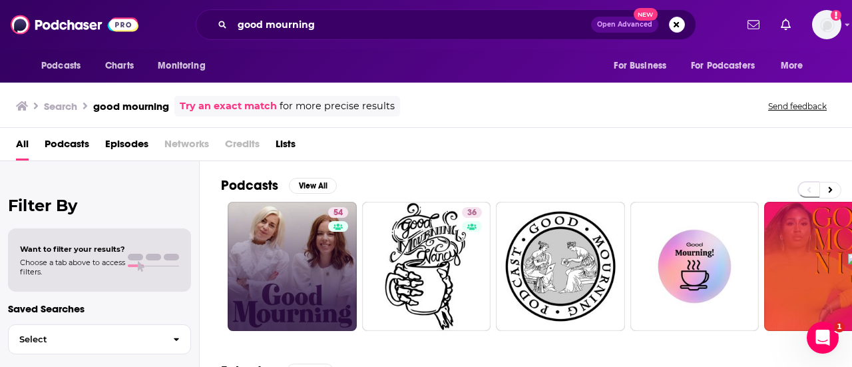
click at [299, 232] on link "54" at bounding box center [292, 266] width 129 height 129
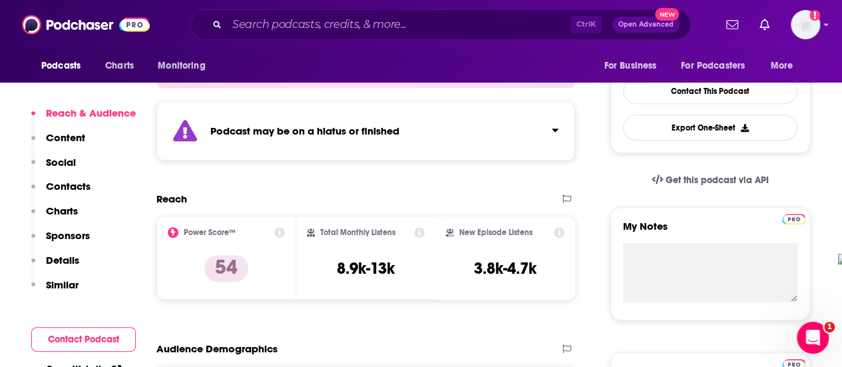
scroll to position [67, 0]
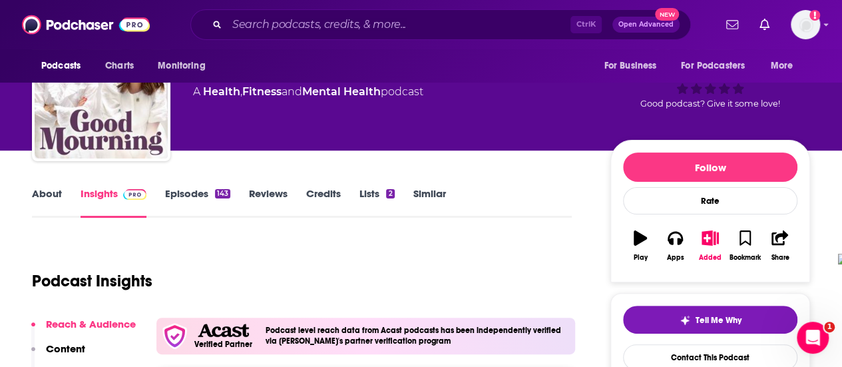
click at [192, 192] on link "Episodes 143" at bounding box center [197, 202] width 65 height 31
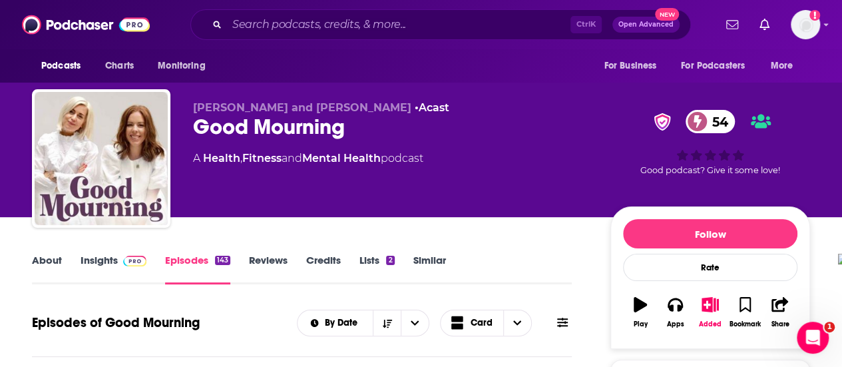
click at [44, 258] on link "About" at bounding box center [47, 269] width 30 height 31
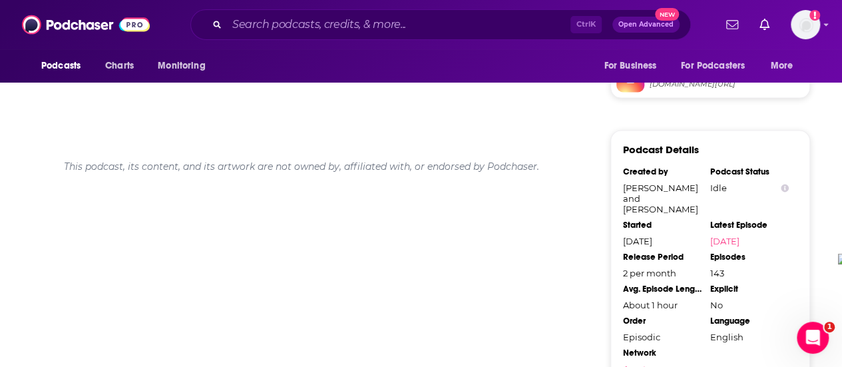
scroll to position [1006, 0]
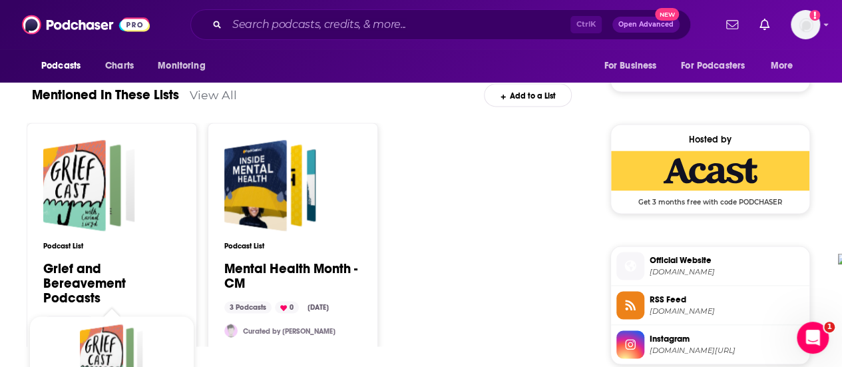
click at [55, 267] on link "Grief and Bereavement Podcasts" at bounding box center [111, 283] width 137 height 44
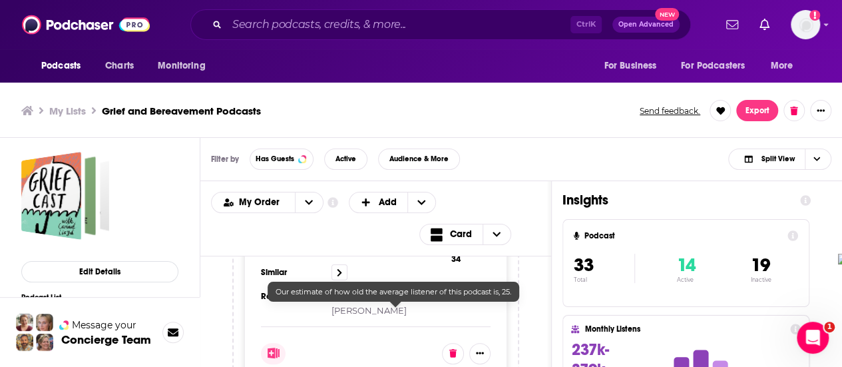
scroll to position [200, 0]
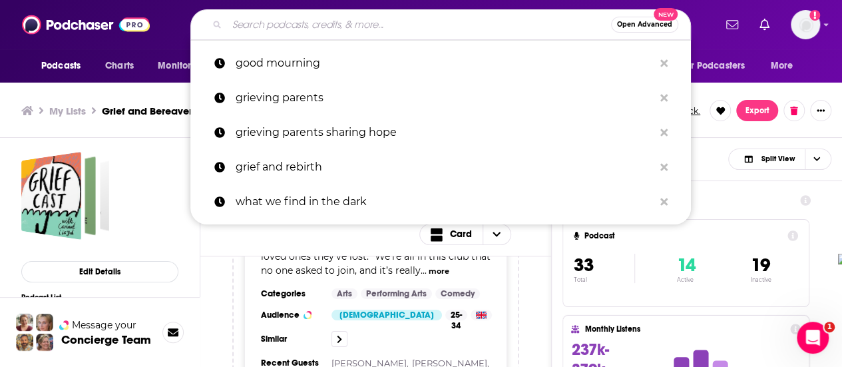
click at [347, 26] on input "Search podcasts, credits, & more..." at bounding box center [419, 24] width 384 height 21
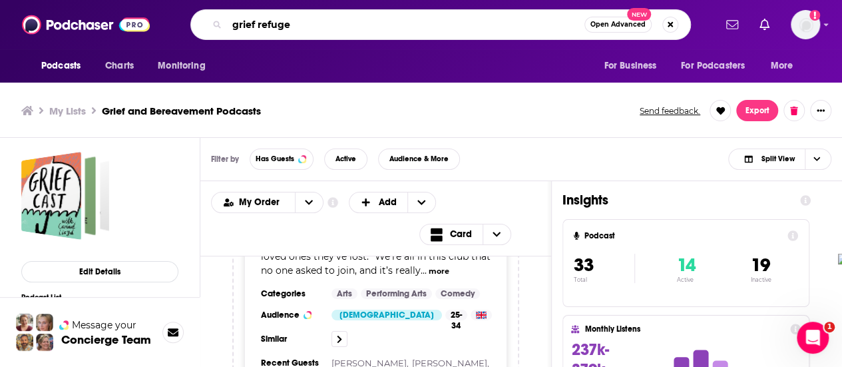
type input "grief refuge"
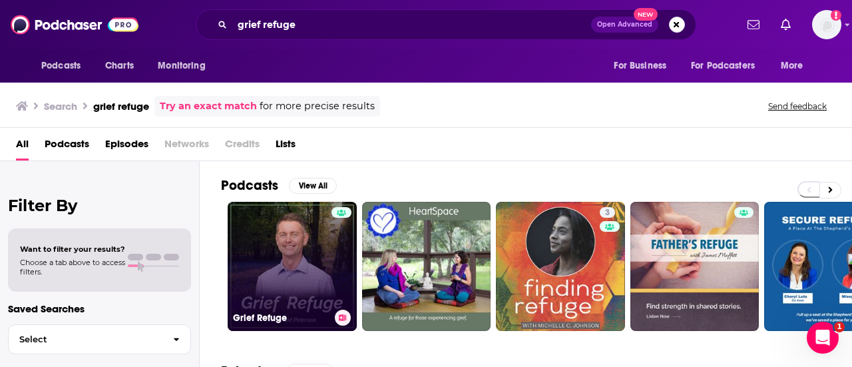
click at [306, 270] on link "Grief Refuge" at bounding box center [292, 266] width 129 height 129
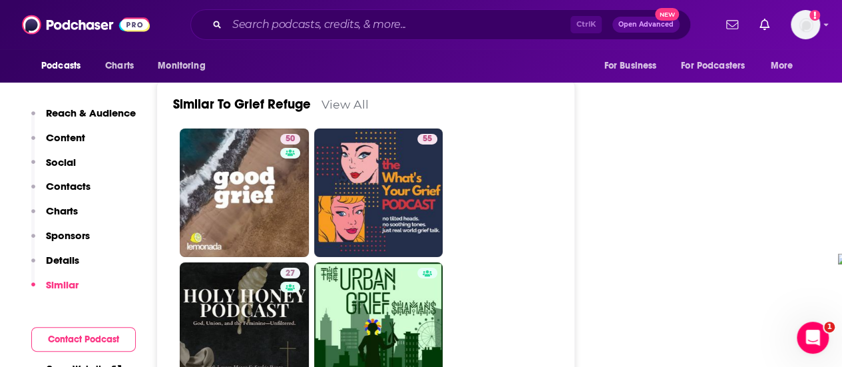
scroll to position [2130, 0]
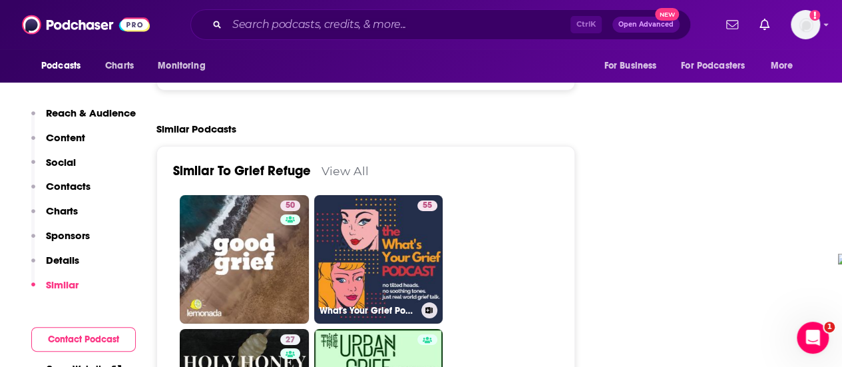
drag, startPoint x: 409, startPoint y: 183, endPoint x: 536, endPoint y: 232, distance: 136.1
click at [409, 195] on link "55 What's Your Grief Podcast" at bounding box center [378, 259] width 129 height 129
type input "[URL][DOMAIN_NAME]"
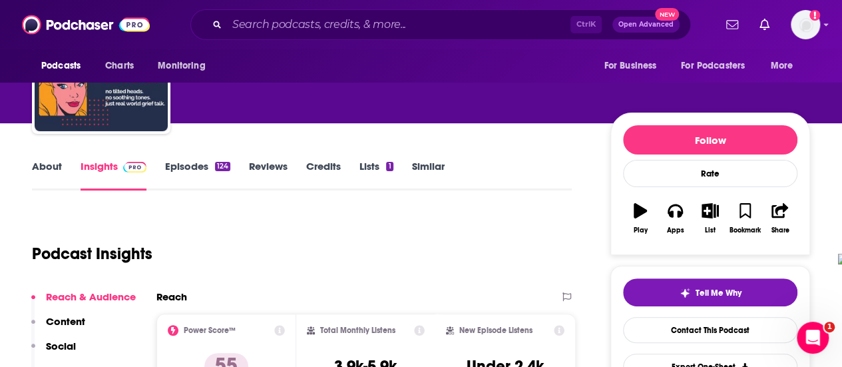
scroll to position [67, 0]
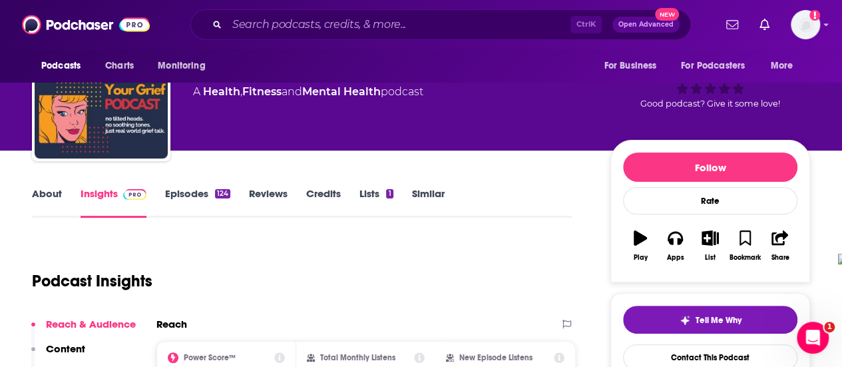
click at [41, 195] on link "About" at bounding box center [47, 202] width 30 height 31
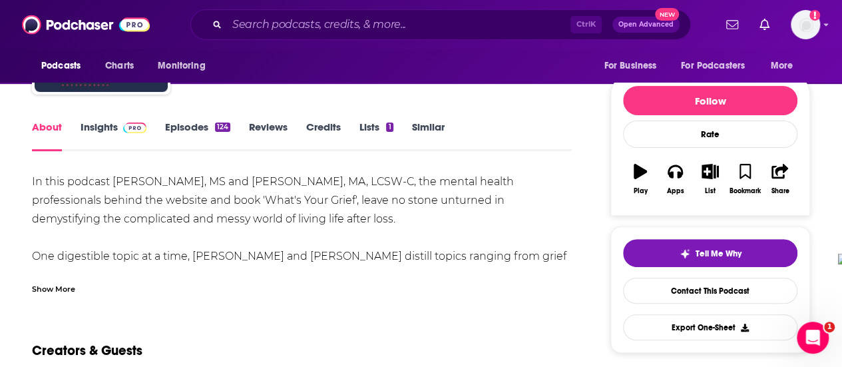
scroll to position [200, 0]
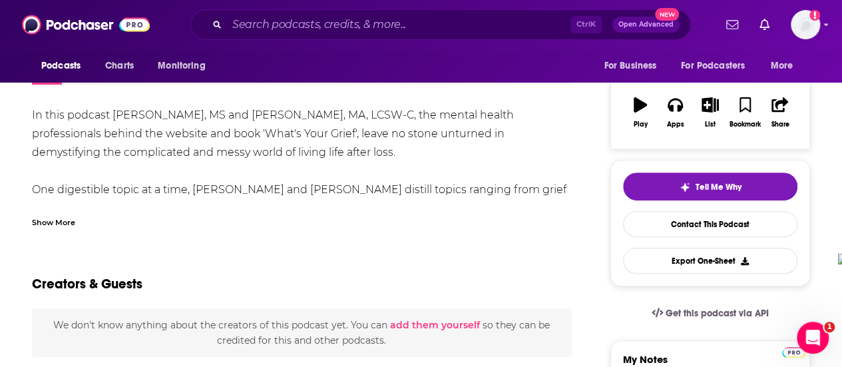
click at [53, 219] on div "Show More" at bounding box center [53, 221] width 43 height 13
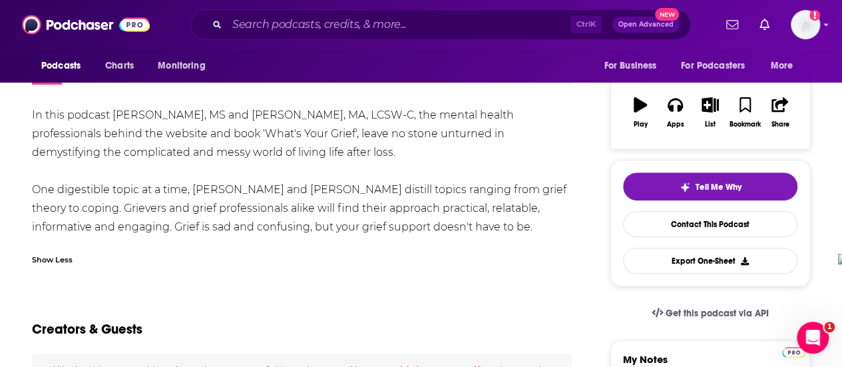
scroll to position [67, 0]
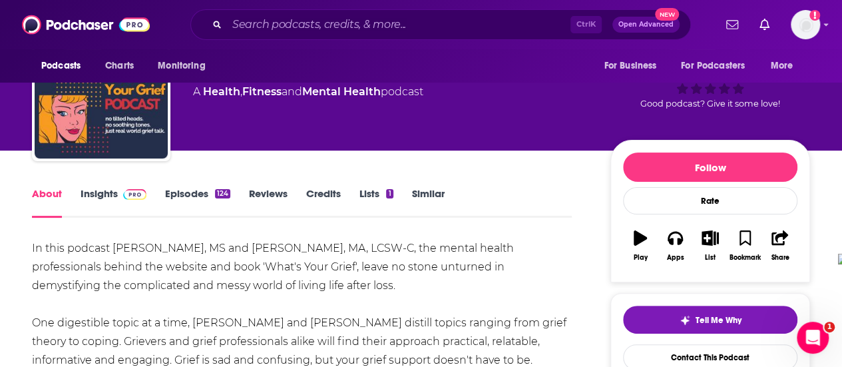
click at [215, 191] on div "124" at bounding box center [222, 193] width 15 height 9
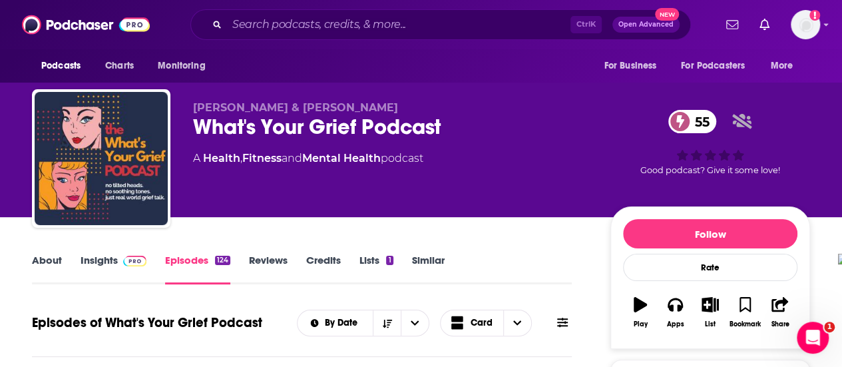
click at [40, 258] on link "About" at bounding box center [47, 269] width 30 height 31
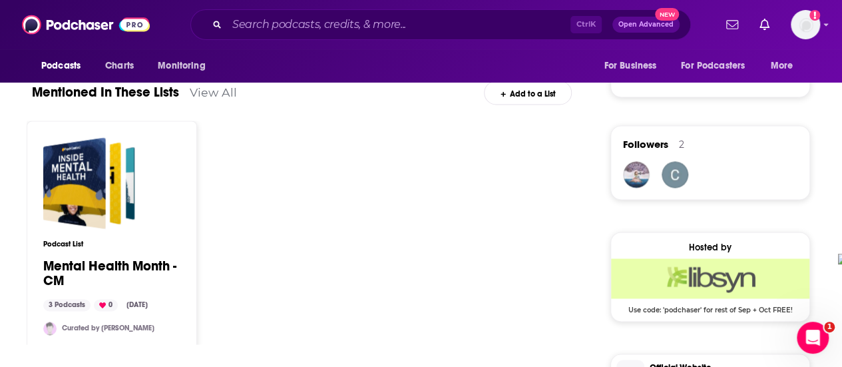
scroll to position [865, 0]
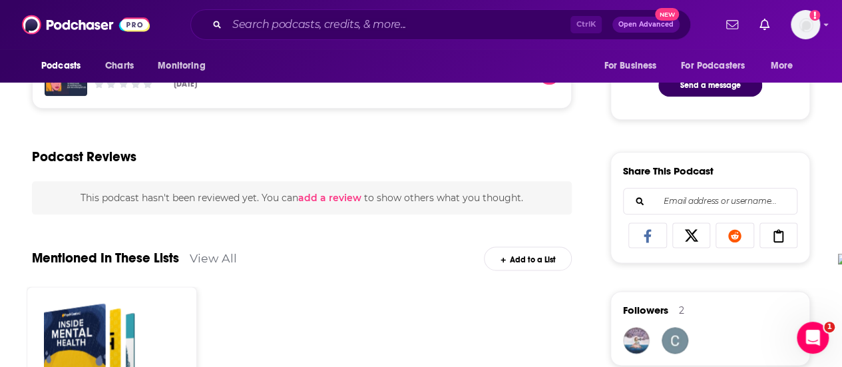
click at [228, 258] on link "View All" at bounding box center [213, 258] width 47 height 14
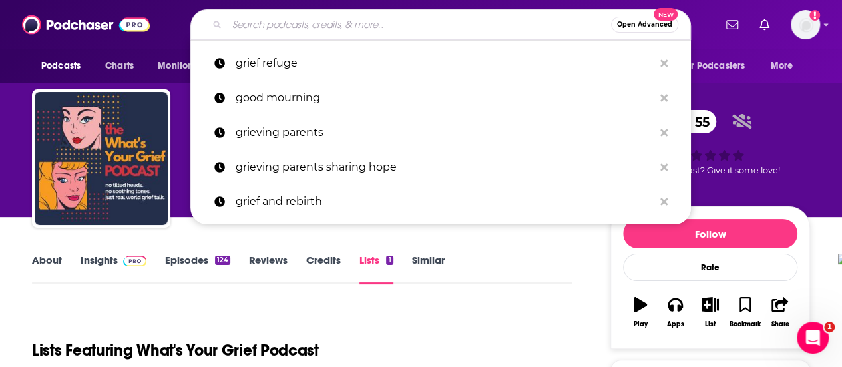
click at [297, 17] on input "Search podcasts, credits, & more..." at bounding box center [419, 24] width 384 height 21
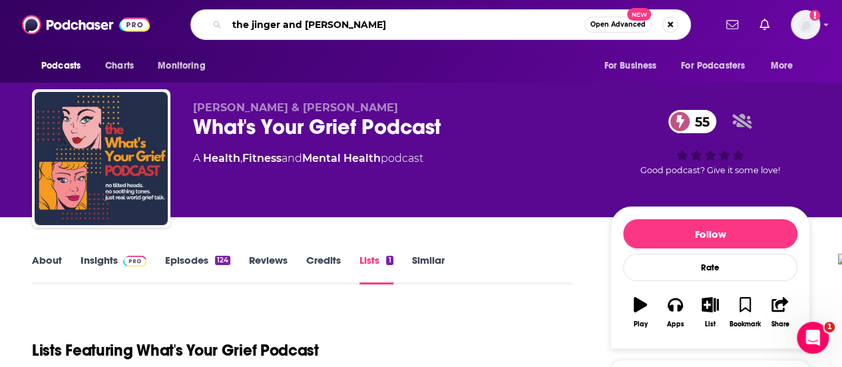
type input "the jinger and [PERSON_NAME] podcast"
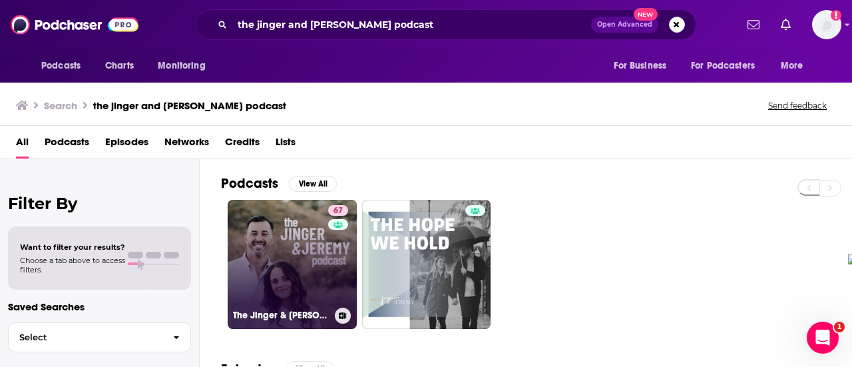
click at [267, 251] on link "67 The Jinger & [PERSON_NAME]" at bounding box center [292, 264] width 129 height 129
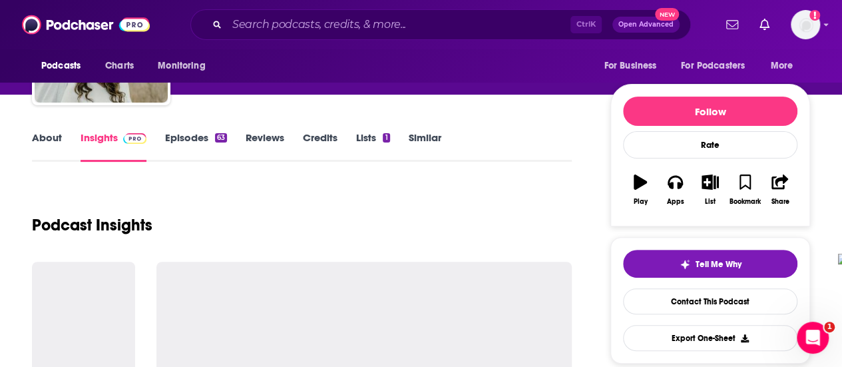
scroll to position [133, 0]
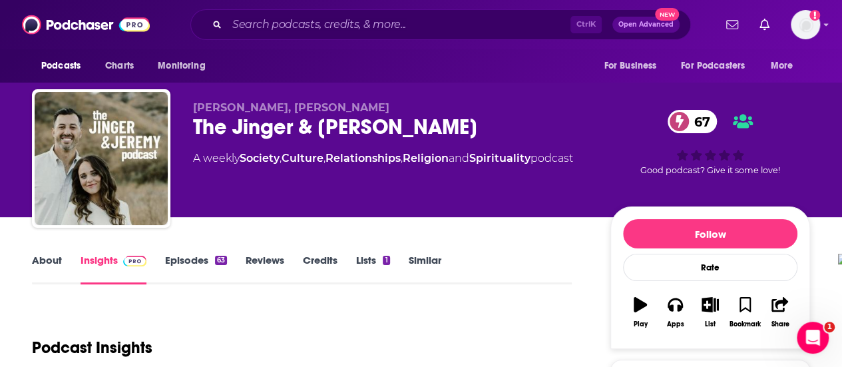
click at [45, 260] on link "About" at bounding box center [47, 269] width 30 height 31
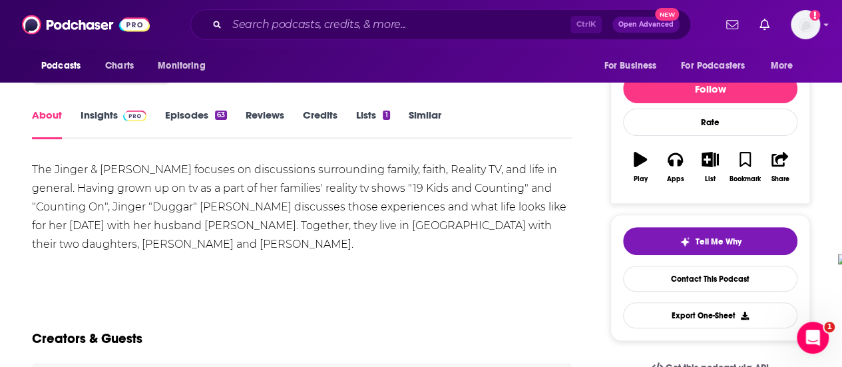
scroll to position [133, 0]
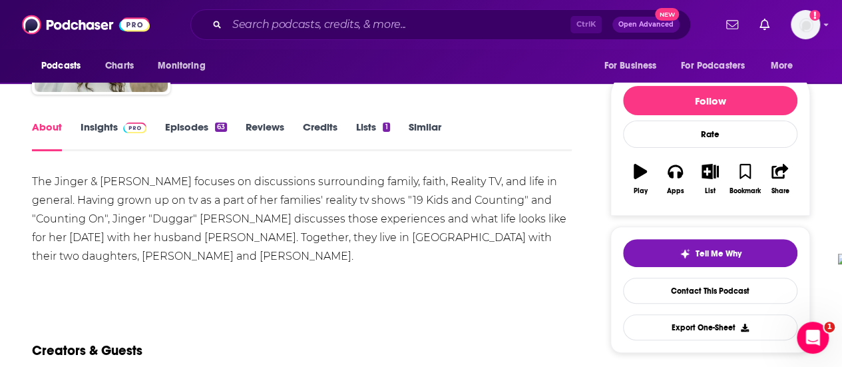
click at [171, 133] on link "Episodes 63" at bounding box center [196, 135] width 62 height 31
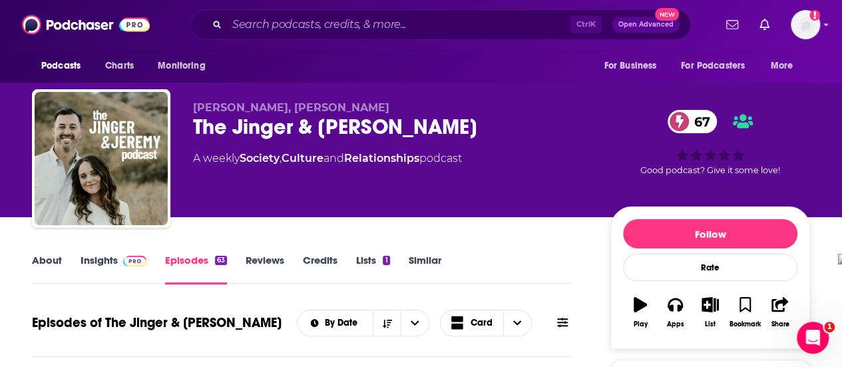
click at [114, 254] on link "Insights" at bounding box center [114, 269] width 66 height 31
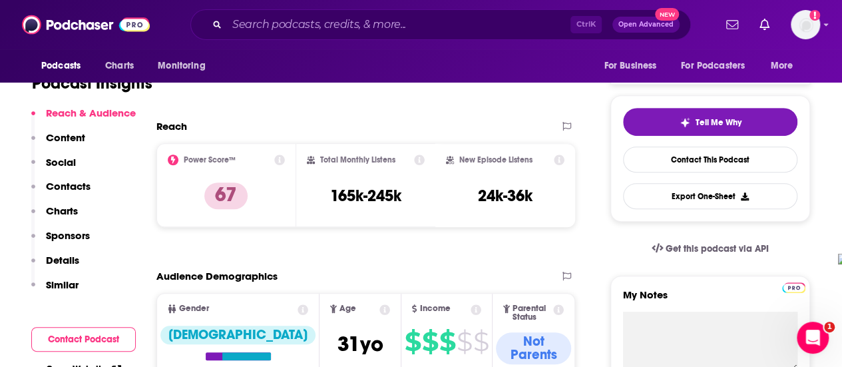
scroll to position [266, 0]
